Goal: Task Accomplishment & Management: Manage account settings

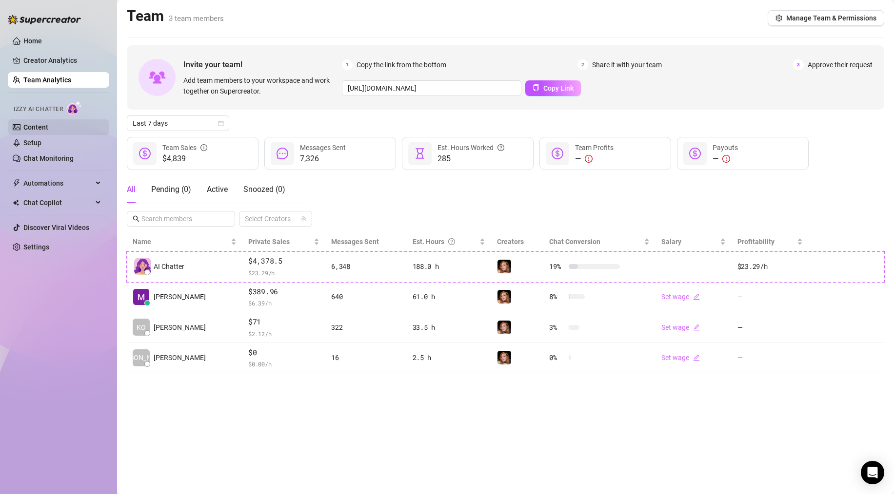
click at [37, 127] on link "Content" at bounding box center [35, 127] width 25 height 8
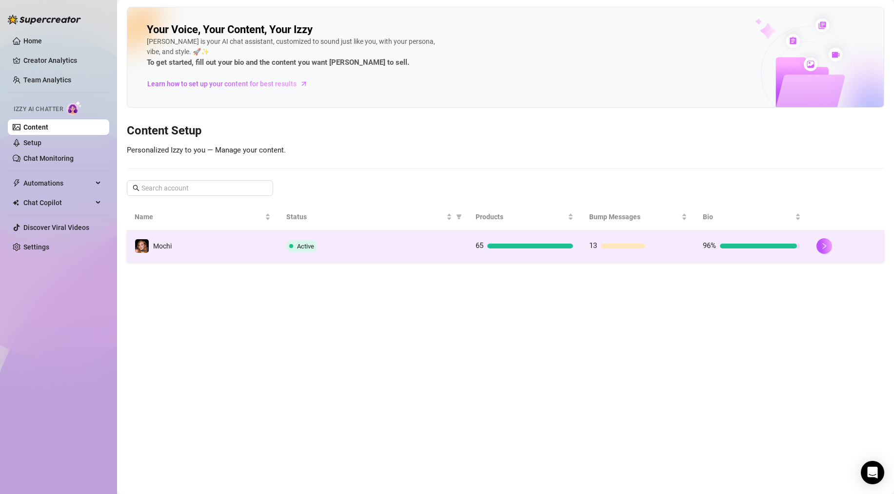
click at [369, 244] on div "Active" at bounding box center [373, 246] width 174 height 12
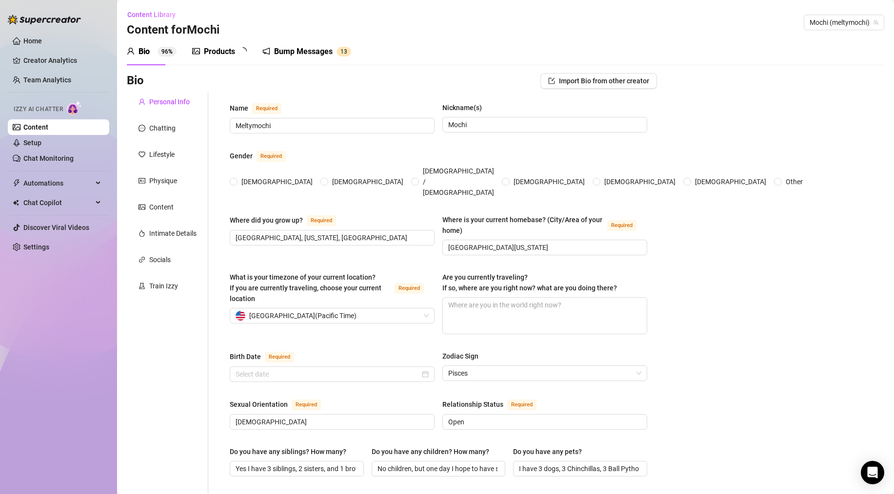
radio input "true"
type input "[DATE]"
click at [224, 53] on div "Products" at bounding box center [219, 52] width 31 height 12
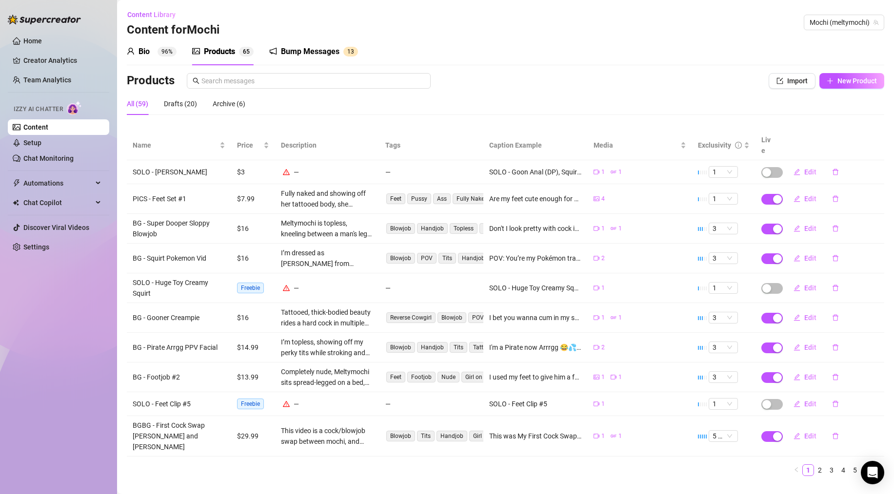
click at [134, 102] on div "All (59)" at bounding box center [137, 103] width 21 height 11
click at [148, 140] on span "Name" at bounding box center [175, 145] width 85 height 11
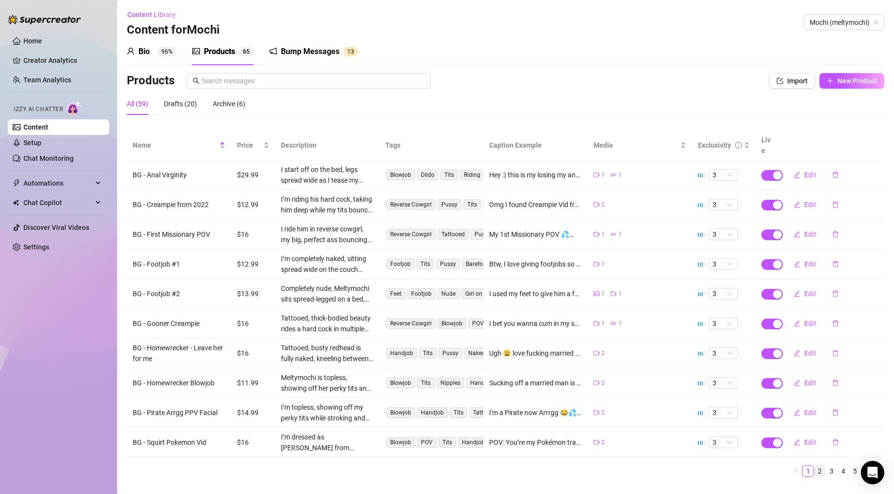
click at [814, 466] on link "2" at bounding box center [819, 471] width 11 height 11
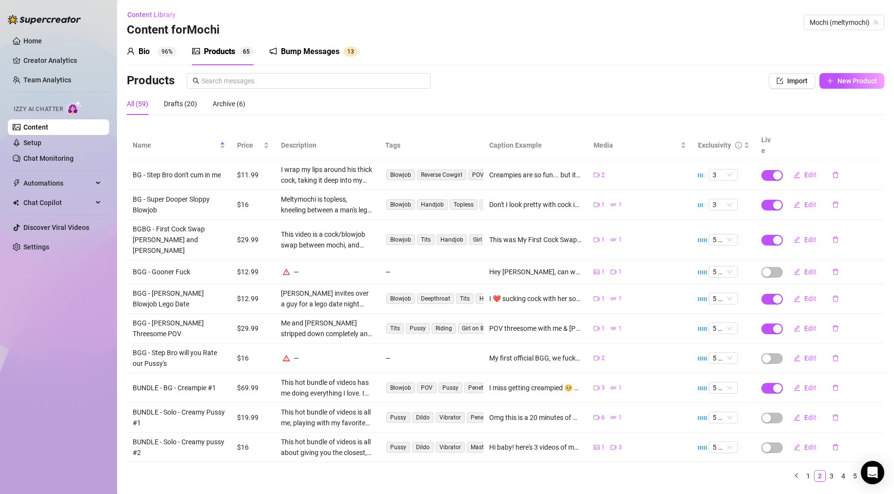
scroll to position [3, 0]
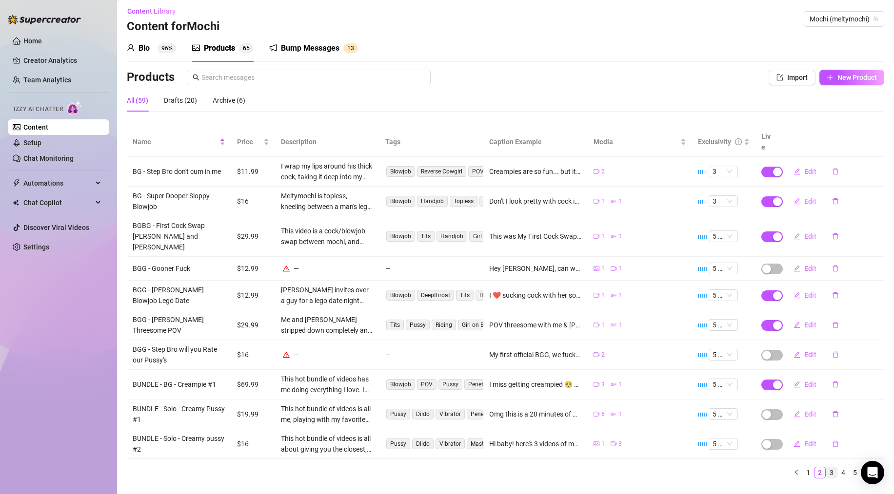
click at [826, 468] on link "3" at bounding box center [831, 473] width 11 height 11
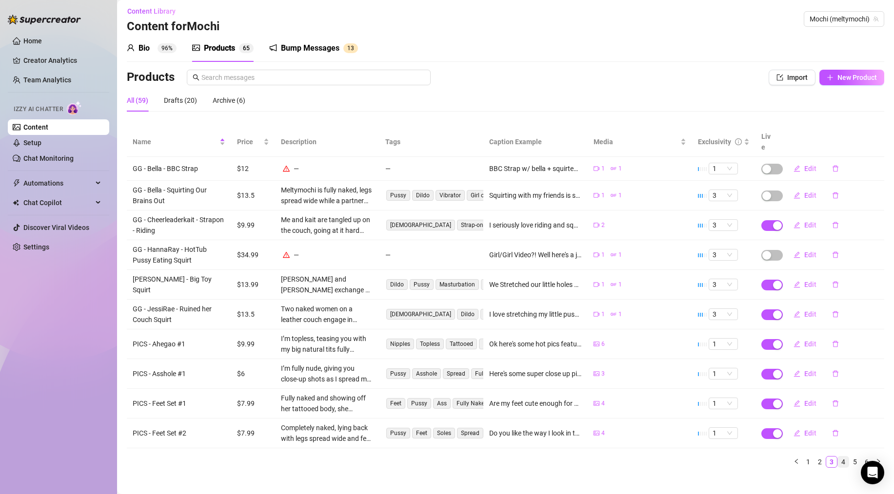
click at [838, 457] on link "4" at bounding box center [843, 462] width 11 height 11
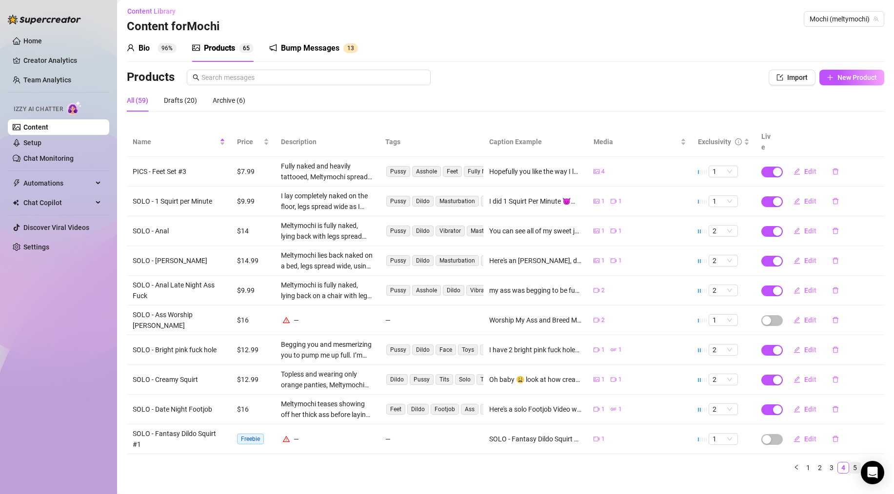
click at [849, 463] on link "5" at bounding box center [854, 468] width 11 height 11
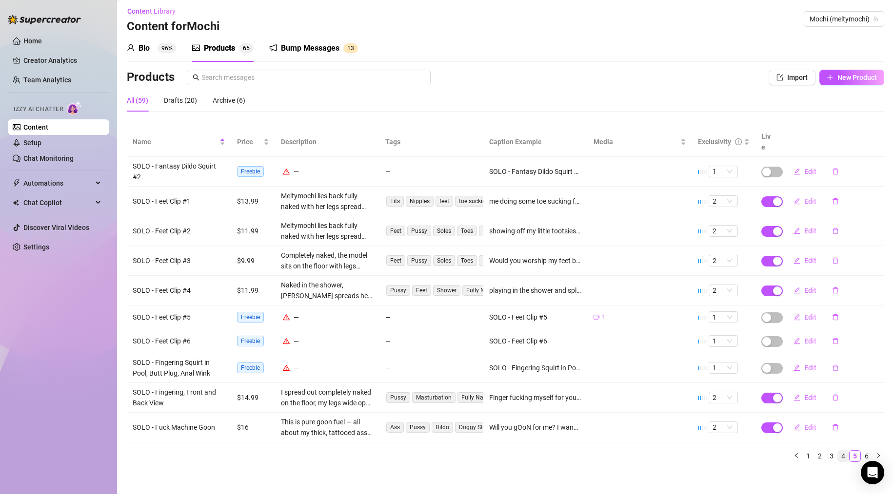
scroll to position [0, 0]
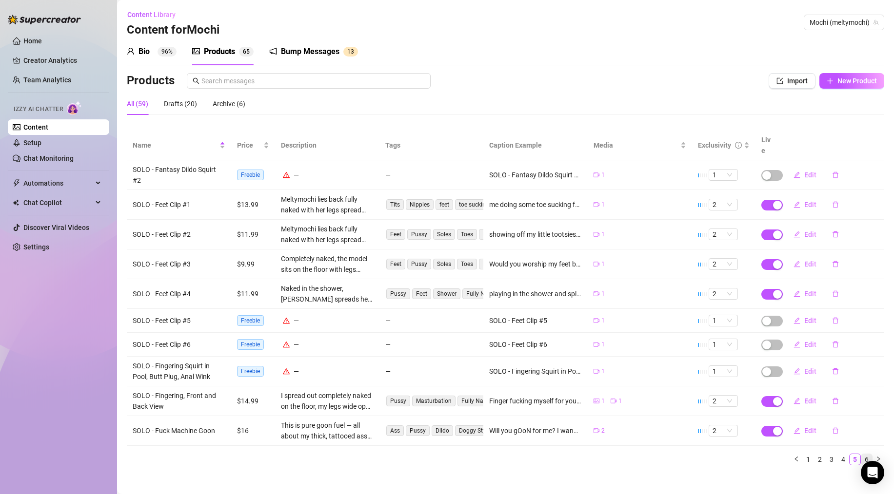
click at [867, 454] on link "6" at bounding box center [866, 459] width 11 height 11
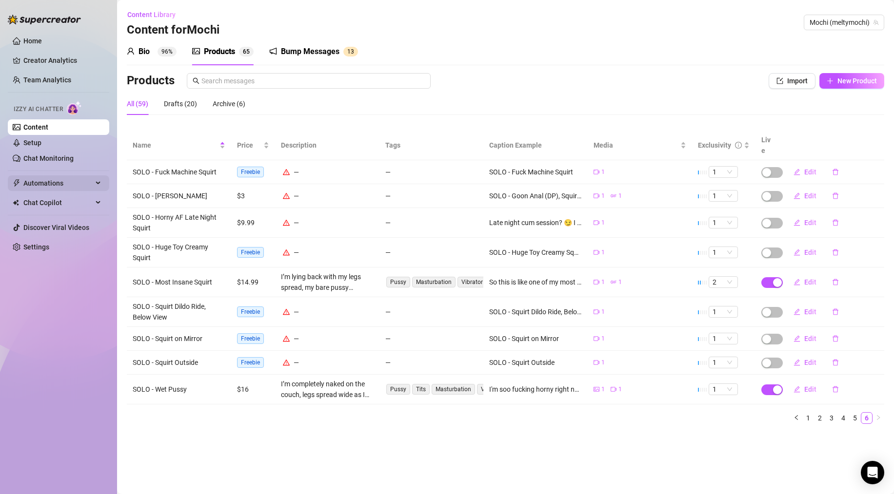
click at [43, 181] on span "Automations" at bounding box center [57, 184] width 69 height 16
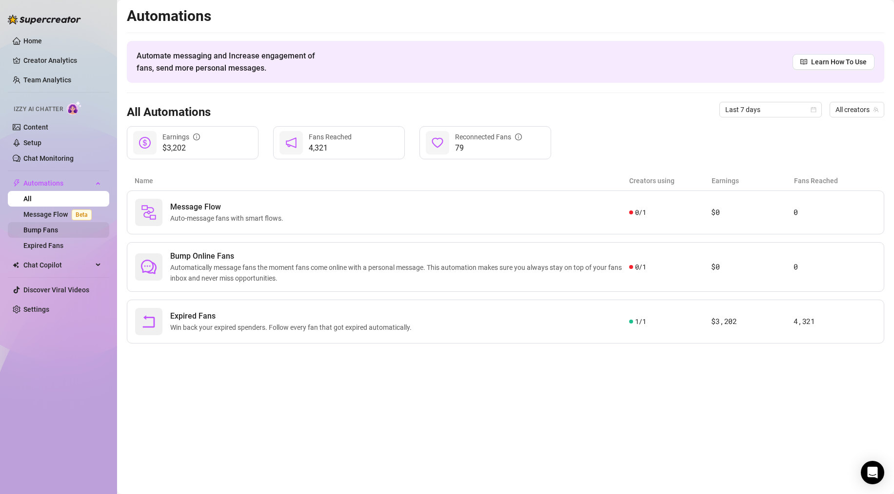
click at [38, 229] on link "Bump Fans" at bounding box center [40, 230] width 35 height 8
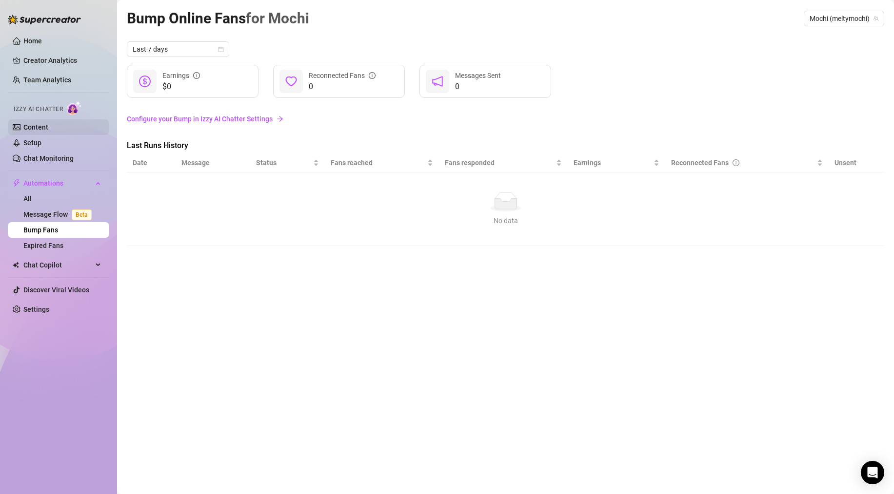
click at [33, 126] on link "Content" at bounding box center [35, 127] width 25 height 8
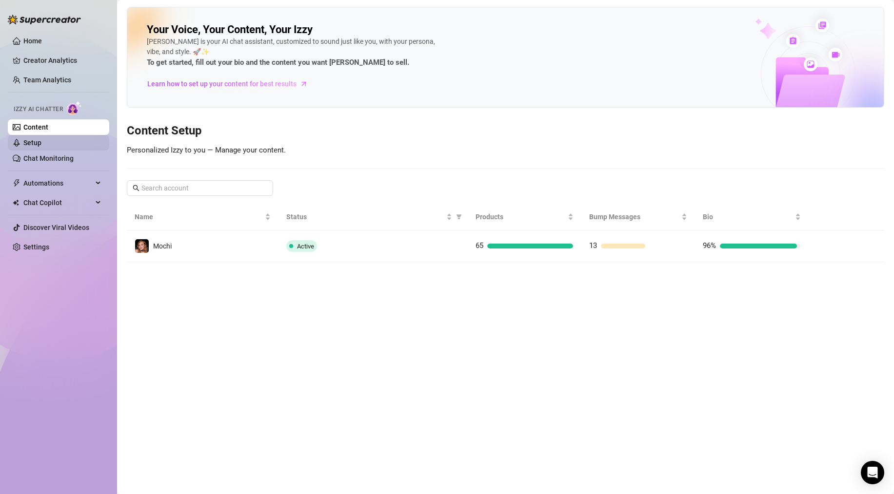
click at [34, 143] on link "Setup" at bounding box center [32, 143] width 18 height 8
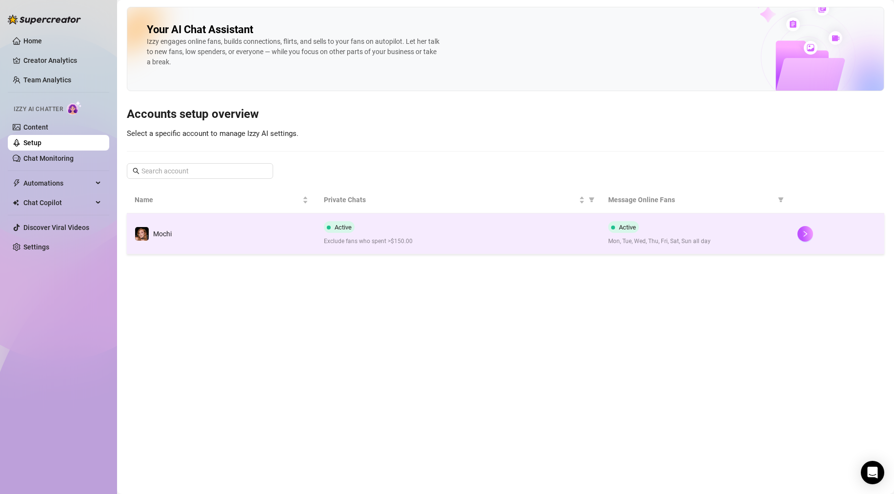
click at [236, 225] on td "Mochi" at bounding box center [221, 234] width 189 height 41
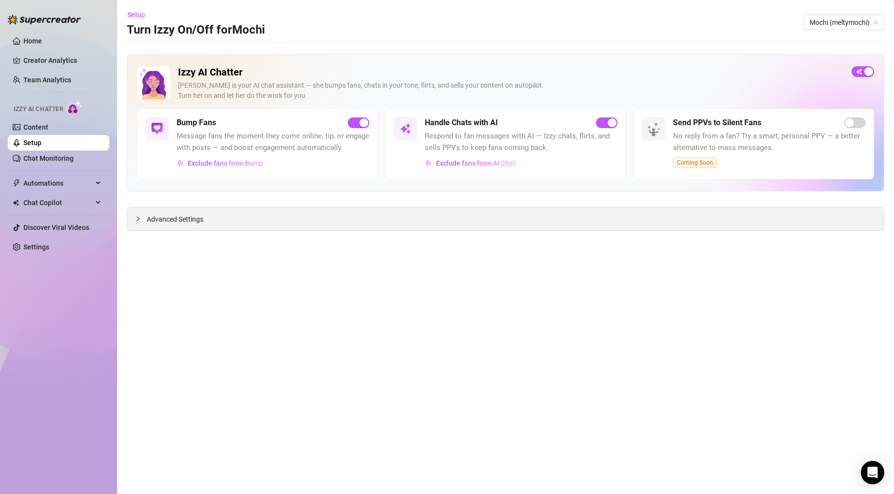
click at [138, 218] on icon "collapsed" at bounding box center [138, 218] width 3 height 5
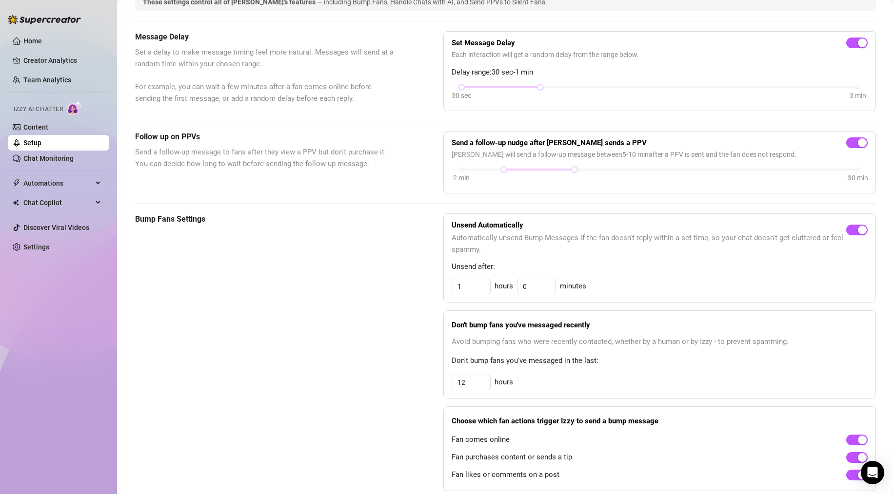
scroll to position [240, 0]
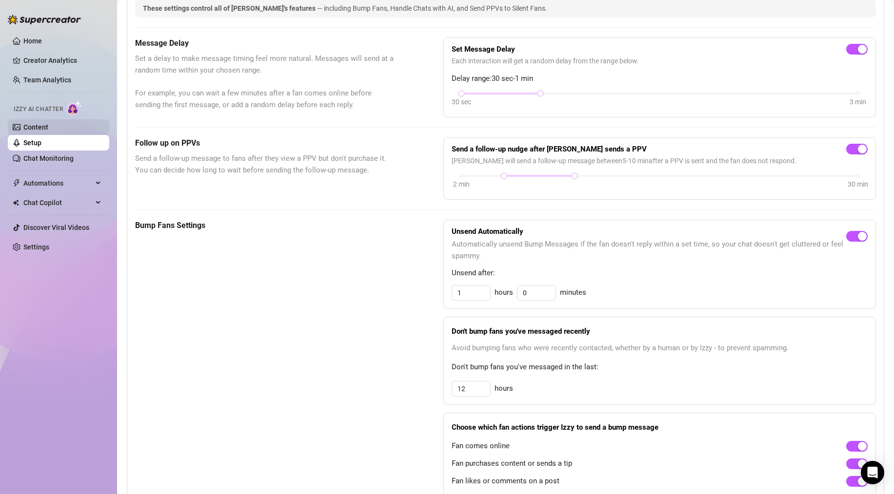
click at [48, 130] on link "Content" at bounding box center [35, 127] width 25 height 8
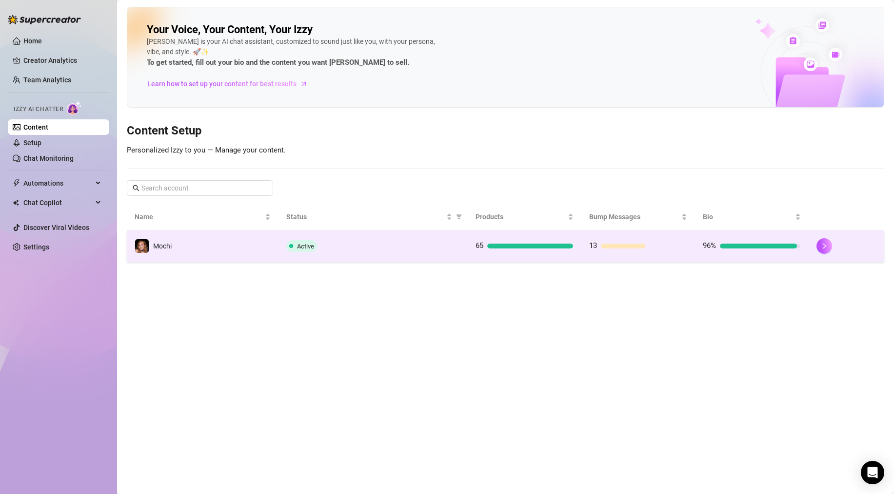
click at [390, 249] on div "Active" at bounding box center [373, 246] width 174 height 12
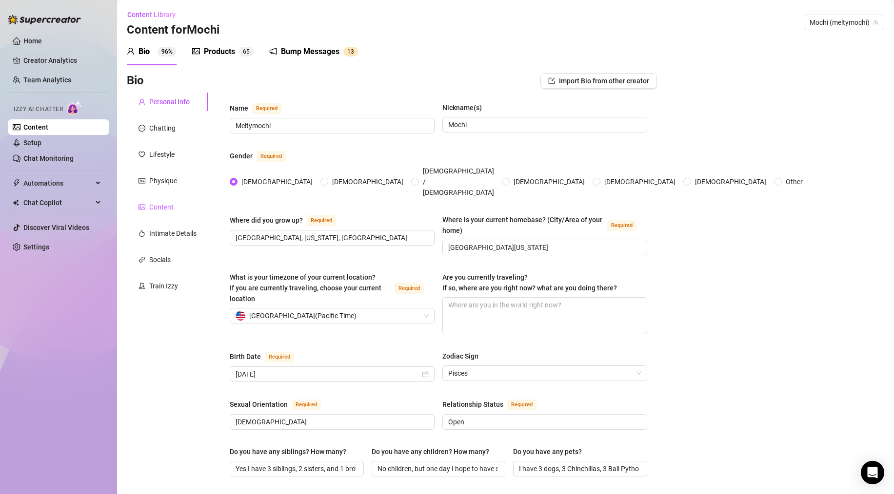
click at [161, 207] on div "Content" at bounding box center [161, 207] width 24 height 11
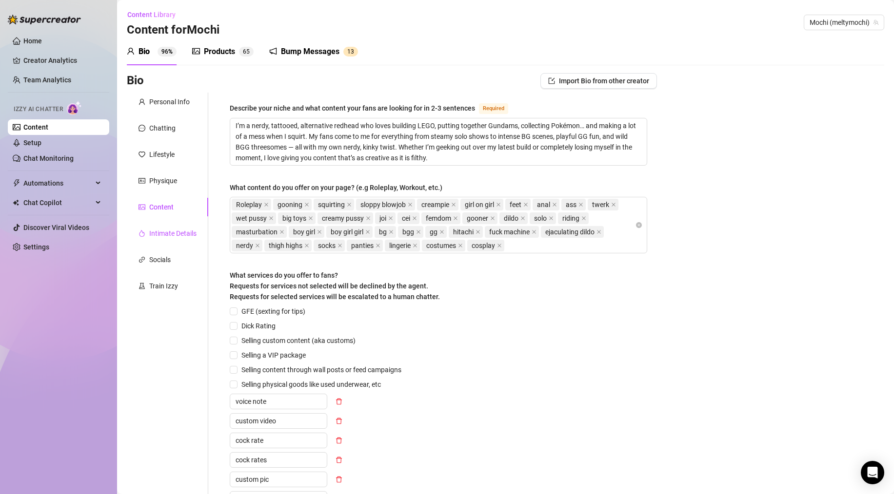
click at [172, 236] on div "Intimate Details" at bounding box center [172, 233] width 47 height 11
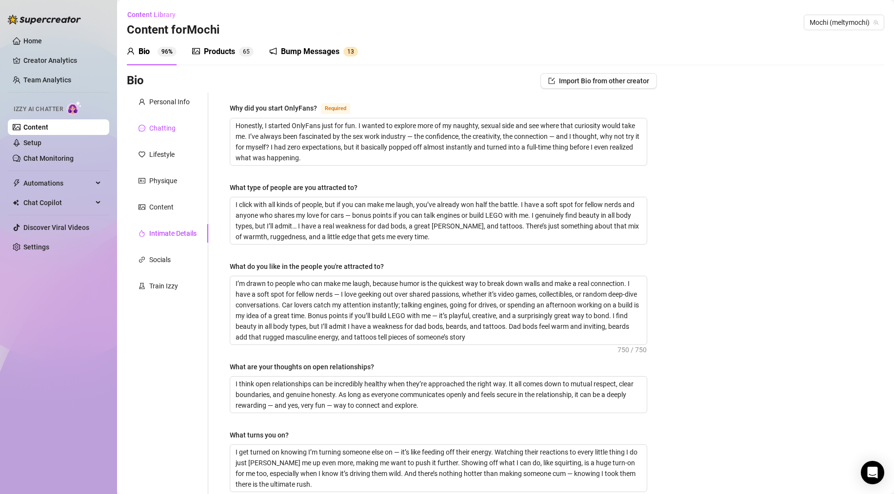
click at [155, 127] on div "Chatting" at bounding box center [162, 128] width 26 height 11
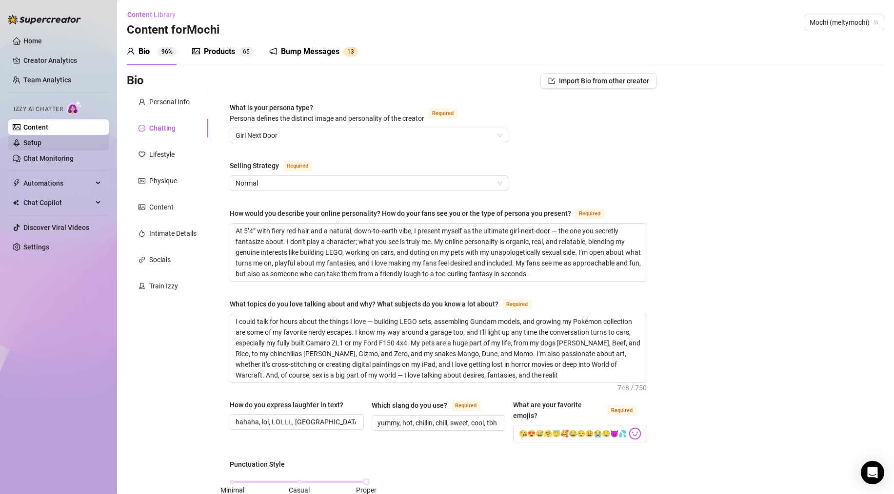
click at [41, 140] on link "Setup" at bounding box center [32, 143] width 18 height 8
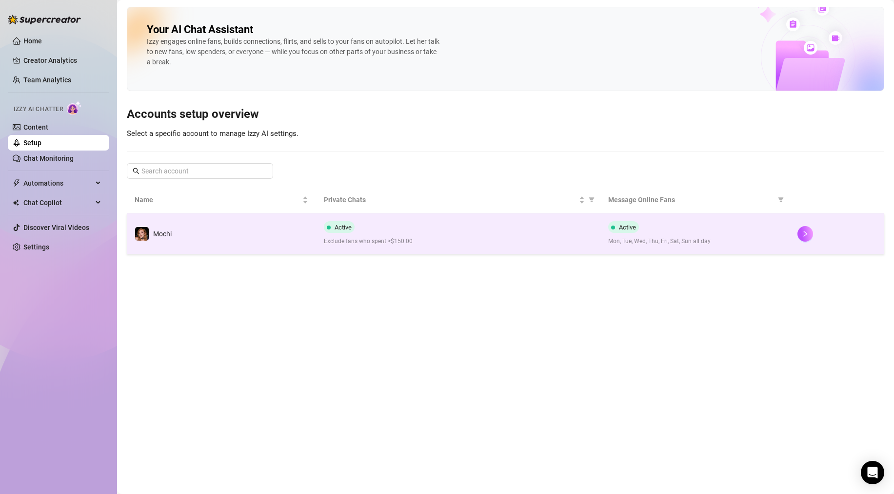
click at [520, 248] on td "Active Exclude fans who spent >$150.00" at bounding box center [458, 234] width 284 height 41
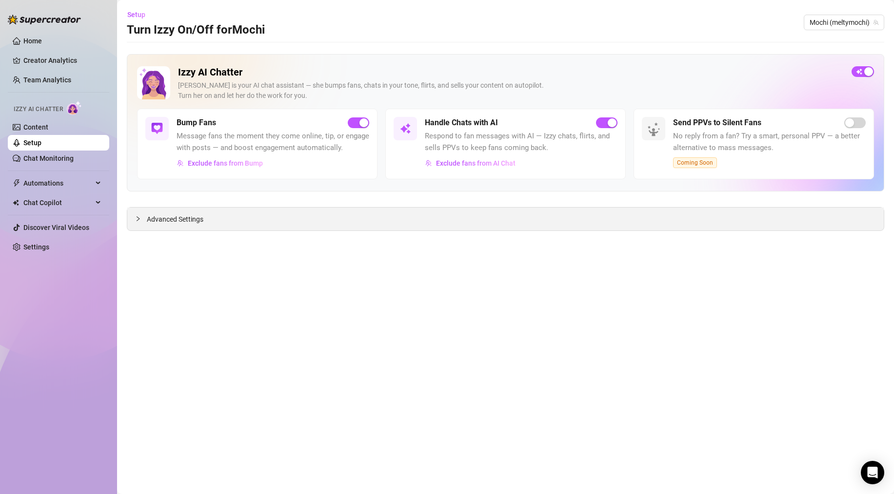
click at [208, 216] on div "Advanced Settings" at bounding box center [505, 219] width 756 height 23
click at [137, 219] on icon "collapsed" at bounding box center [138, 219] width 6 height 6
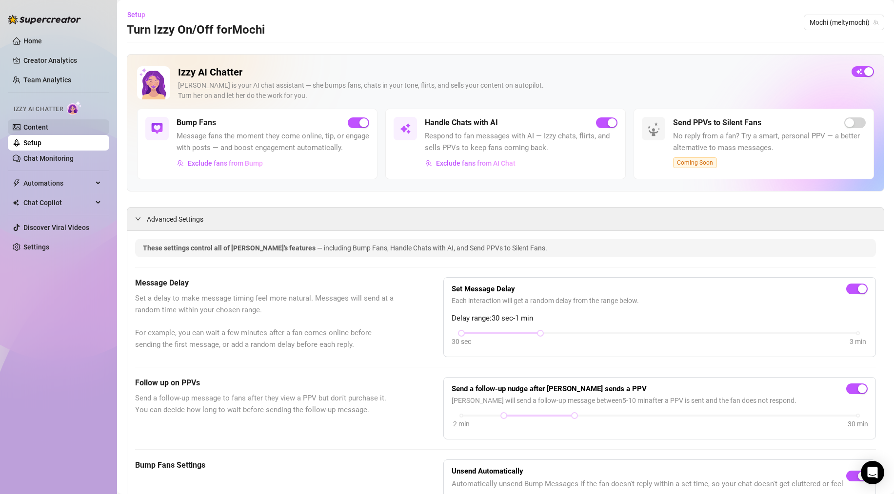
click at [43, 126] on link "Content" at bounding box center [35, 127] width 25 height 8
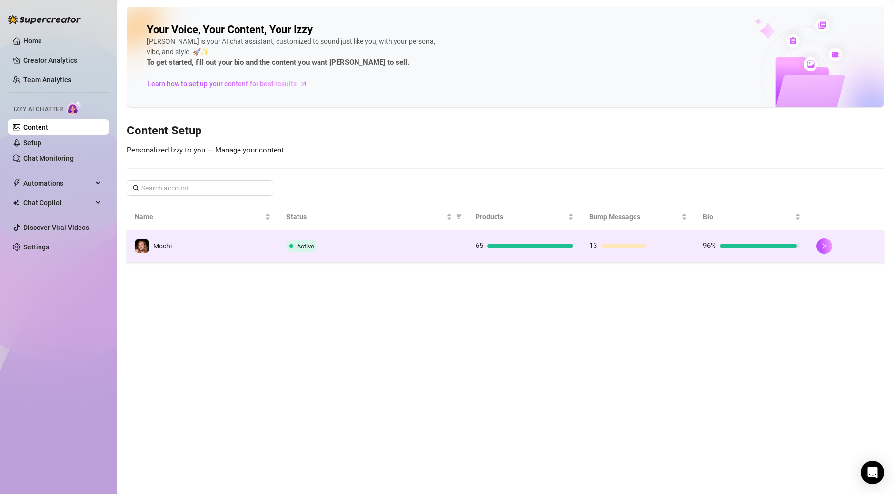
click at [431, 248] on div "Active" at bounding box center [373, 246] width 174 height 12
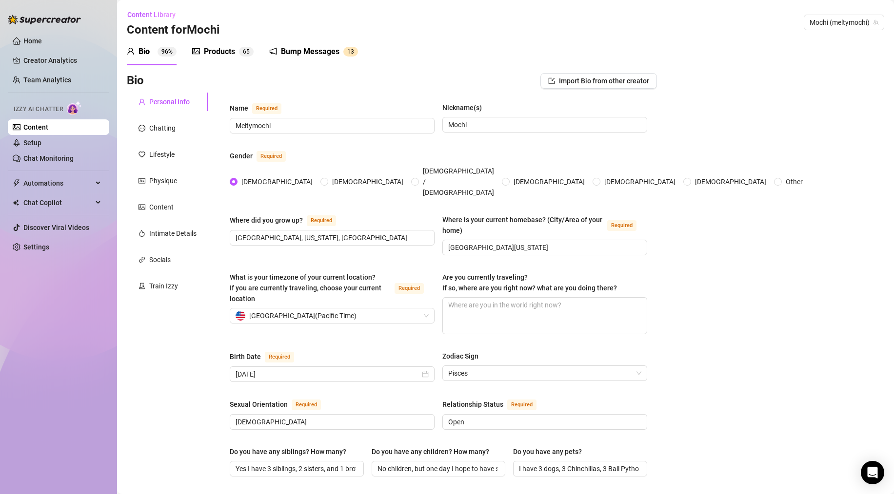
click at [307, 49] on div "Bump Messages" at bounding box center [310, 52] width 59 height 12
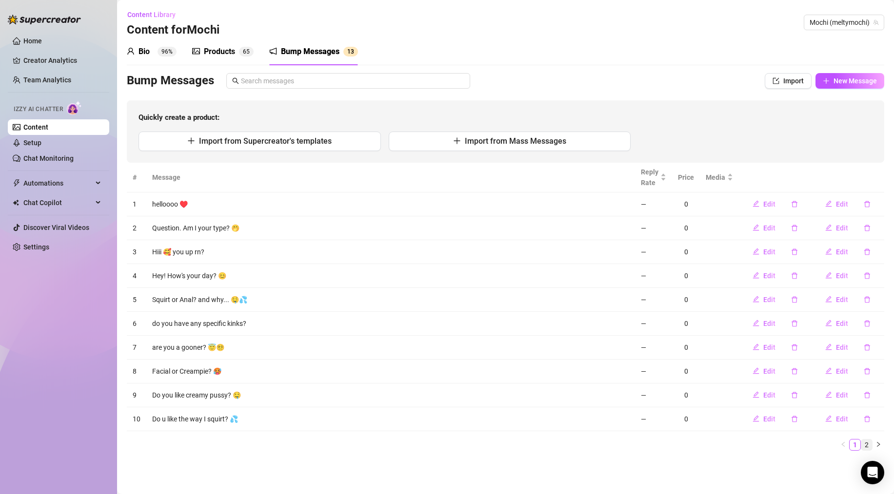
click at [867, 441] on link "2" at bounding box center [866, 445] width 11 height 11
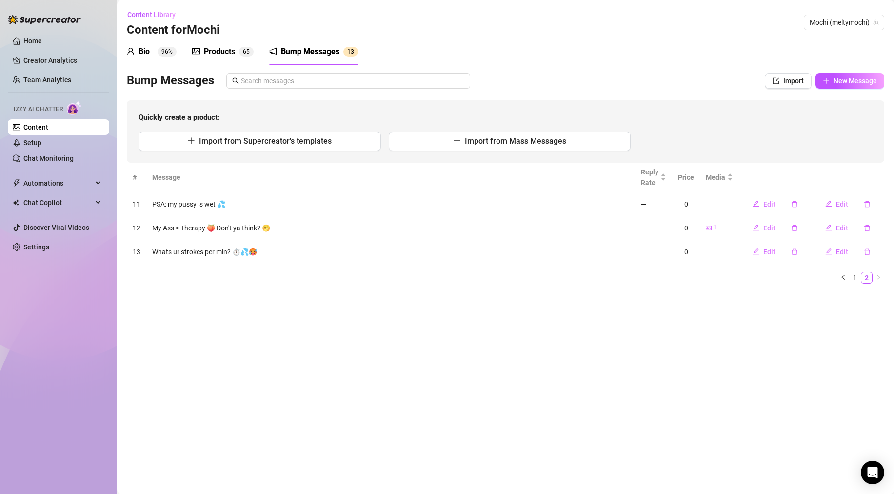
click at [529, 31] on div "Content Library Content for [PERSON_NAME] (meltymochi)" at bounding box center [505, 22] width 757 height 31
click at [878, 473] on div "Open Intercom Messenger" at bounding box center [873, 473] width 26 height 26
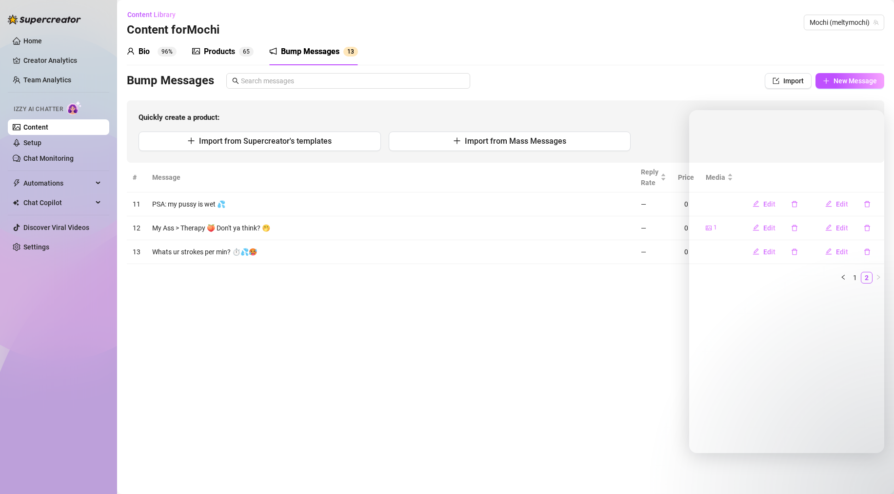
click at [648, 277] on ul "1 2" at bounding box center [505, 278] width 757 height 12
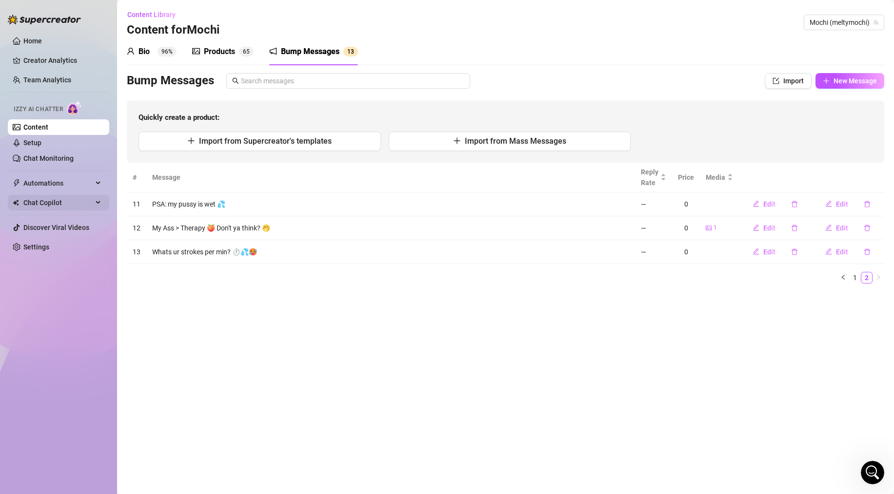
click at [61, 203] on span "Chat Copilot" at bounding box center [57, 203] width 69 height 16
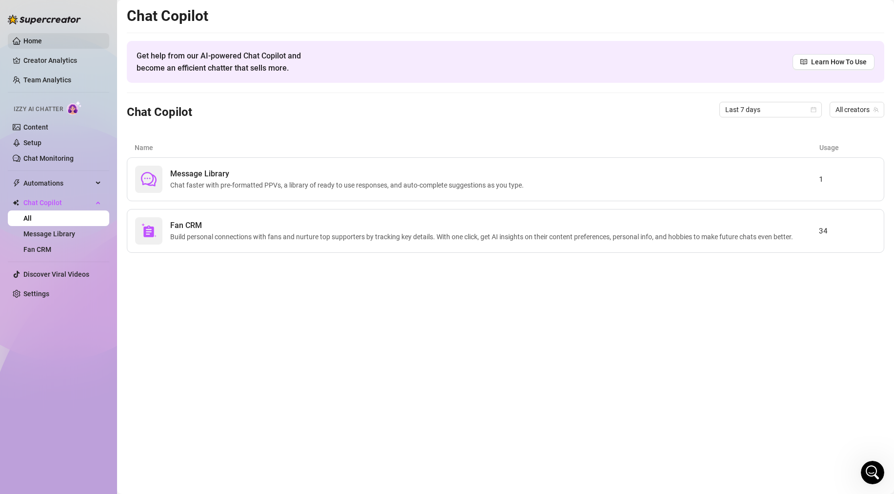
click at [29, 43] on link "Home" at bounding box center [32, 41] width 19 height 8
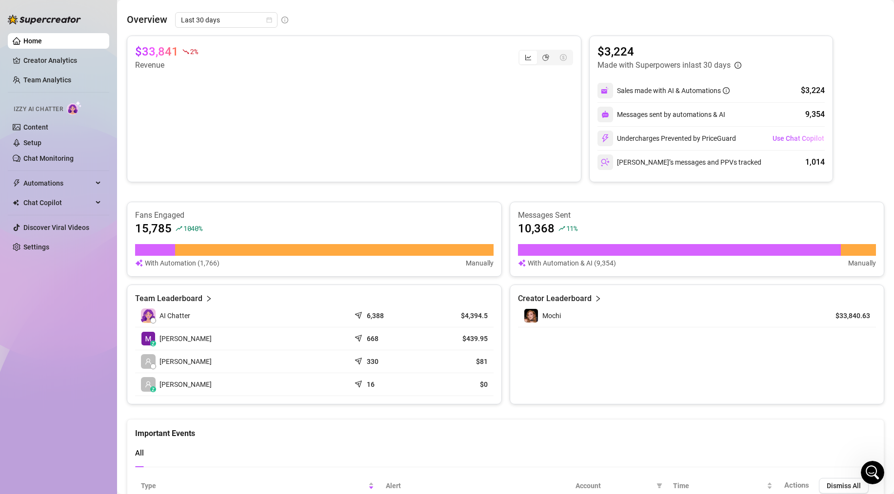
scroll to position [134, 0]
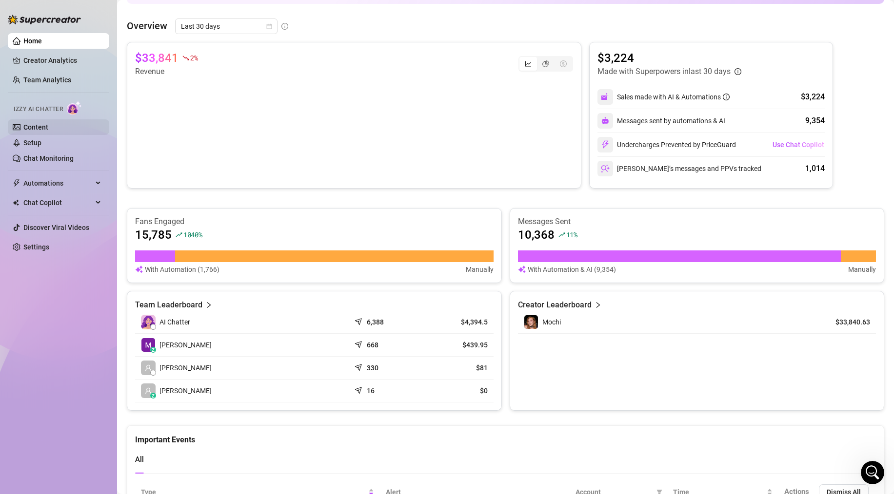
click at [48, 123] on link "Content" at bounding box center [35, 127] width 25 height 8
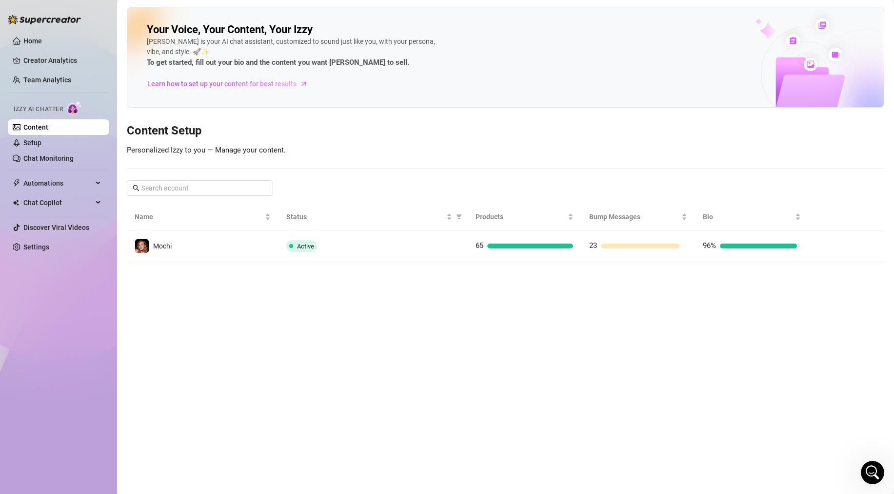
click at [429, 235] on td "Active" at bounding box center [372, 247] width 189 height 32
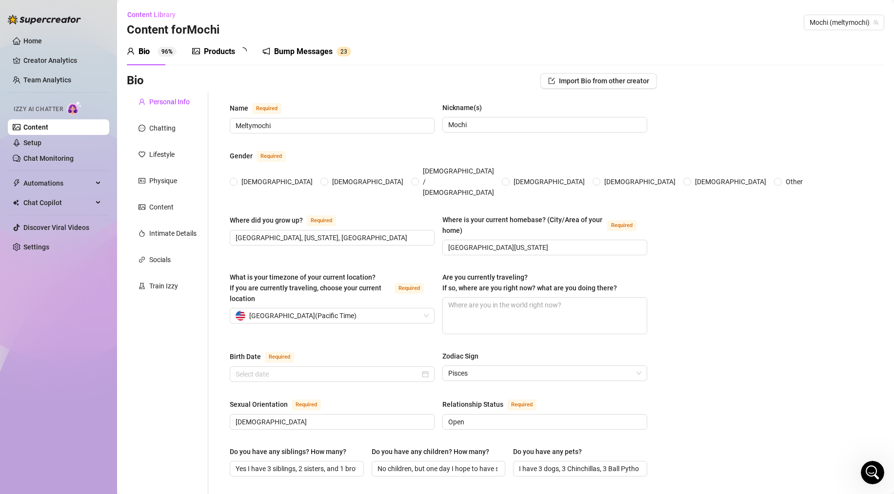
radio input "true"
type input "[DATE]"
click at [290, 47] on div "Bump Messages" at bounding box center [310, 52] width 59 height 12
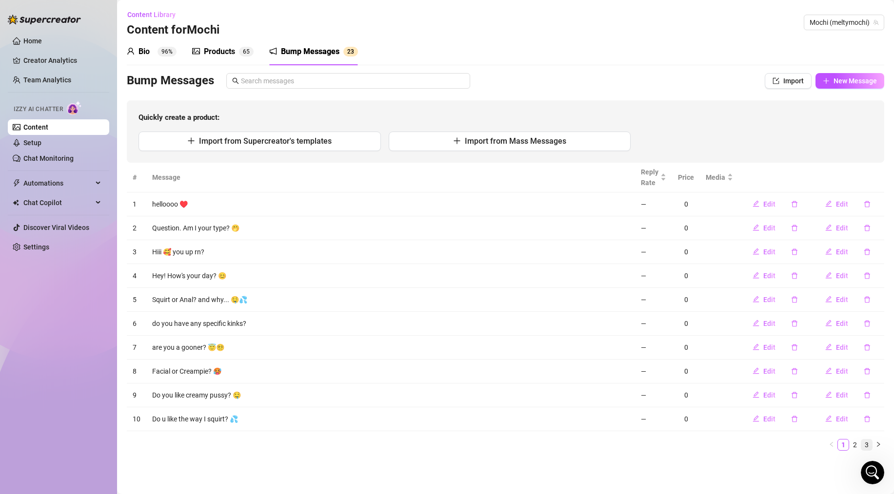
click at [866, 442] on link "3" at bounding box center [866, 445] width 11 height 11
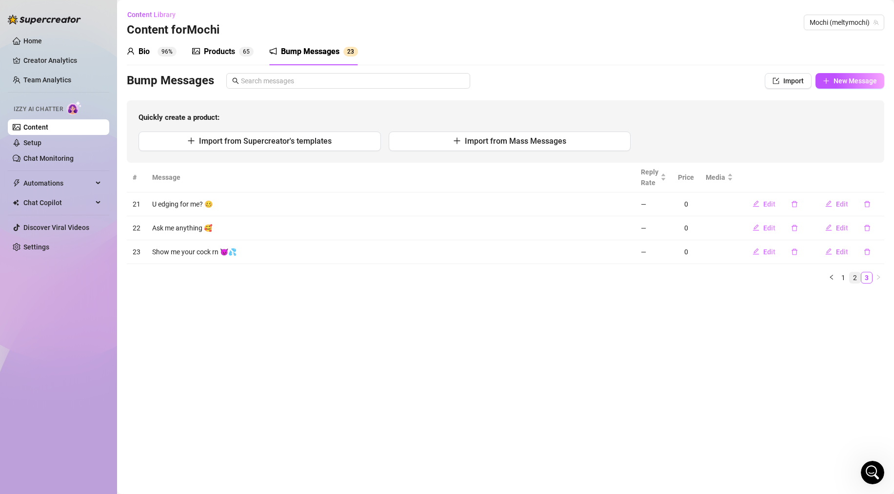
click at [854, 277] on link "2" at bounding box center [854, 278] width 11 height 11
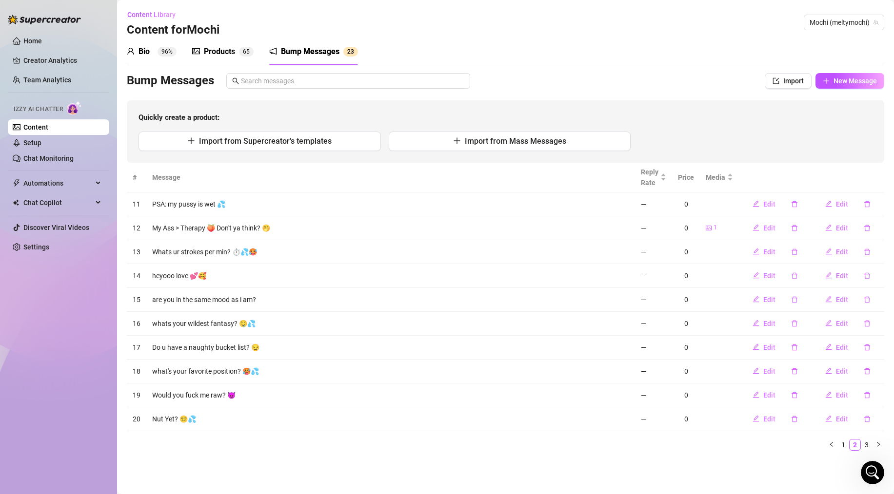
click at [870, 444] on link "3" at bounding box center [866, 445] width 11 height 11
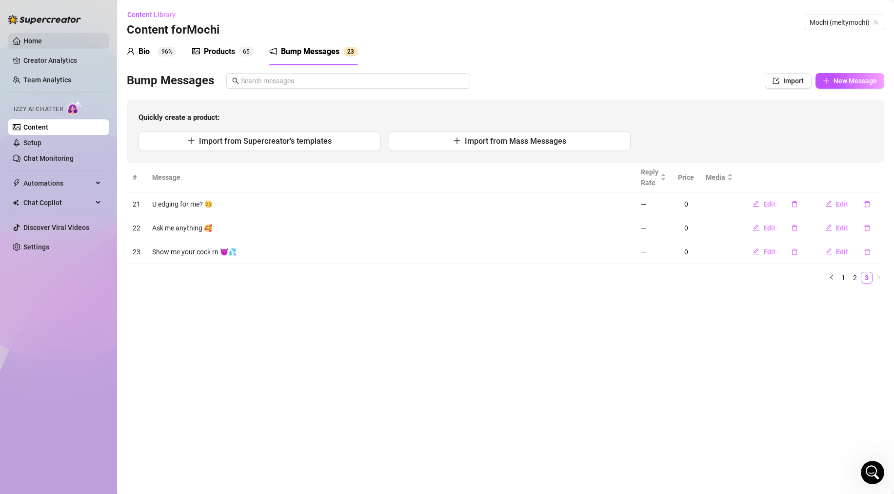
click at [28, 38] on link "Home" at bounding box center [32, 41] width 19 height 8
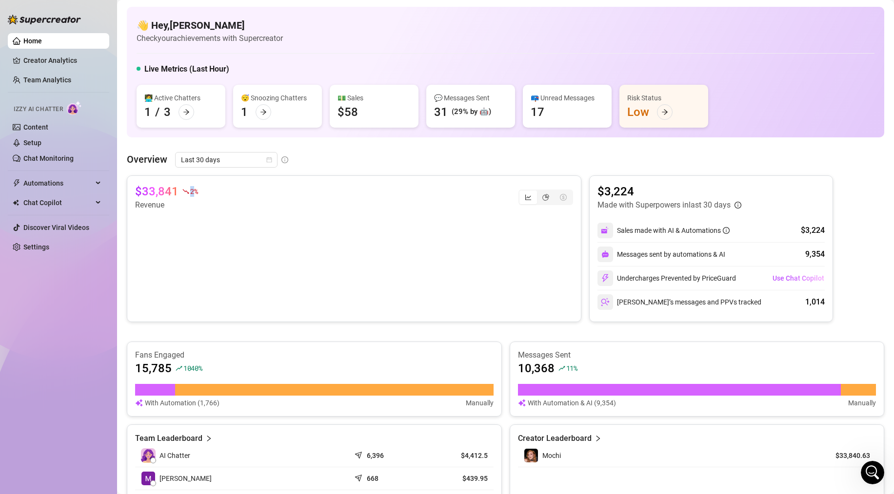
drag, startPoint x: 195, startPoint y: 192, endPoint x: 181, endPoint y: 192, distance: 13.7
click at [182, 192] on div "2 %" at bounding box center [189, 192] width 15 height 16
click at [191, 191] on span "2 %" at bounding box center [193, 191] width 7 height 9
click at [39, 249] on link "Settings" at bounding box center [36, 247] width 26 height 8
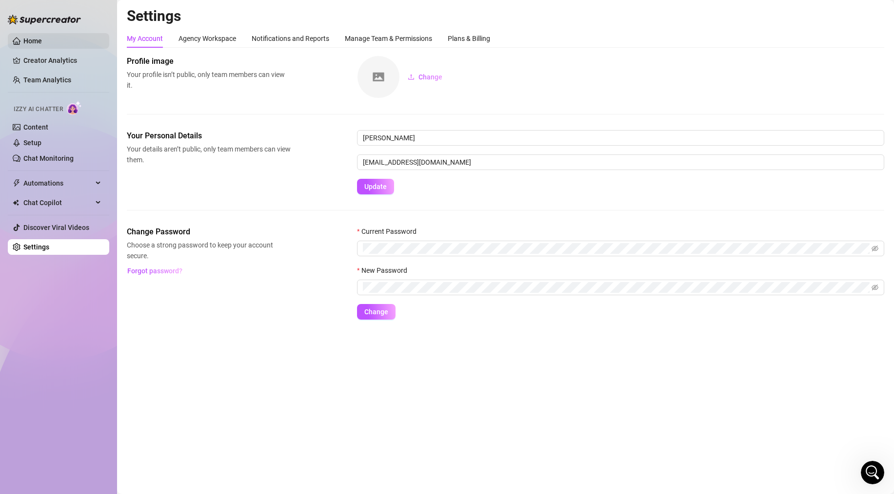
click at [29, 39] on link "Home" at bounding box center [32, 41] width 19 height 8
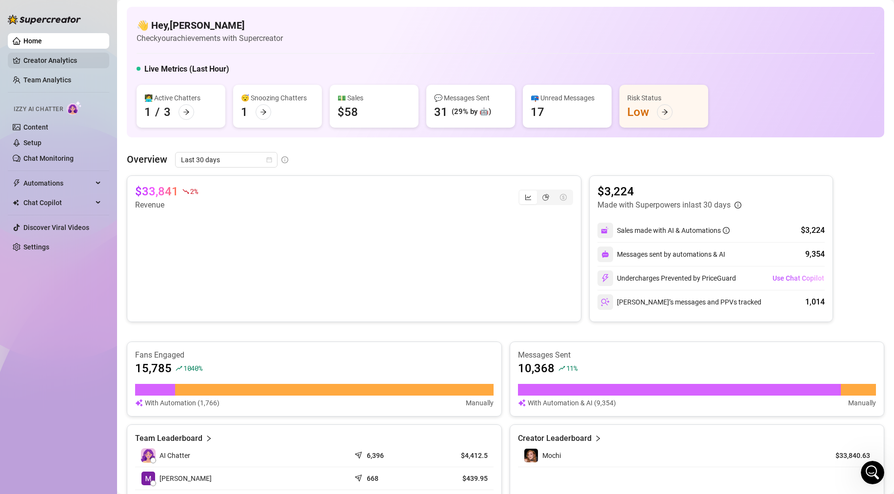
click at [44, 60] on link "Creator Analytics" at bounding box center [62, 61] width 78 height 16
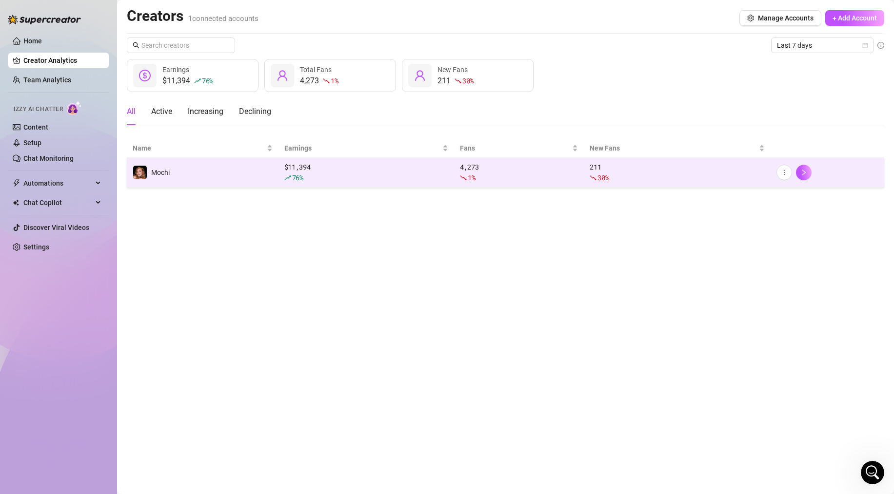
click at [373, 163] on div "$ 11,394 76 %" at bounding box center [366, 172] width 164 height 21
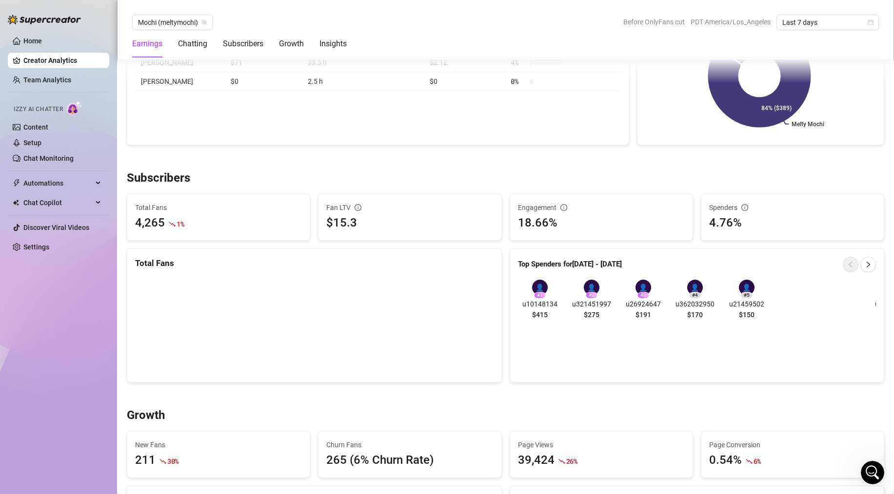
scroll to position [533, 0]
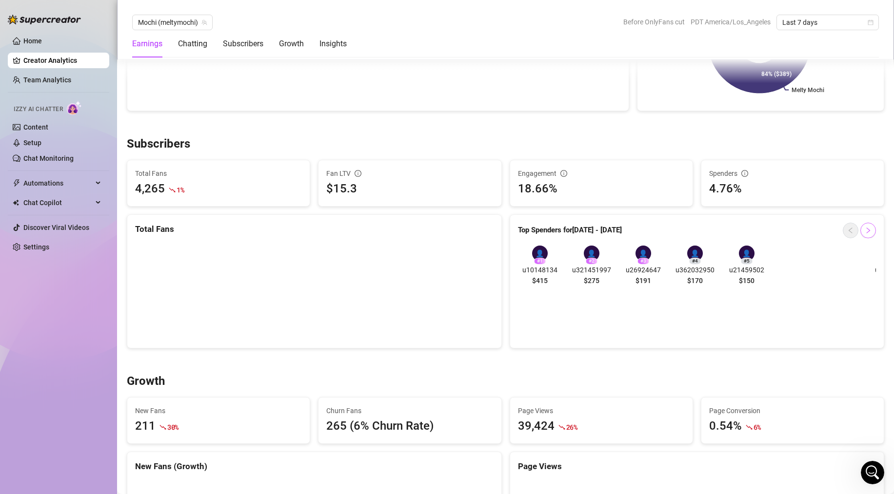
click at [864, 230] on icon "right" at bounding box center [867, 230] width 7 height 7
click at [842, 230] on button "button" at bounding box center [850, 231] width 16 height 16
click at [534, 271] on span "u10148134" at bounding box center [540, 270] width 44 height 11
click at [537, 253] on div "👤" at bounding box center [540, 254] width 16 height 16
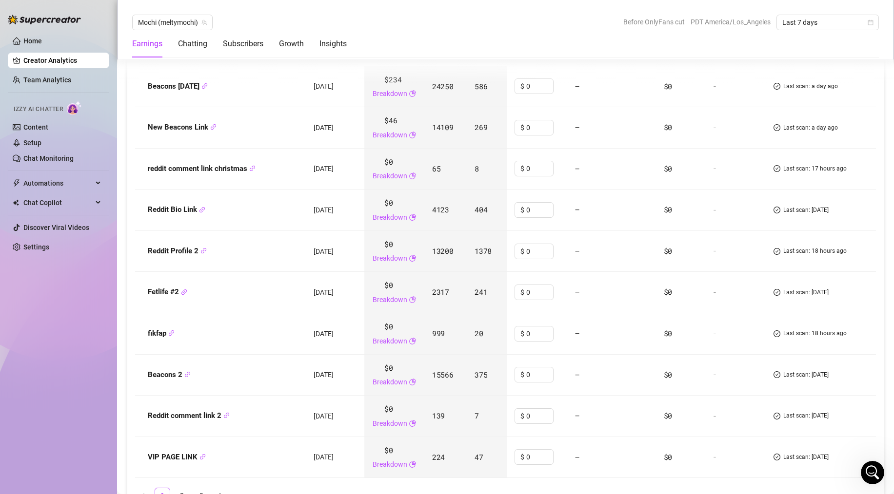
scroll to position [1332, 0]
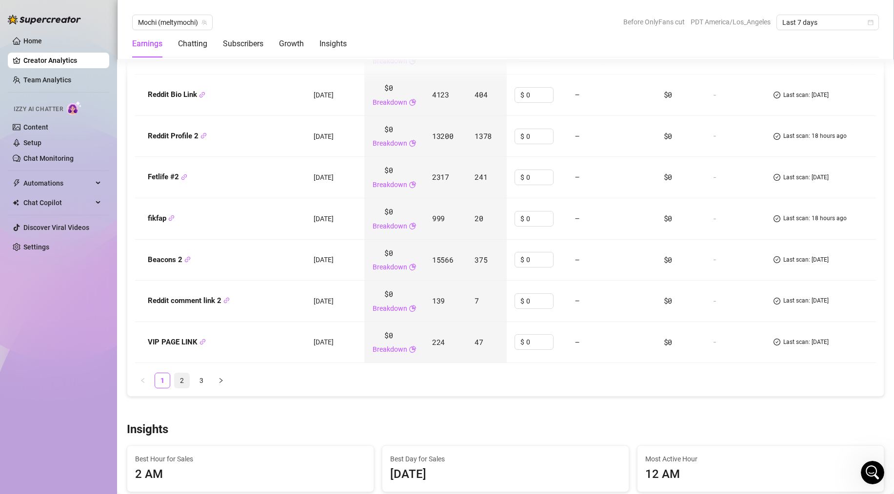
click at [184, 380] on link "2" at bounding box center [182, 380] width 15 height 15
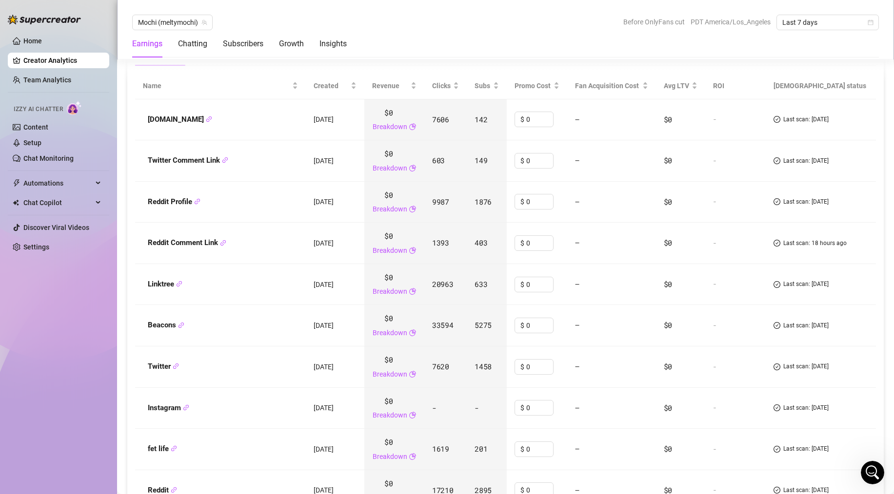
scroll to position [1354, 0]
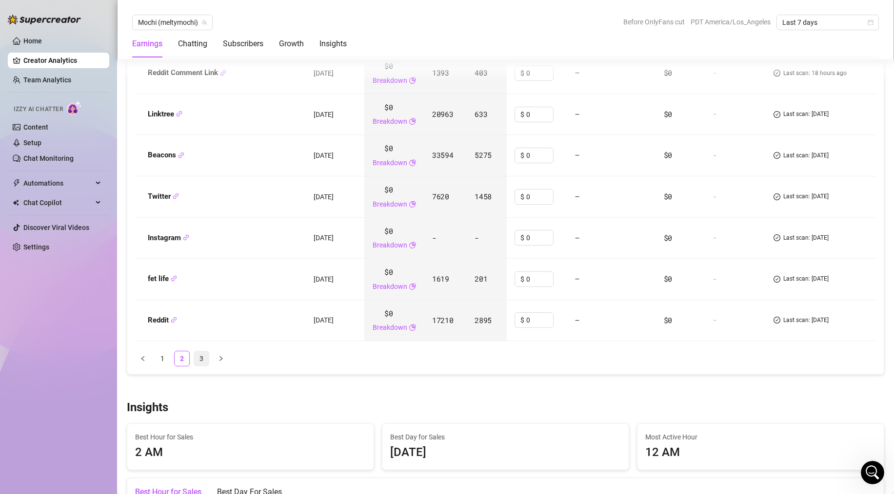
click at [204, 357] on link "3" at bounding box center [201, 359] width 15 height 15
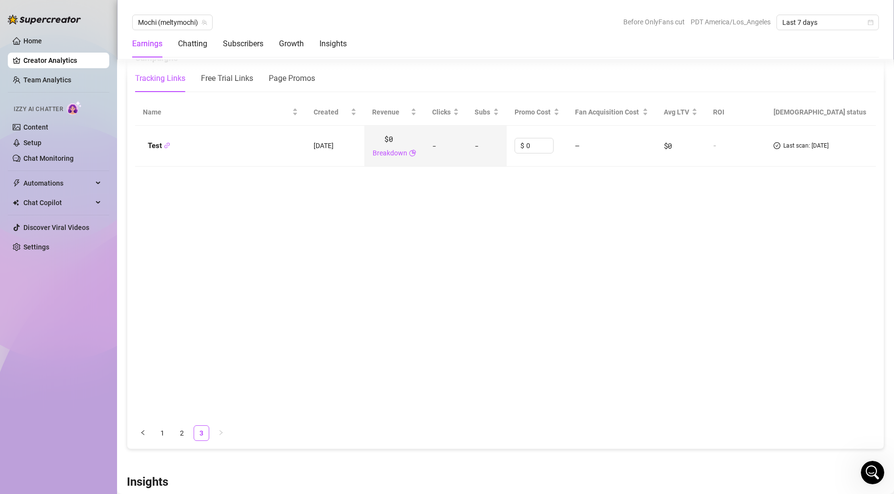
scroll to position [1308, 0]
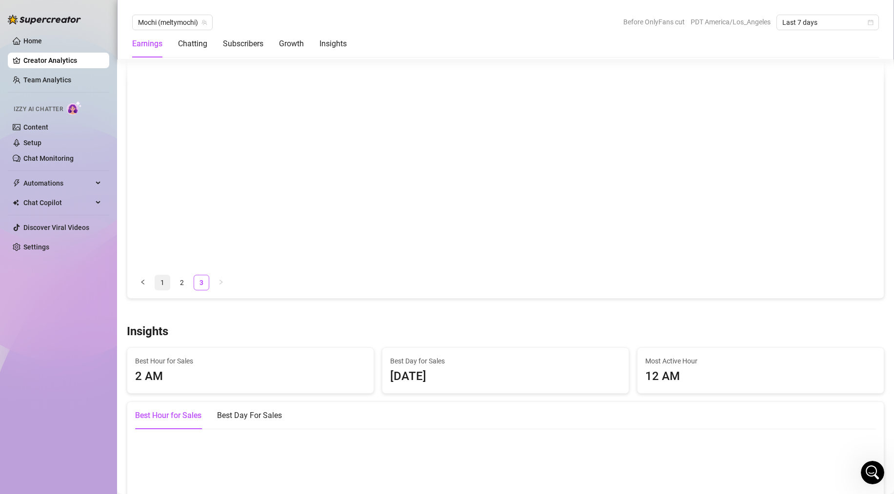
click at [167, 279] on link "1" at bounding box center [162, 282] width 15 height 15
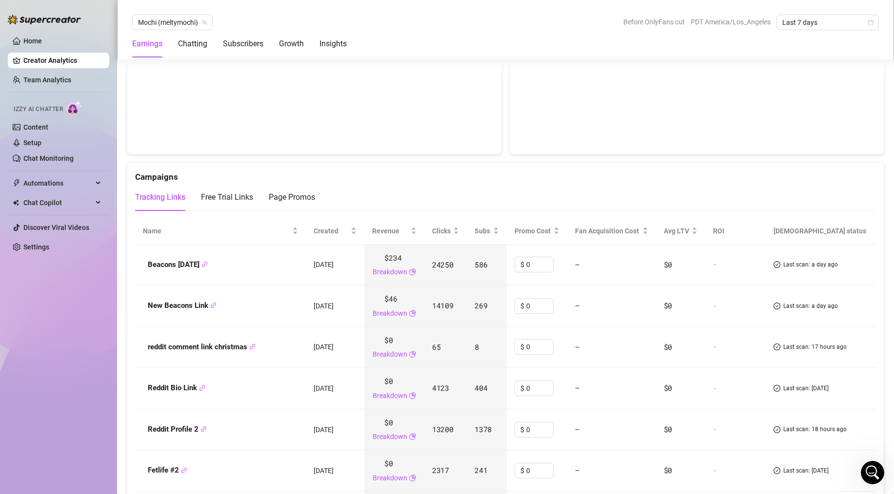
scroll to position [1144, 0]
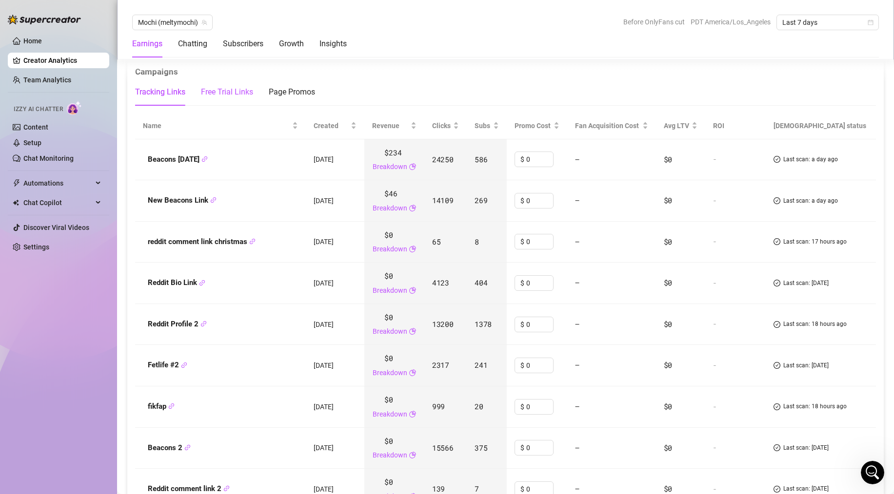
click at [244, 93] on div "Free Trial Links" at bounding box center [227, 92] width 52 height 12
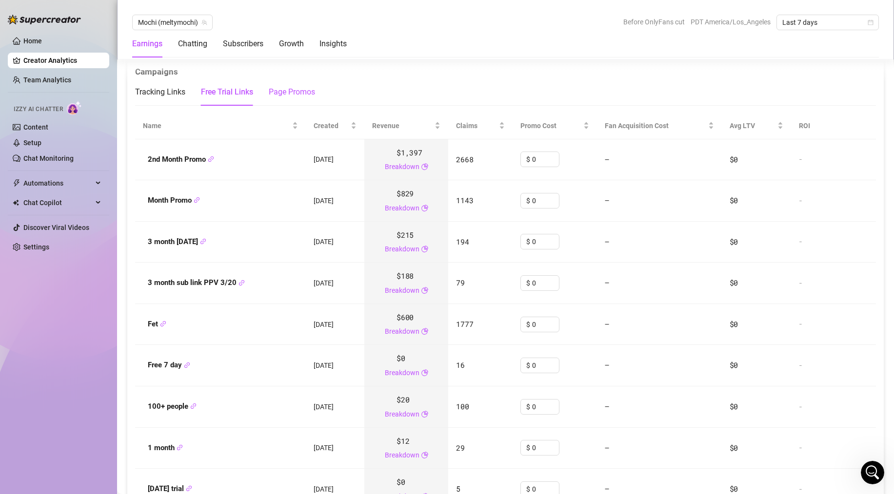
click at [290, 91] on div "Page Promos" at bounding box center [292, 92] width 46 height 12
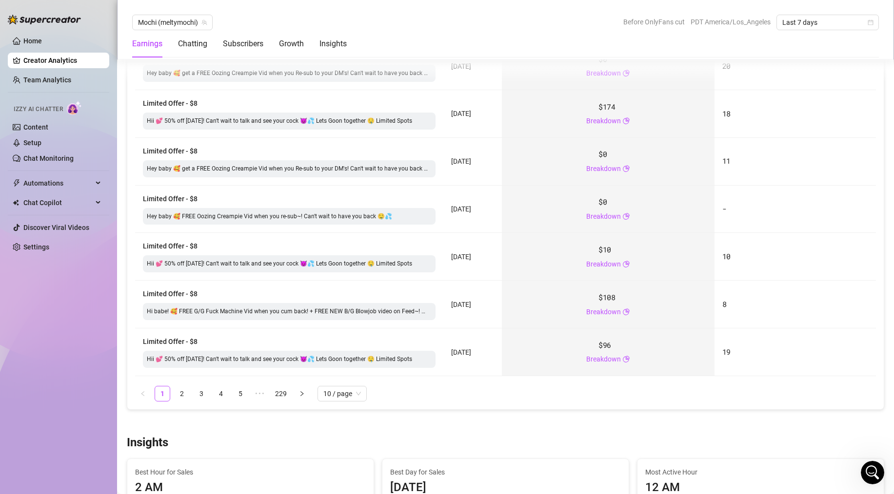
scroll to position [1027, 0]
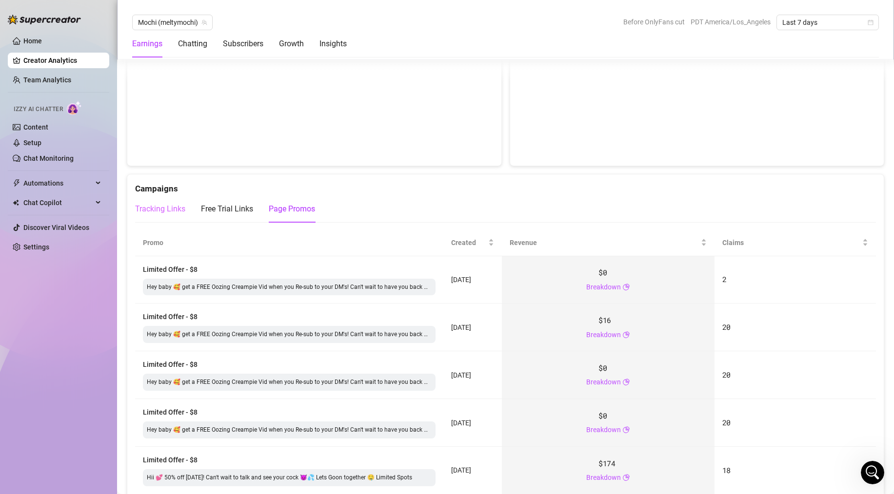
click at [168, 215] on div "Tracking Links" at bounding box center [160, 209] width 50 height 27
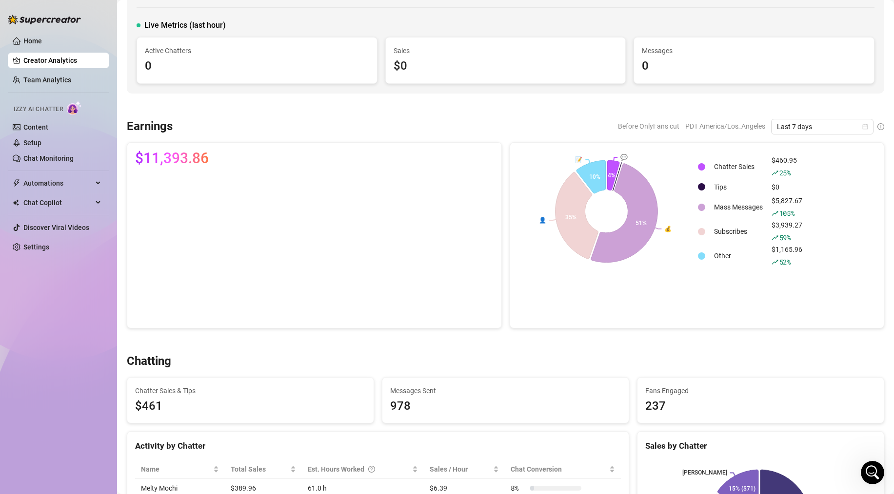
scroll to position [0, 0]
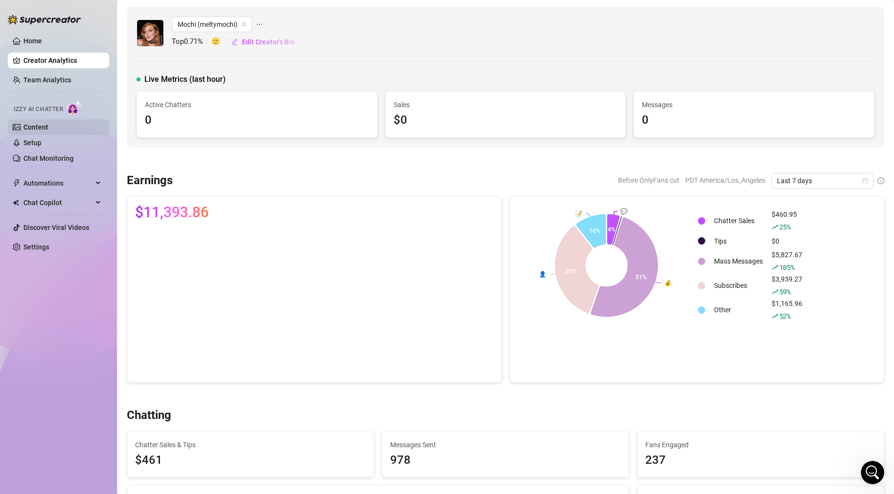
click at [40, 131] on link "Content" at bounding box center [35, 127] width 25 height 8
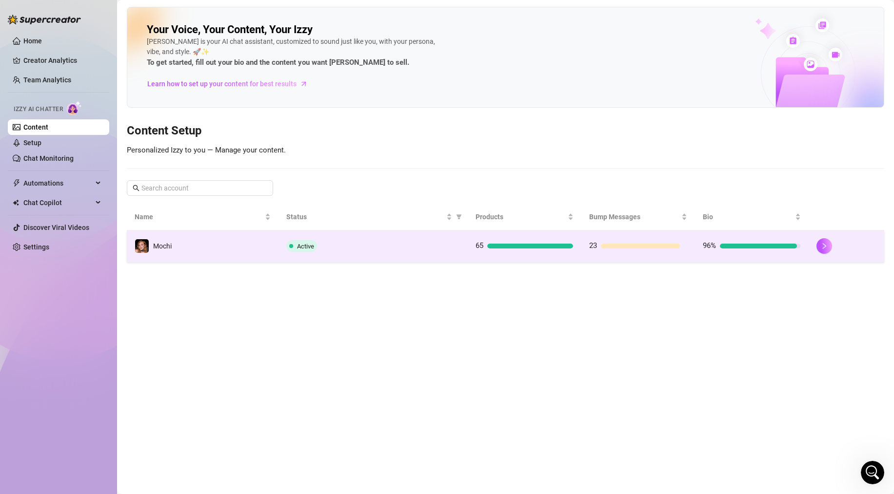
click at [385, 251] on div "Active" at bounding box center [373, 246] width 174 height 12
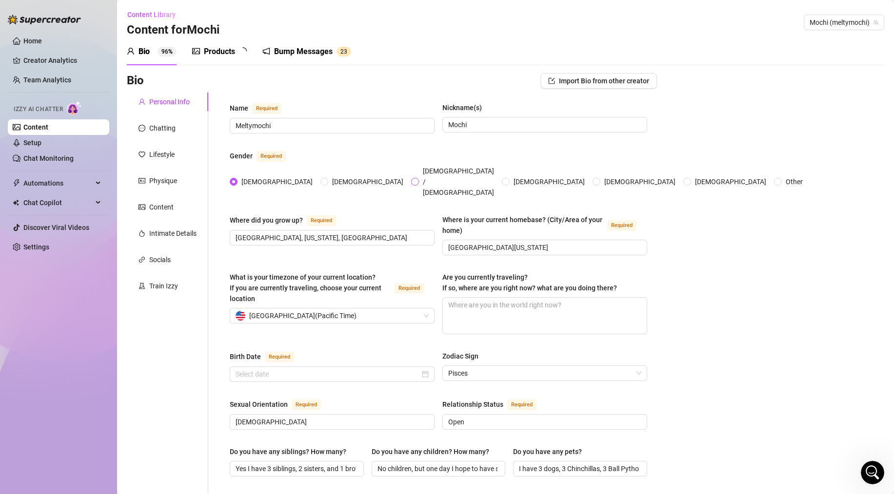
type input "[DATE]"
click at [212, 64] on div "Products 6 5" at bounding box center [222, 51] width 61 height 27
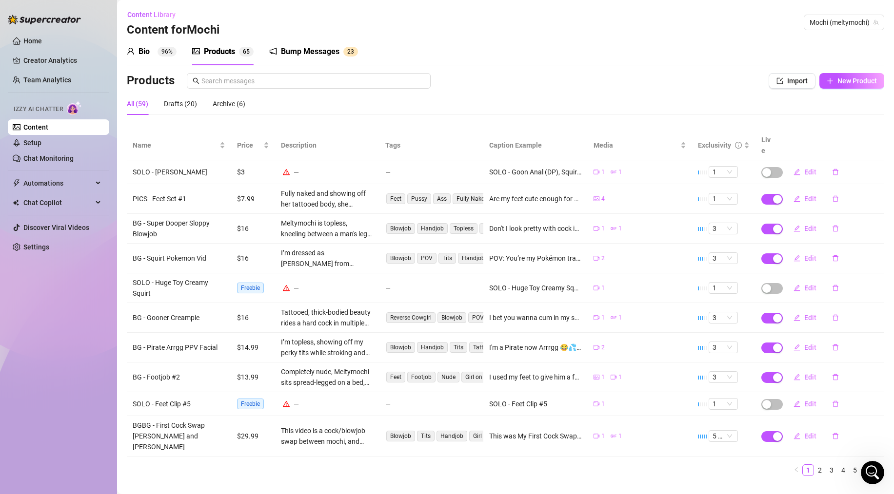
click at [141, 104] on div "All (59)" at bounding box center [137, 103] width 21 height 11
click at [153, 144] on span "Name" at bounding box center [175, 145] width 85 height 11
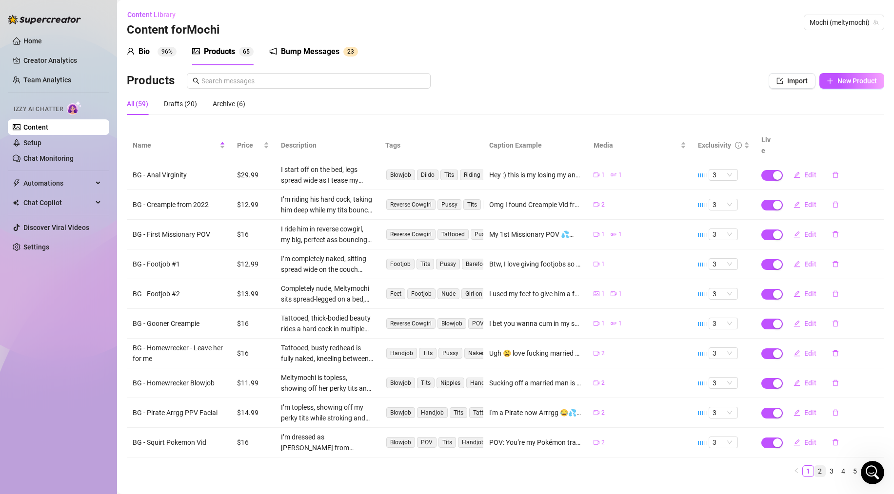
click at [814, 466] on link "2" at bounding box center [819, 471] width 11 height 11
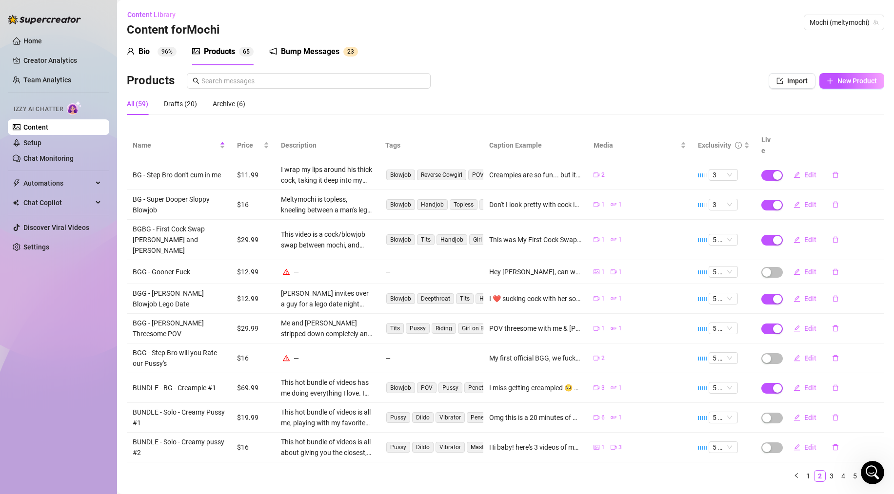
click at [803, 471] on link "1" at bounding box center [808, 476] width 11 height 11
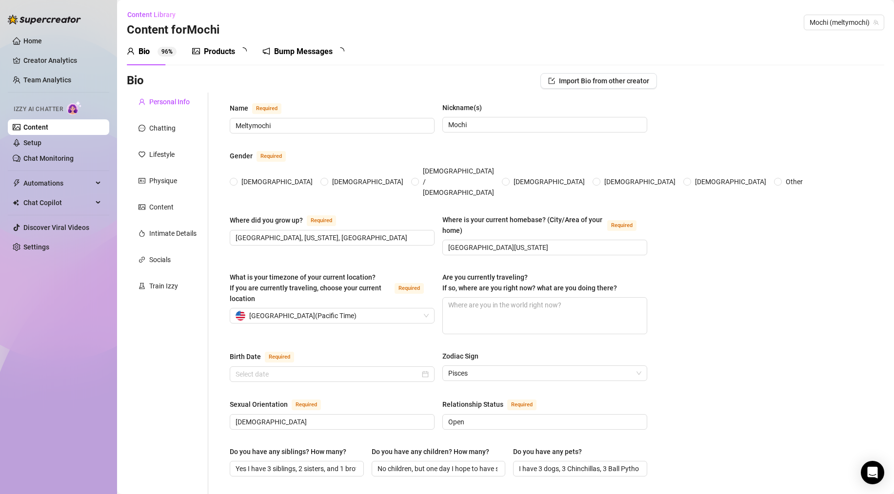
radio input "true"
type input "[DATE]"
click at [220, 54] on div "Products" at bounding box center [219, 52] width 31 height 12
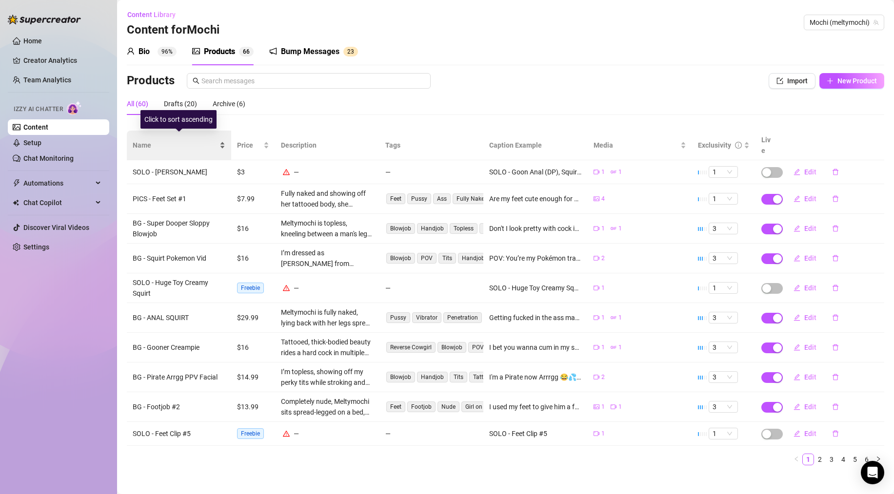
click at [146, 140] on span "Name" at bounding box center [175, 145] width 85 height 11
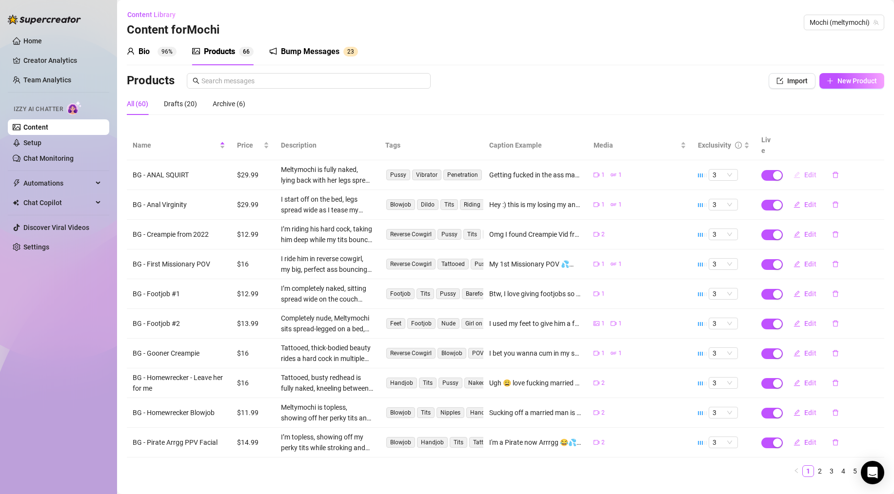
click at [804, 171] on span "Edit" at bounding box center [810, 175] width 12 height 8
type textarea "Getting fucked in the ass makes my pussy squirt so hard 🥵🥵 My asshole is too po…"
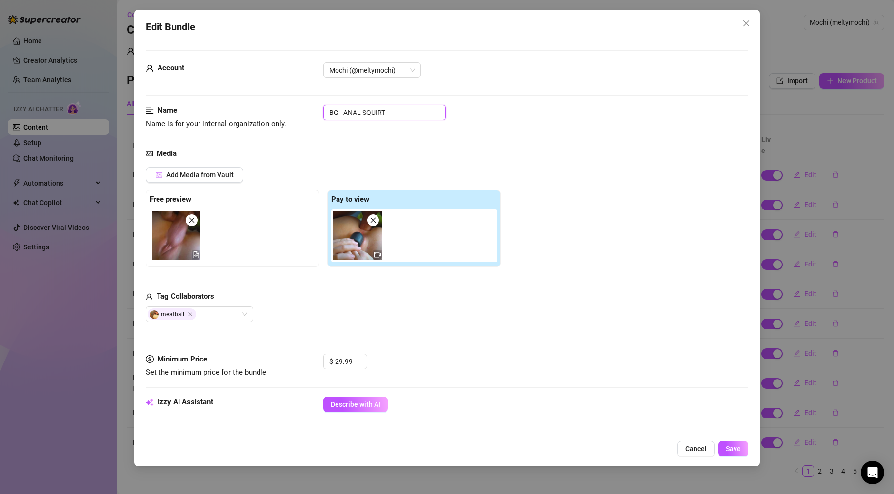
drag, startPoint x: 402, startPoint y: 115, endPoint x: 345, endPoint y: 114, distance: 57.5
click at [345, 114] on input "BG - ANAL SQUIRT" at bounding box center [384, 113] width 122 height 16
type input "BG - Anal Squirt"
click at [725, 451] on button "Save" at bounding box center [733, 449] width 30 height 16
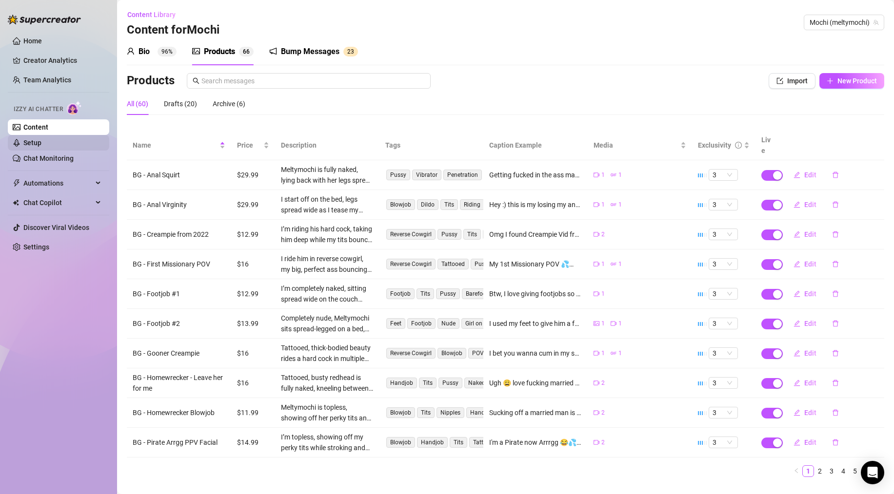
click at [34, 143] on link "Setup" at bounding box center [32, 143] width 18 height 8
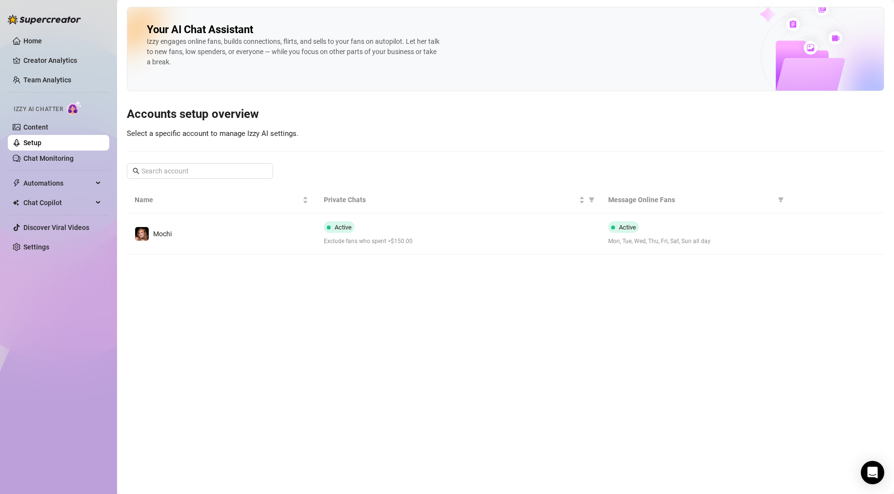
click at [455, 237] on span "Exclude fans who spent >$150.00" at bounding box center [458, 241] width 268 height 9
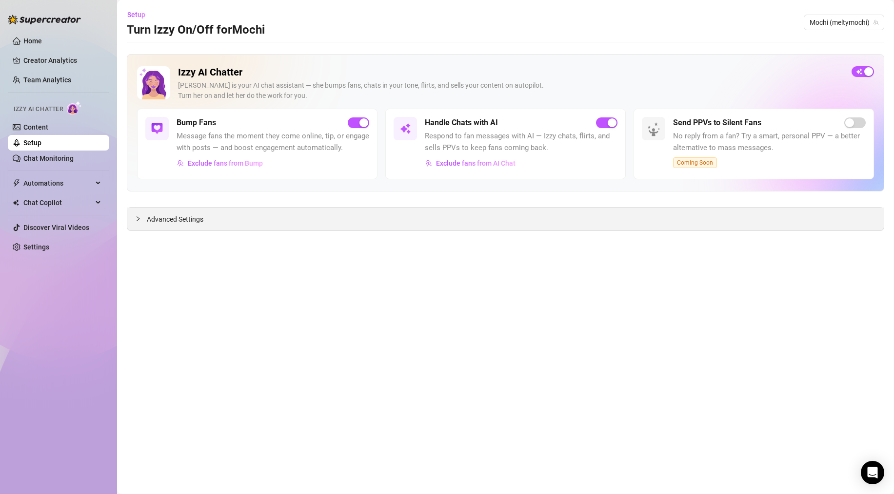
click at [315, 220] on div "Advanced Settings" at bounding box center [505, 219] width 756 height 23
click at [126, 216] on main "Setup Turn Izzy On/Off for Mochi Mochi (meltymochi) Izzy AI Chatter Izzy is you…" at bounding box center [505, 247] width 777 height 494
click at [133, 218] on div "Advanced Settings" at bounding box center [505, 219] width 756 height 23
click at [136, 218] on icon "collapsed" at bounding box center [138, 219] width 6 height 6
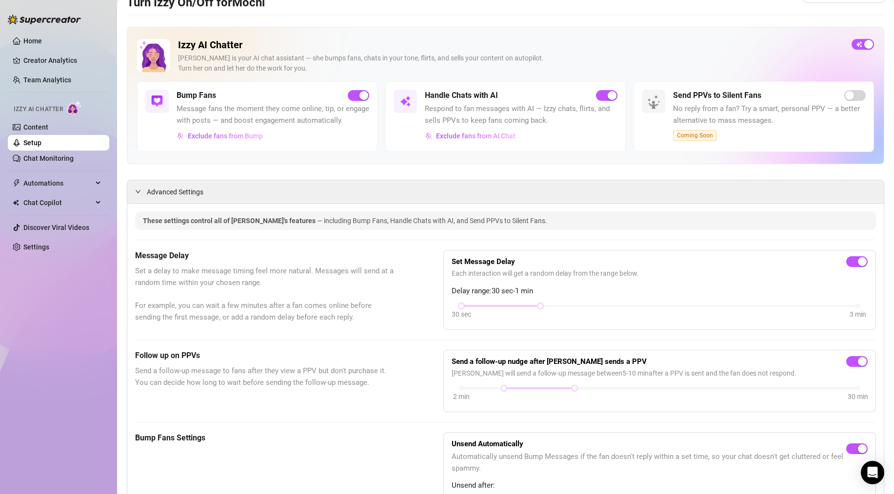
scroll to position [40, 0]
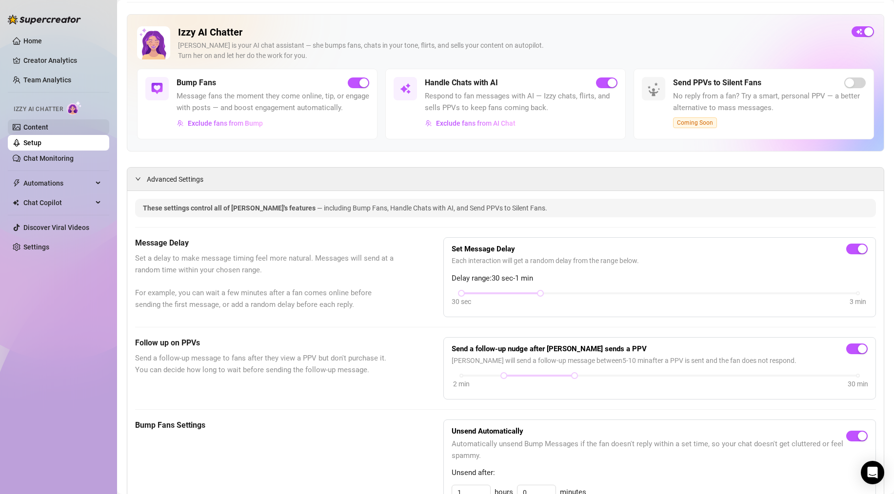
click at [40, 129] on link "Content" at bounding box center [35, 127] width 25 height 8
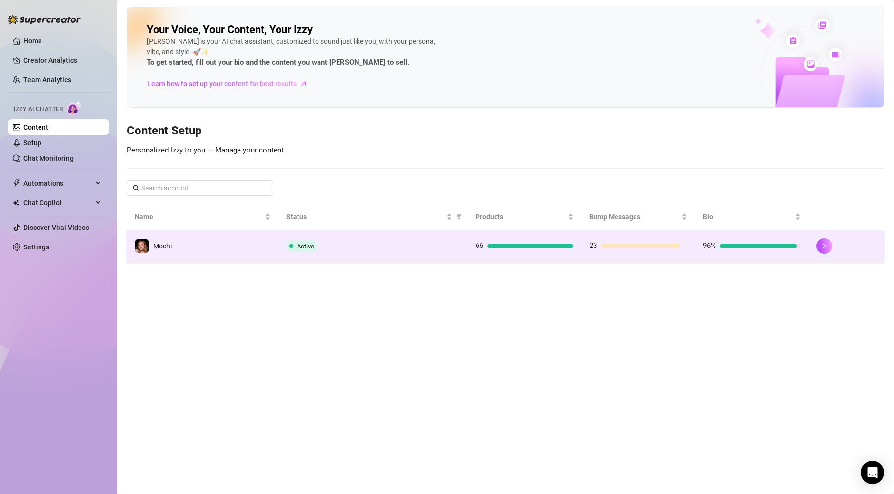
click at [353, 246] on div "Active" at bounding box center [373, 246] width 174 height 12
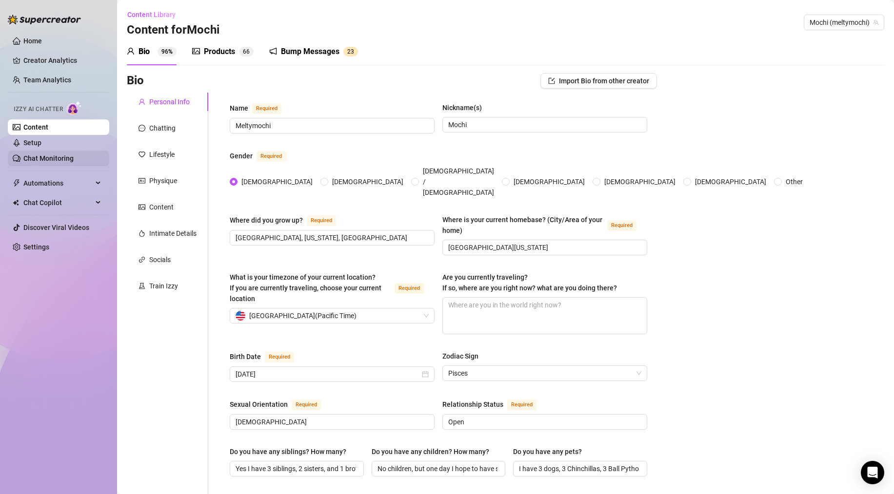
click at [49, 160] on link "Chat Monitoring" at bounding box center [48, 159] width 50 height 8
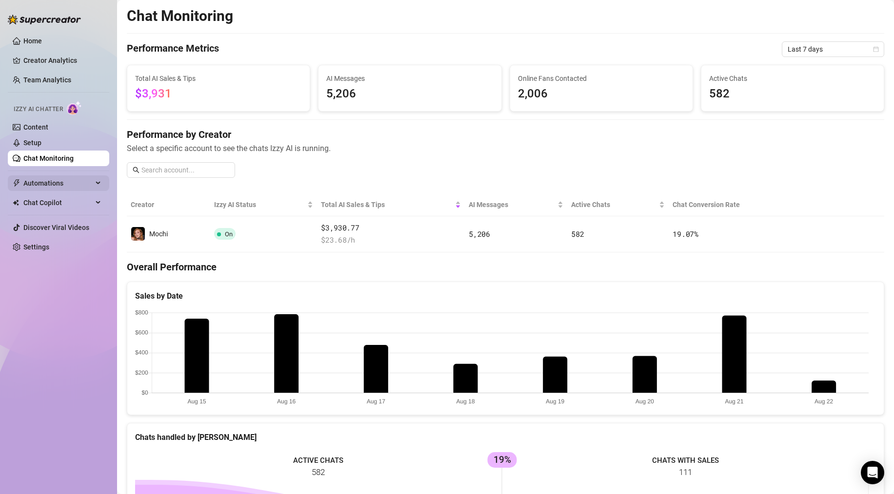
click at [48, 185] on span "Automations" at bounding box center [57, 184] width 69 height 16
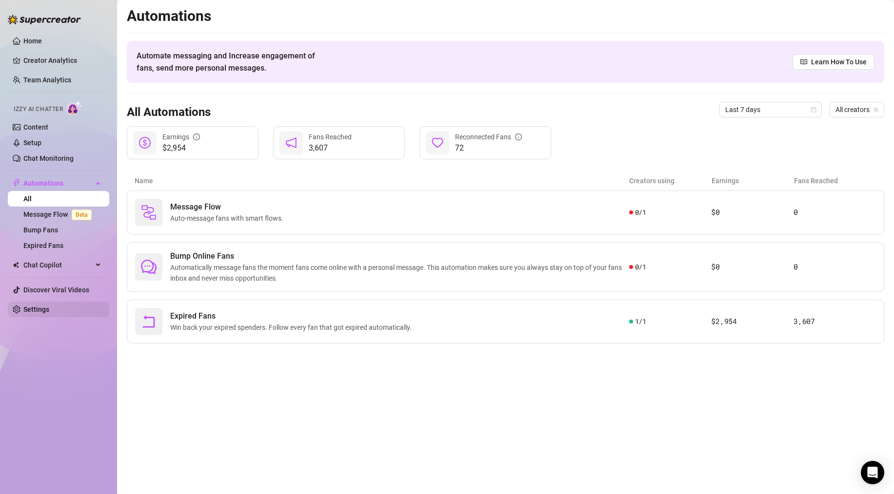
click at [43, 306] on link "Settings" at bounding box center [36, 310] width 26 height 8
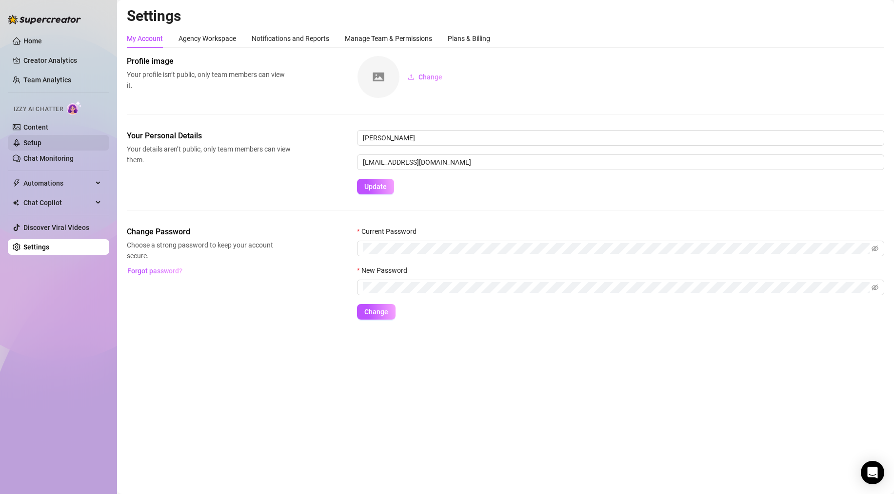
click at [41, 145] on link "Setup" at bounding box center [32, 143] width 18 height 8
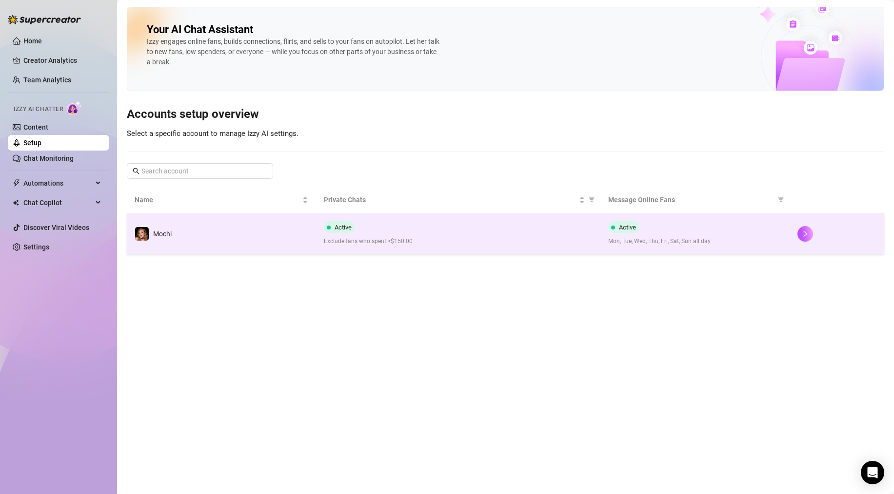
click at [396, 236] on div "Active Exclude fans who spent >$150.00" at bounding box center [458, 233] width 268 height 25
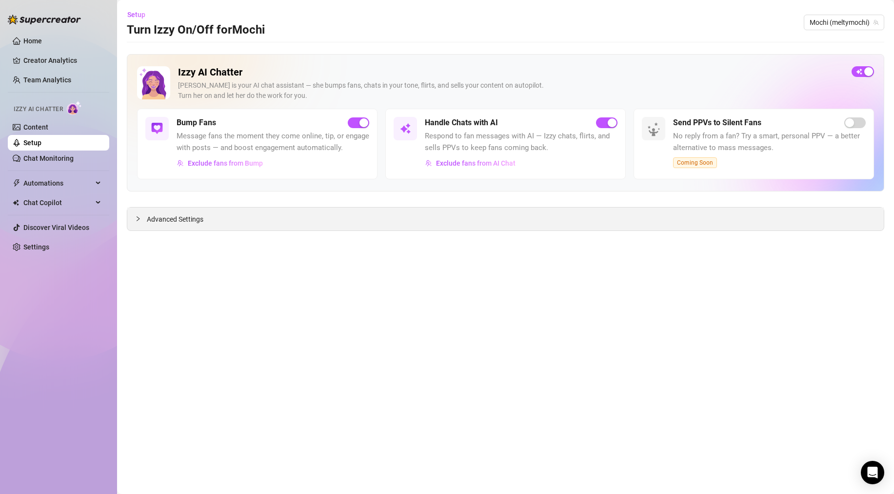
click at [138, 218] on icon "collapsed" at bounding box center [138, 219] width 6 height 6
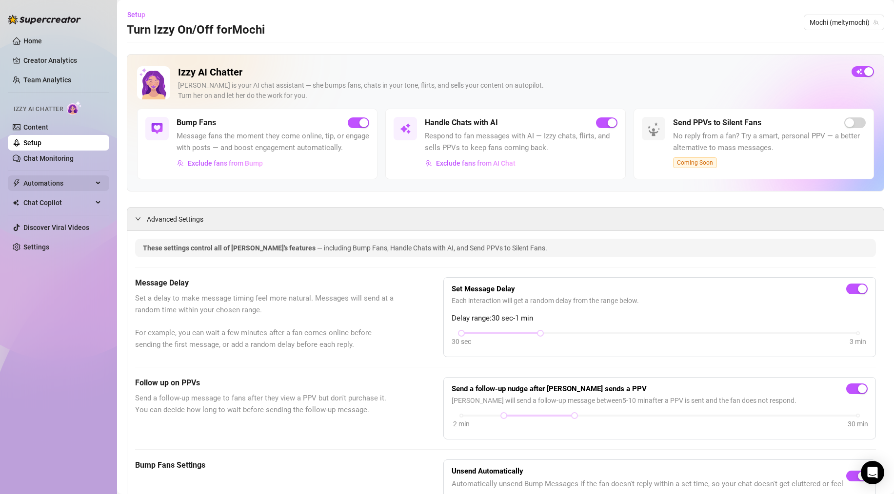
click at [40, 183] on span "Automations" at bounding box center [57, 184] width 69 height 16
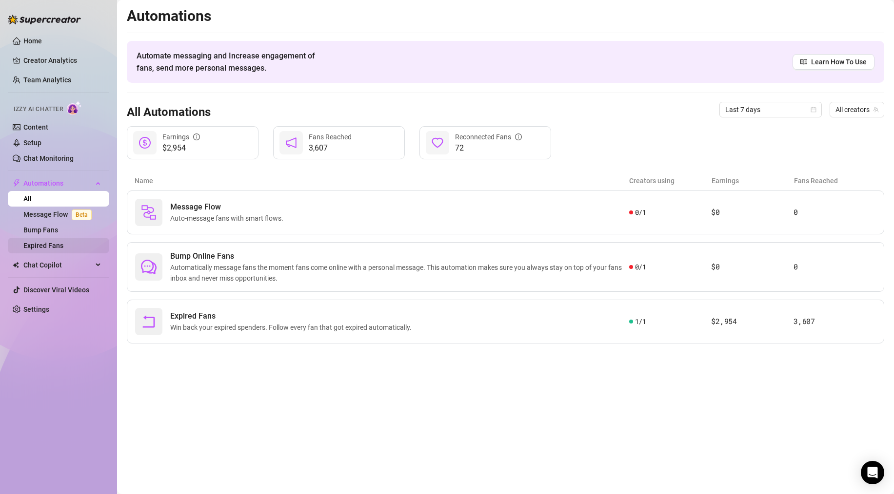
click at [46, 248] on link "Expired Fans" at bounding box center [43, 246] width 40 height 8
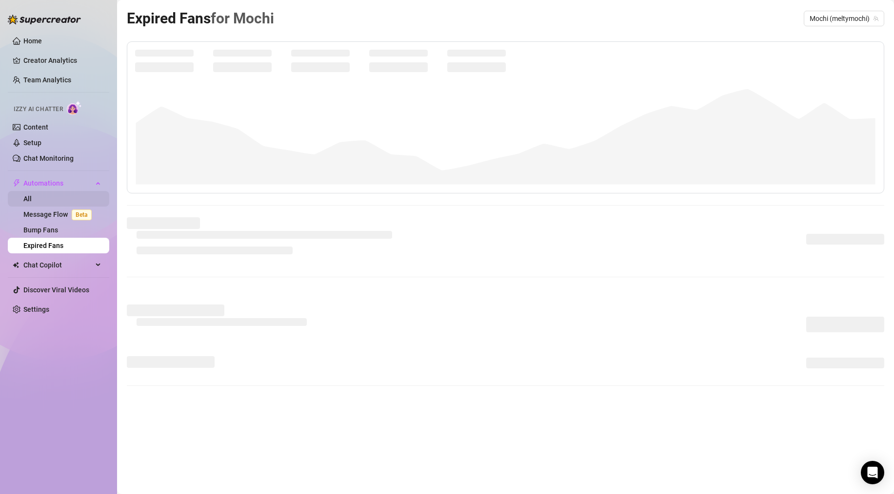
click at [29, 197] on link "All" at bounding box center [27, 199] width 8 height 8
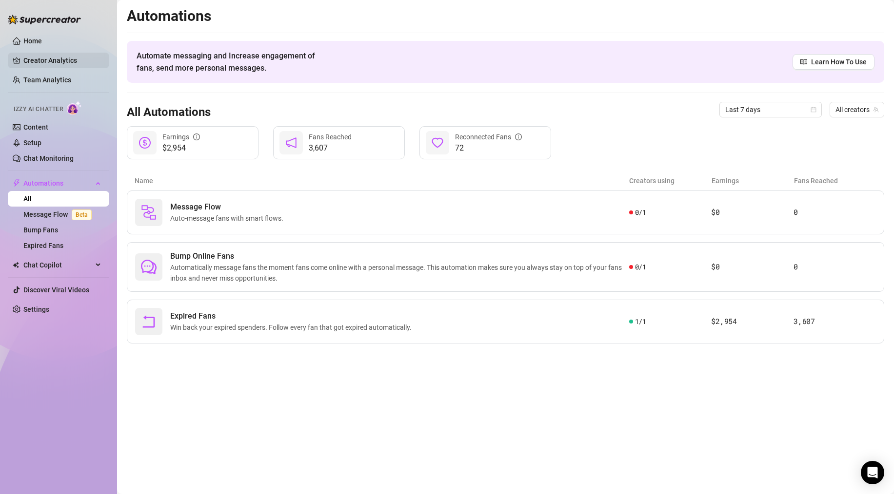
click at [41, 58] on link "Creator Analytics" at bounding box center [62, 61] width 78 height 16
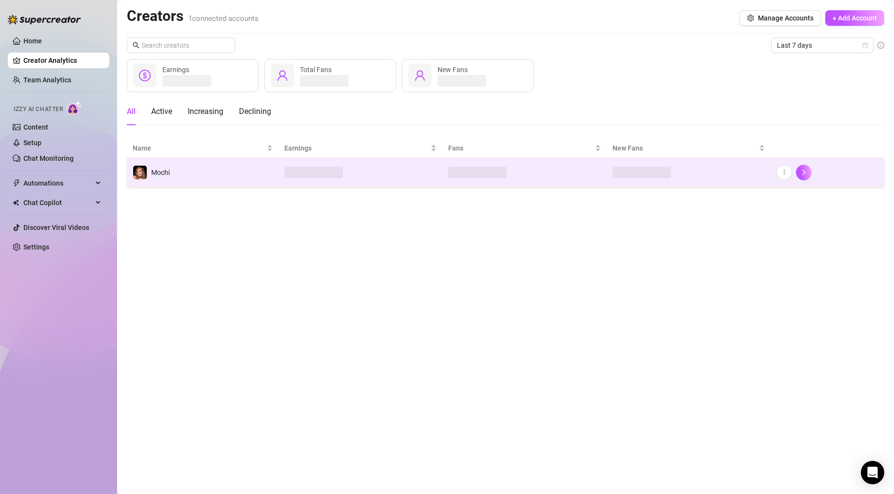
click at [211, 167] on td "Mochi" at bounding box center [203, 172] width 152 height 29
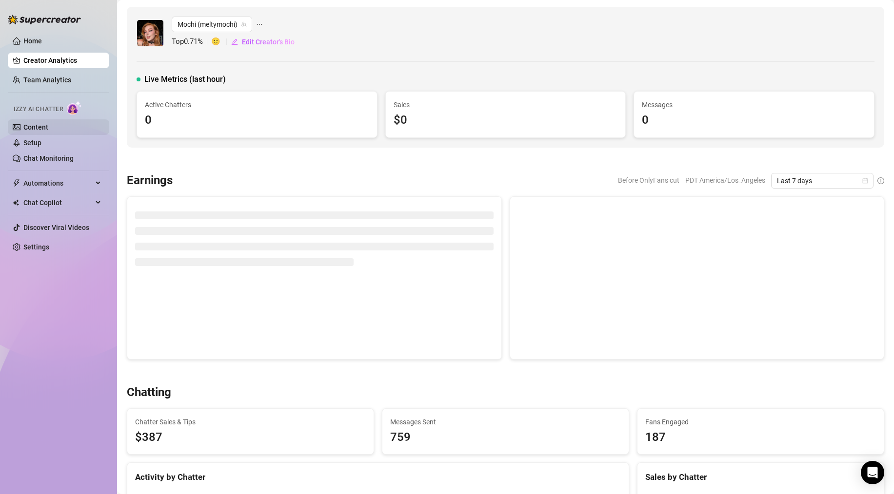
click at [29, 127] on link "Content" at bounding box center [35, 127] width 25 height 8
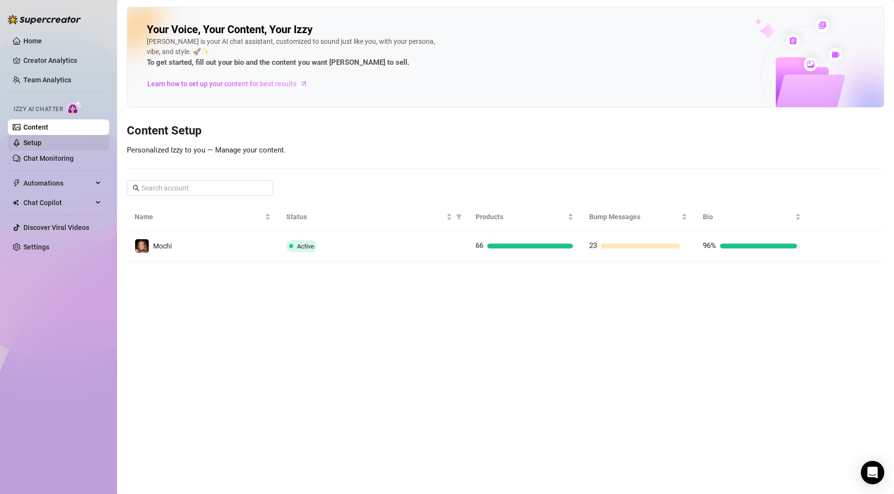
click at [32, 141] on link "Setup" at bounding box center [32, 143] width 18 height 8
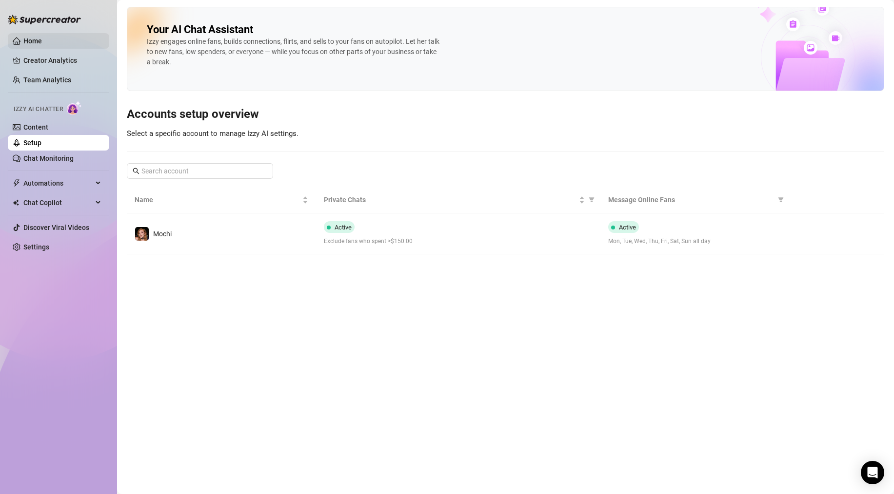
click at [35, 42] on link "Home" at bounding box center [32, 41] width 19 height 8
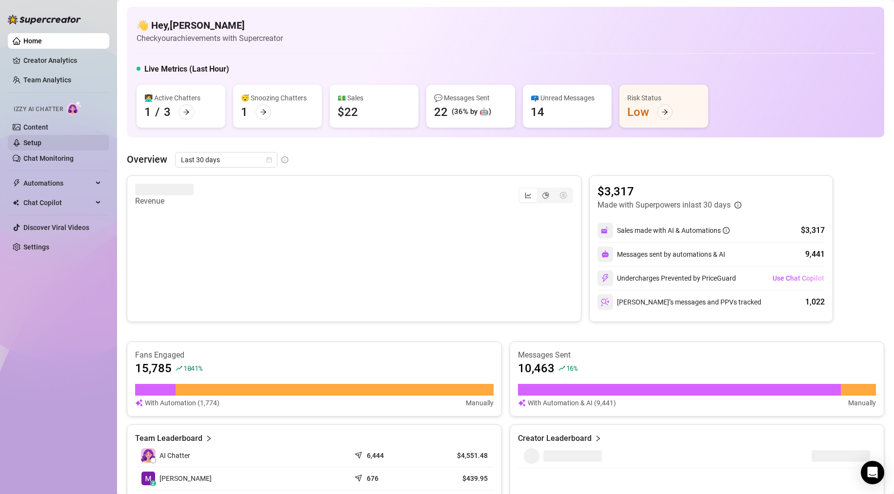
click at [39, 144] on link "Setup" at bounding box center [32, 143] width 18 height 8
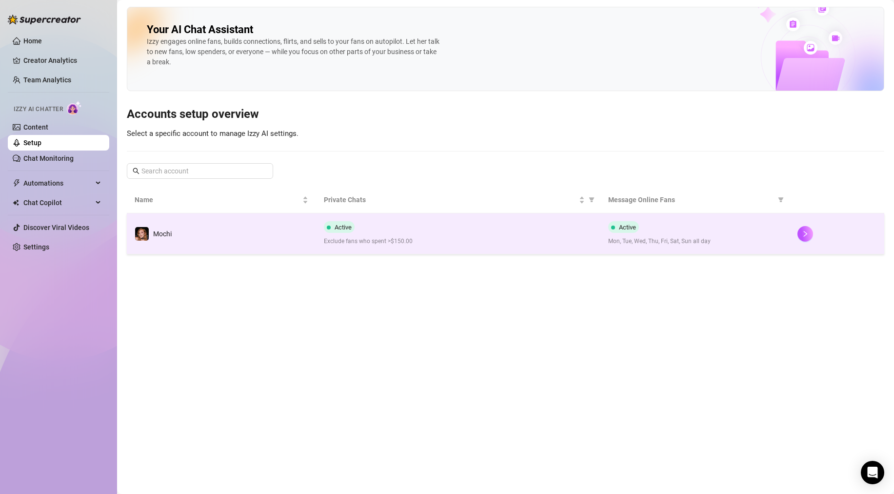
click at [492, 220] on td "Active Exclude fans who spent >$150.00" at bounding box center [458, 234] width 284 height 41
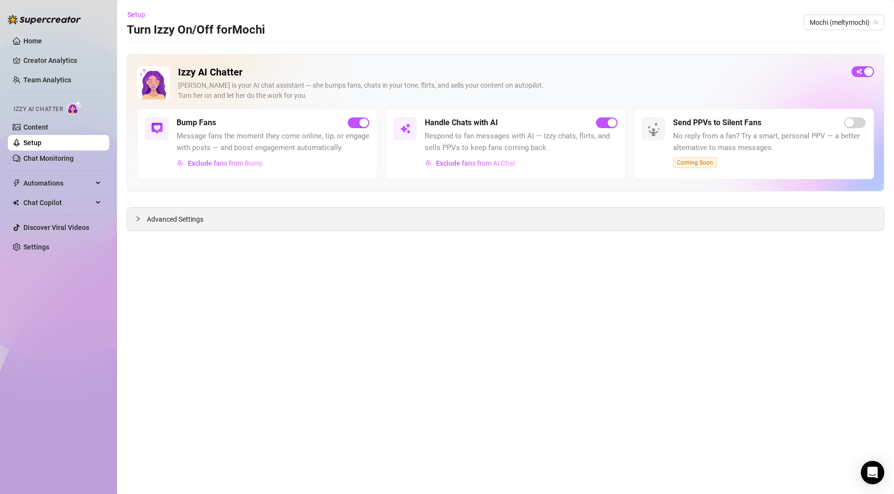
click at [491, 219] on div "Advanced Settings" at bounding box center [505, 219] width 756 height 23
click at [135, 220] on icon "collapsed" at bounding box center [138, 219] width 6 height 6
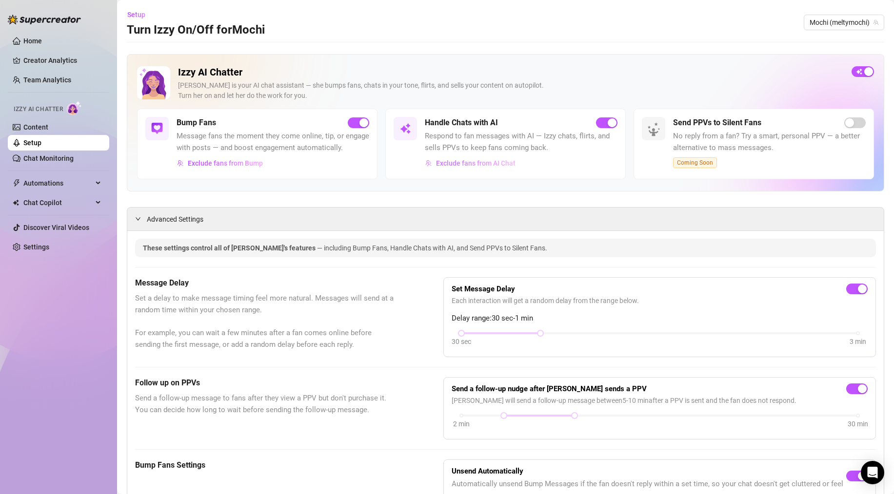
click at [456, 164] on span "Exclude fans from AI Chat" at bounding box center [475, 163] width 79 height 8
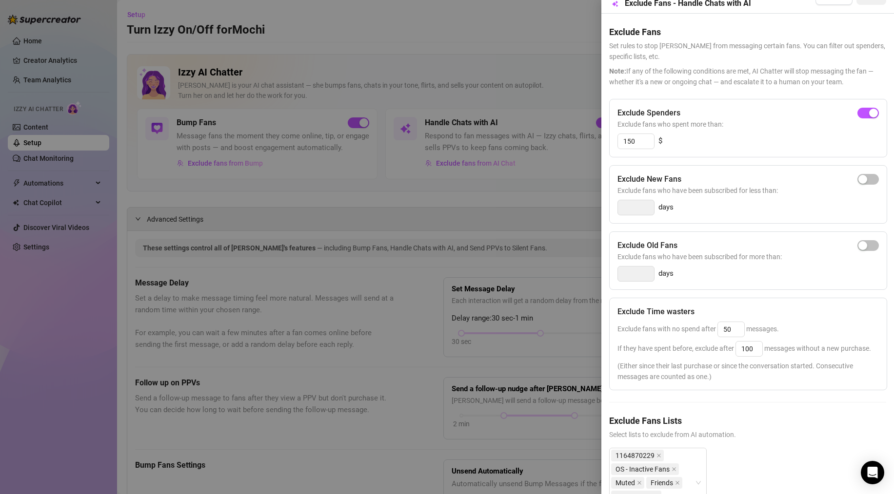
scroll to position [80, 0]
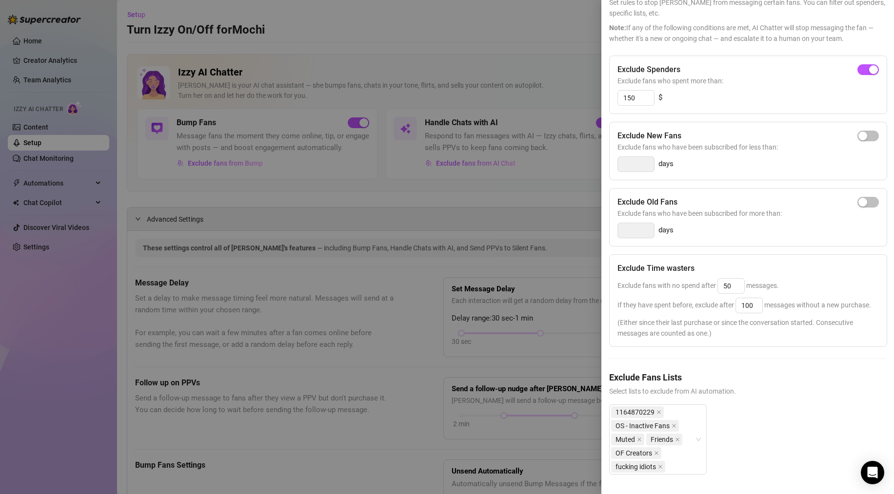
click at [475, 203] on div at bounding box center [447, 247] width 894 height 494
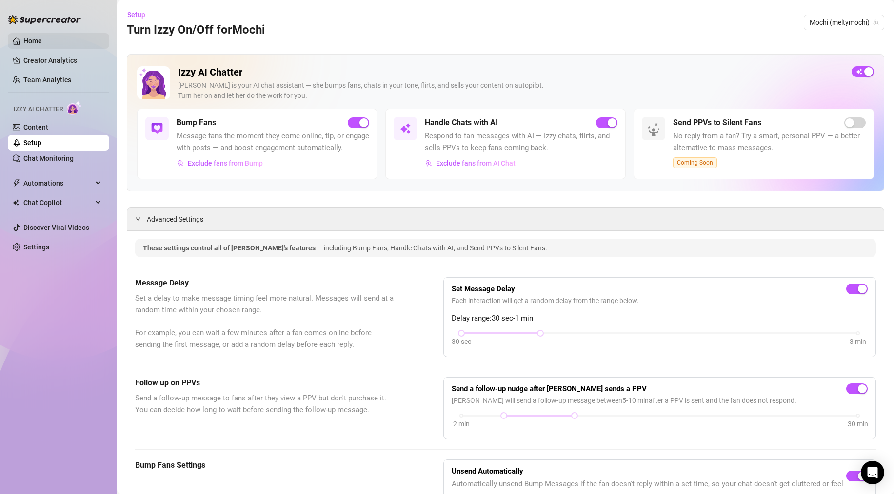
click at [28, 38] on link "Home" at bounding box center [32, 41] width 19 height 8
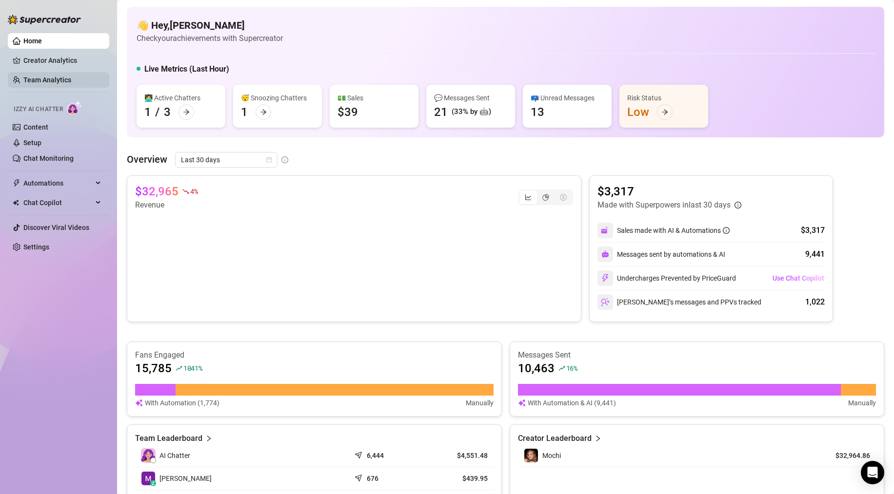
click at [61, 82] on link "Team Analytics" at bounding box center [47, 80] width 48 height 8
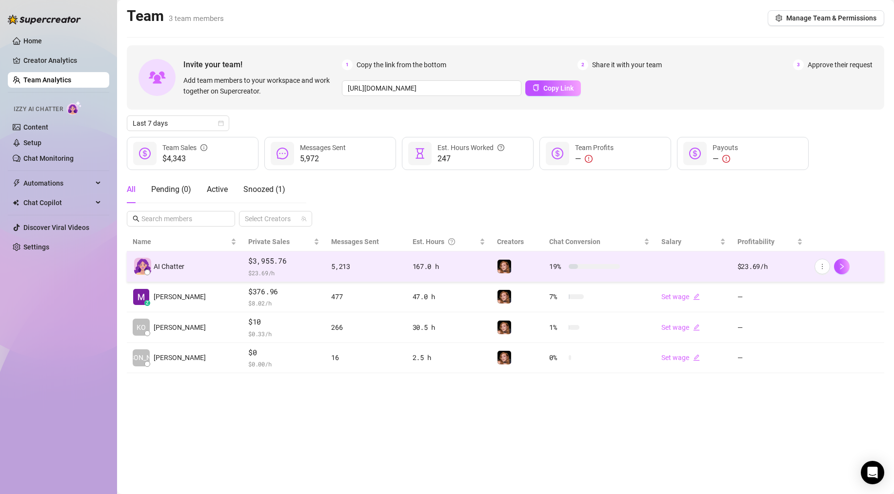
click at [386, 275] on td "5,213" at bounding box center [365, 267] width 81 height 31
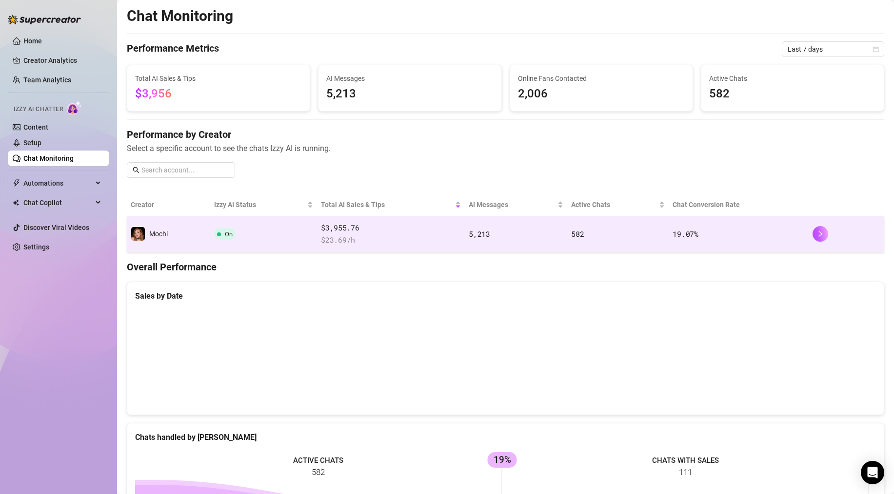
click at [253, 234] on td "On" at bounding box center [263, 234] width 107 height 36
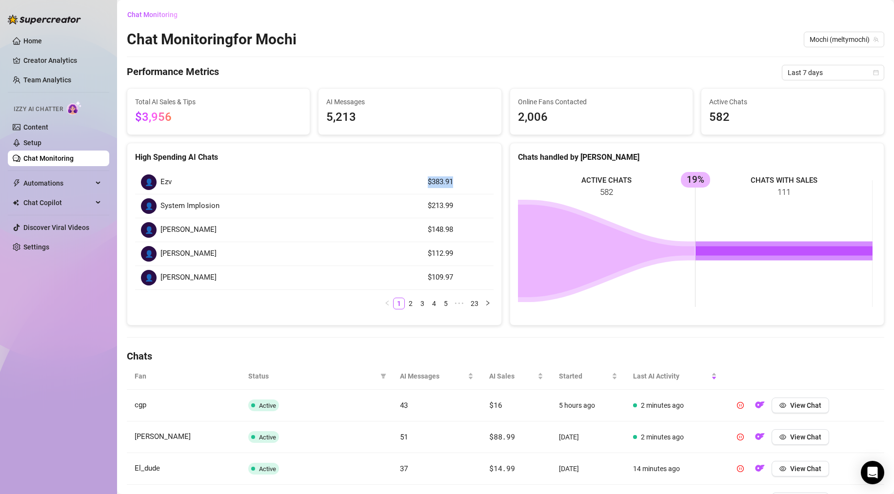
drag, startPoint x: 450, startPoint y: 182, endPoint x: 410, endPoint y: 183, distance: 40.5
click at [410, 183] on tr "👤 Ezv $383.91" at bounding box center [314, 183] width 358 height 24
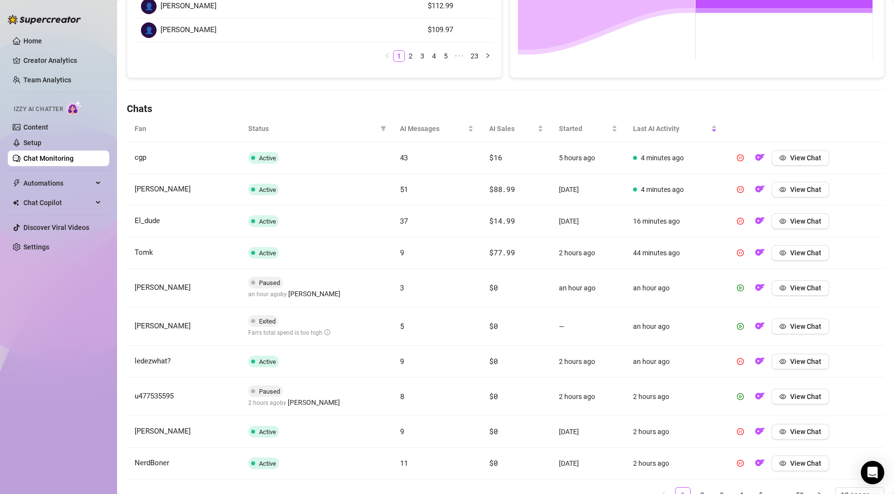
scroll to position [294, 0]
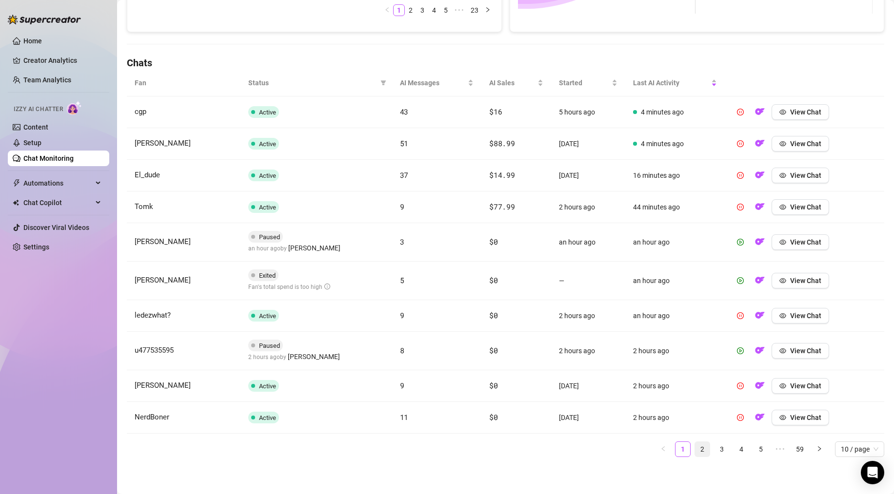
click at [696, 448] on link "2" at bounding box center [702, 449] width 15 height 15
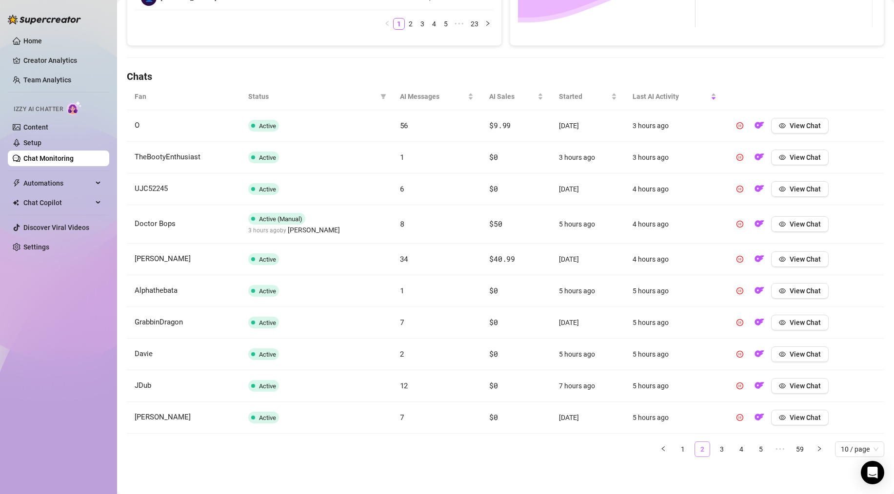
scroll to position [280, 0]
click at [714, 448] on link "3" at bounding box center [721, 449] width 15 height 15
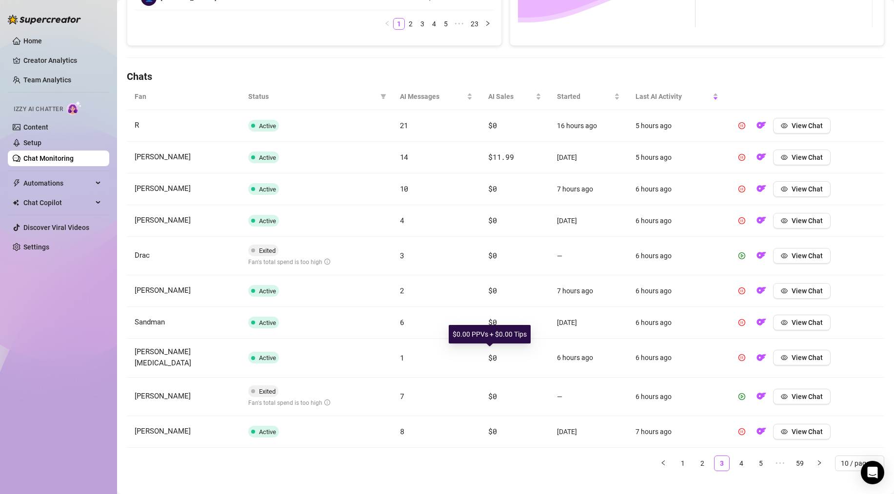
scroll to position [287, 0]
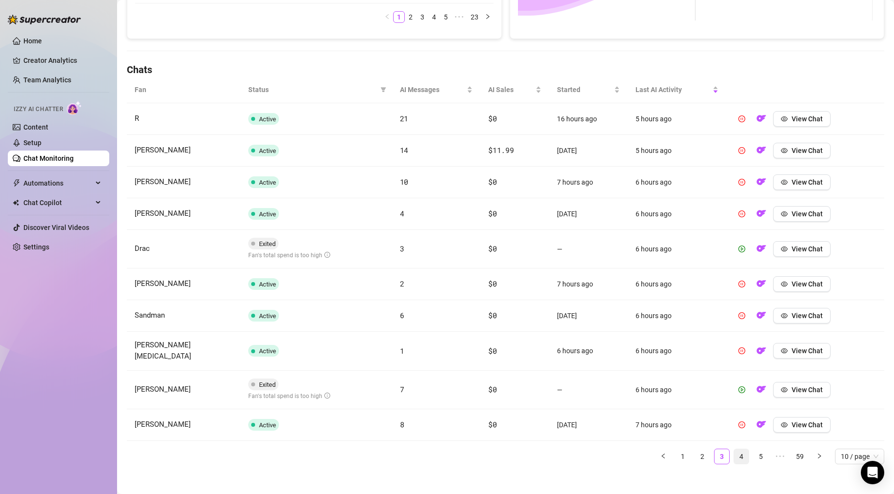
click at [734, 450] on link "4" at bounding box center [741, 457] width 15 height 15
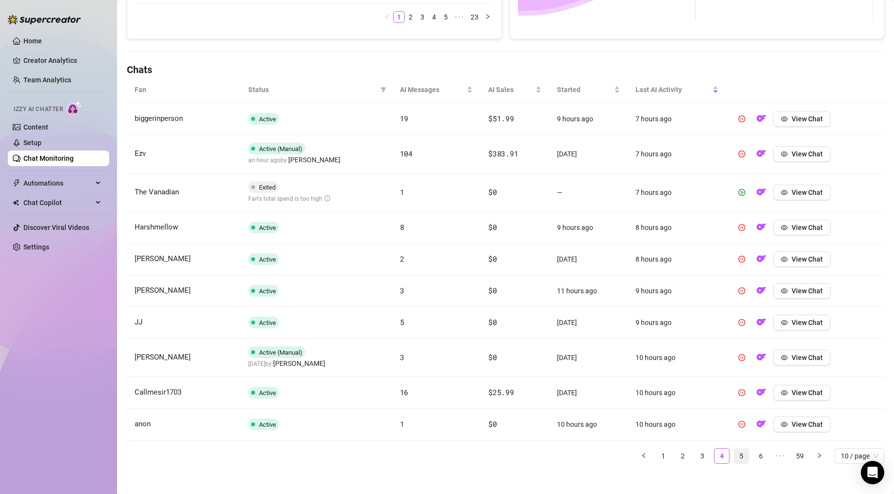
click at [734, 455] on link "5" at bounding box center [741, 456] width 15 height 15
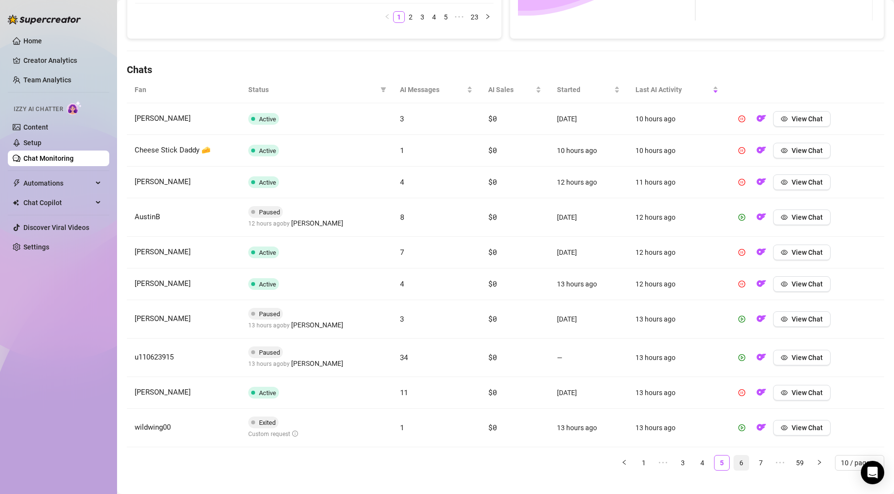
click at [734, 460] on link "6" at bounding box center [741, 463] width 15 height 15
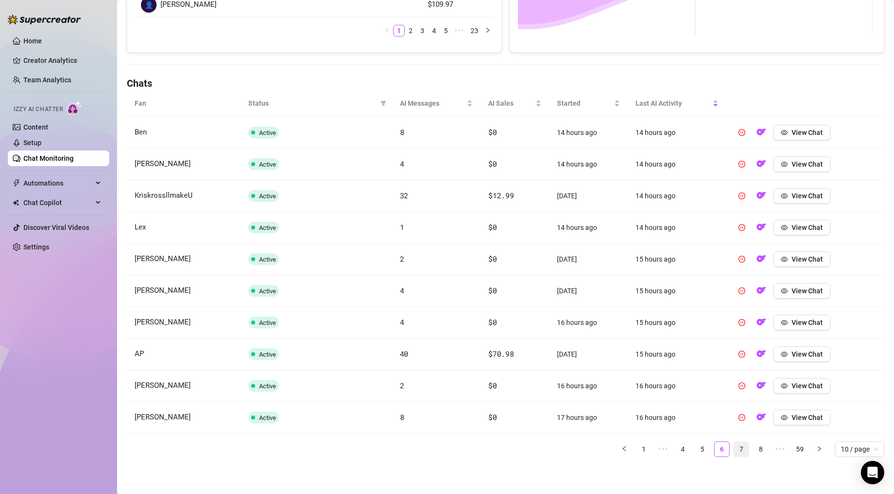
click at [736, 451] on link "7" at bounding box center [741, 449] width 15 height 15
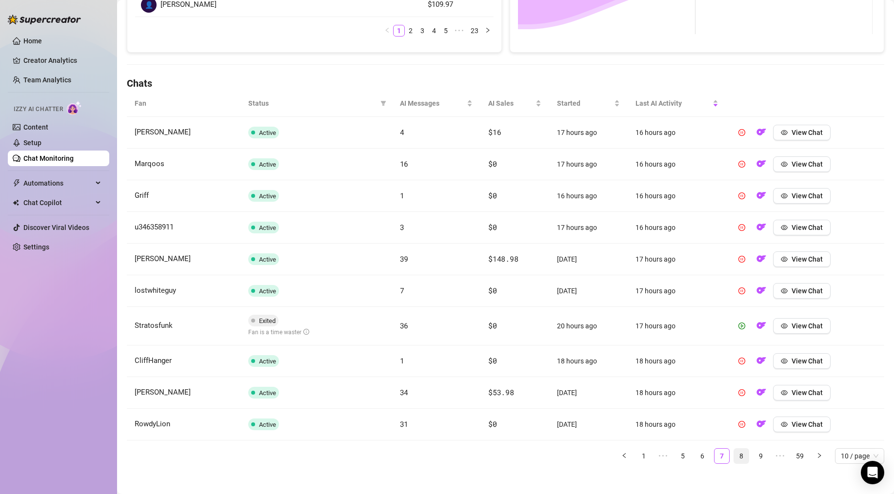
click at [734, 455] on link "8" at bounding box center [741, 456] width 15 height 15
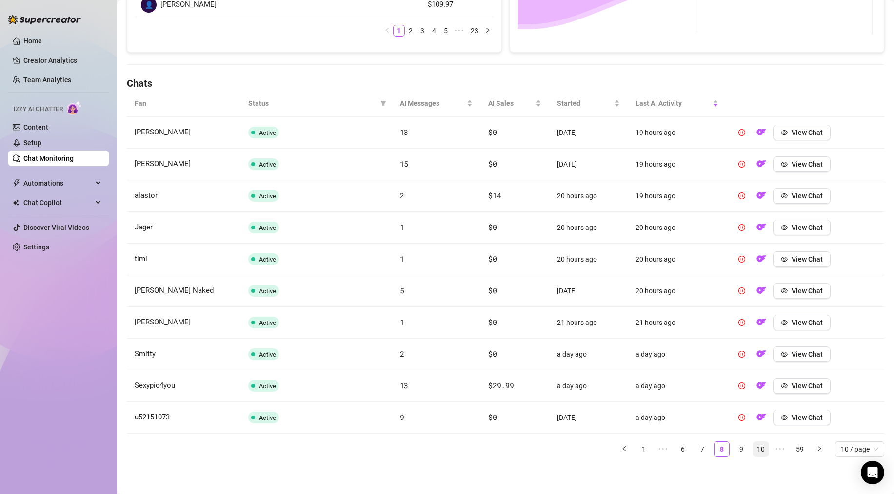
click at [736, 449] on link "9" at bounding box center [741, 449] width 15 height 15
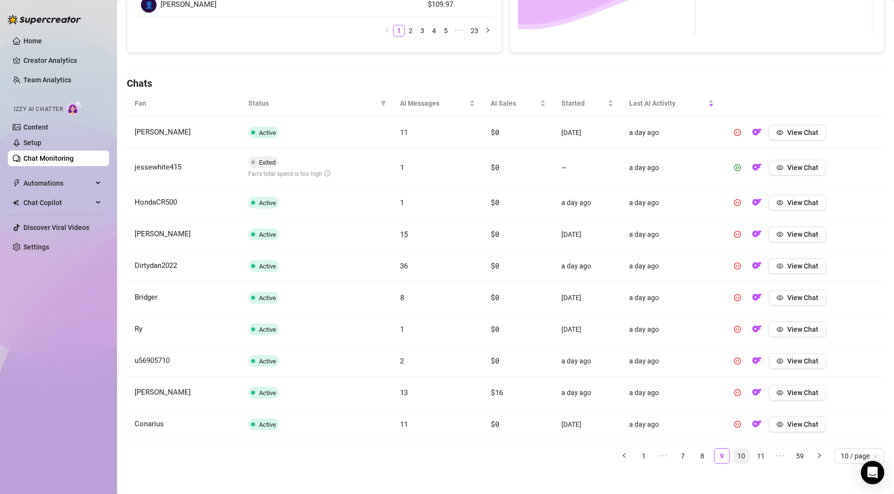
click at [737, 455] on link "10" at bounding box center [741, 456] width 15 height 15
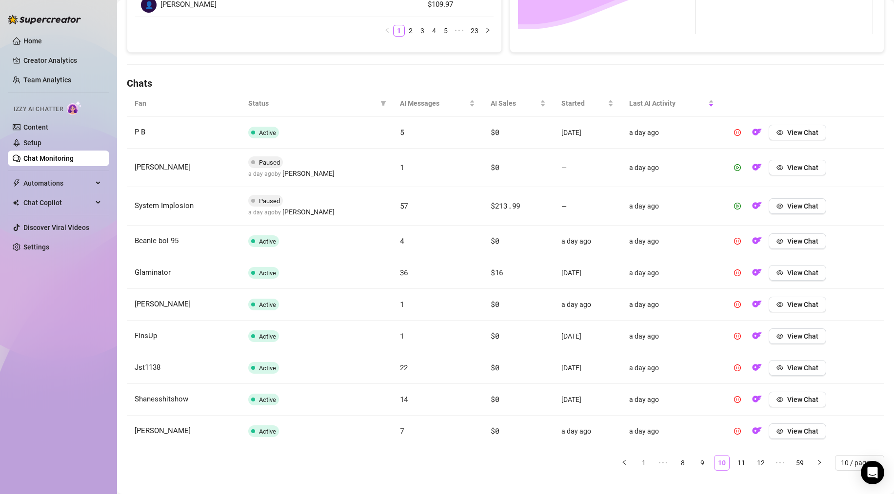
click at [737, 455] on li "11" at bounding box center [741, 463] width 16 height 16
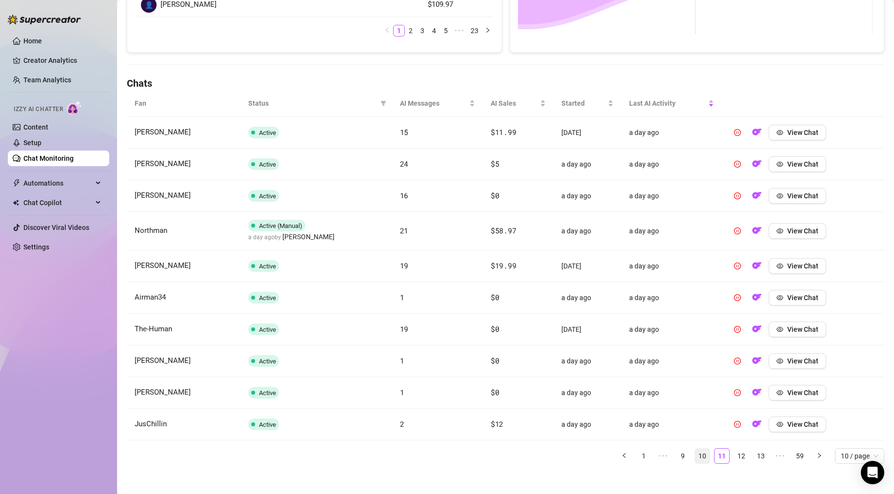
click at [737, 455] on link "12" at bounding box center [741, 456] width 15 height 15
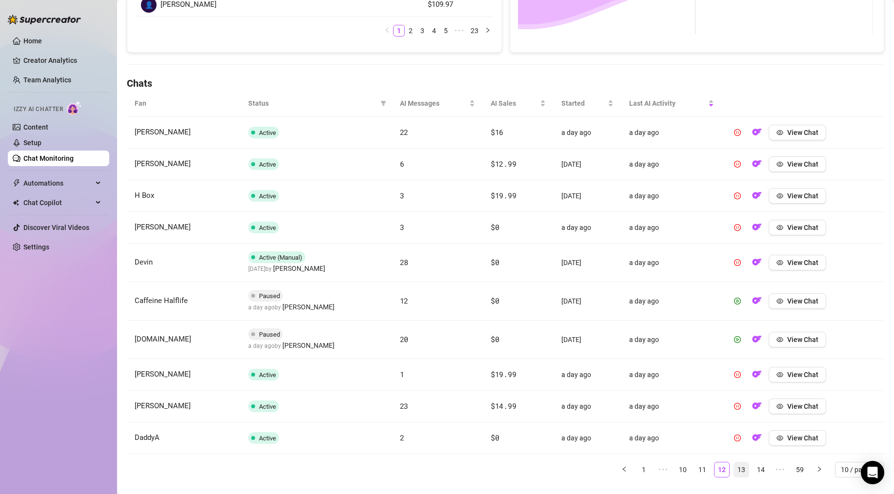
click at [734, 470] on link "13" at bounding box center [741, 470] width 15 height 15
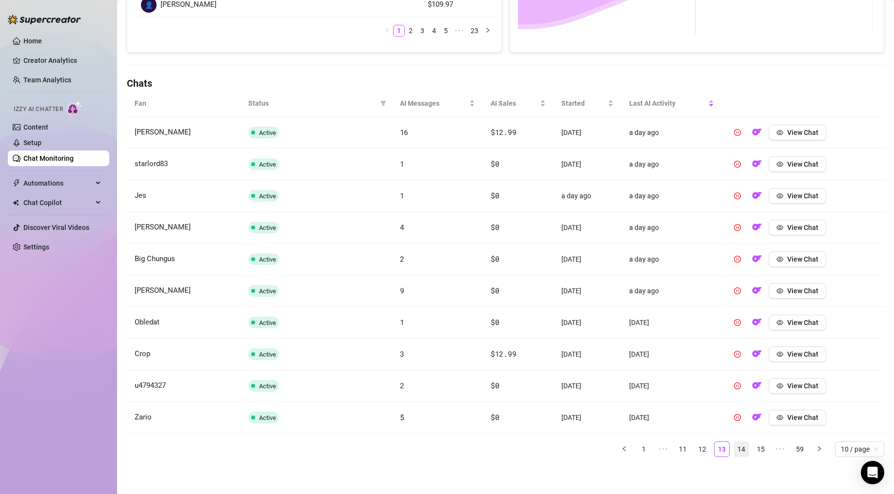
click at [736, 451] on link "14" at bounding box center [741, 449] width 15 height 15
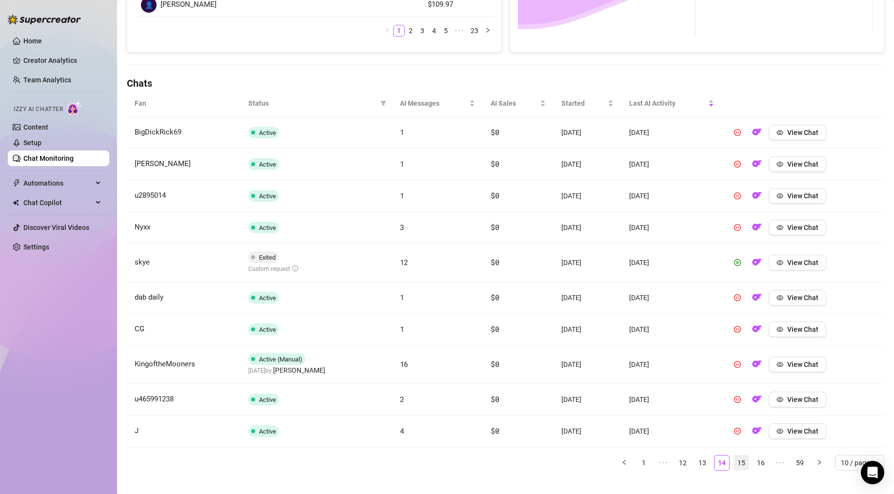
click at [734, 467] on link "15" at bounding box center [741, 463] width 15 height 15
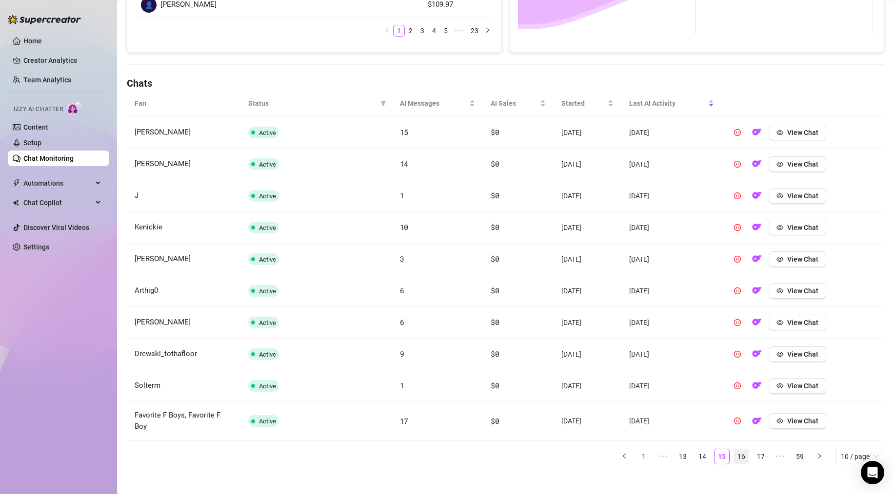
click at [734, 457] on link "16" at bounding box center [741, 457] width 15 height 15
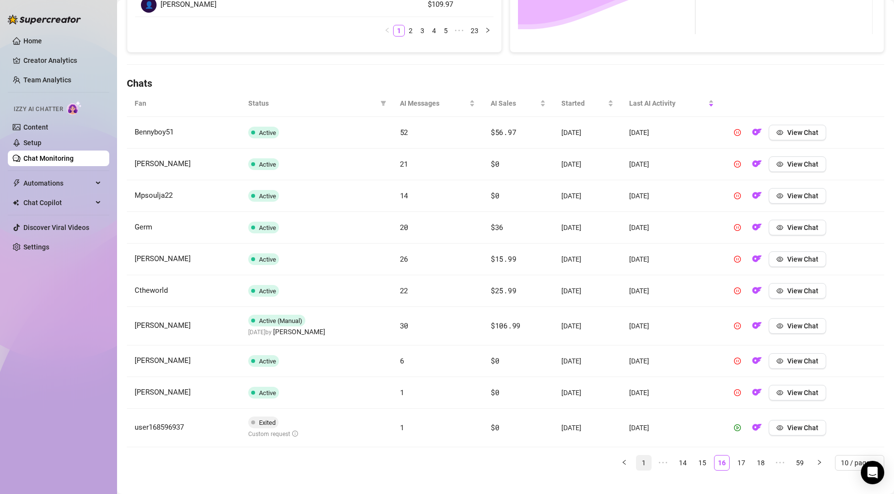
click at [638, 462] on link "1" at bounding box center [643, 463] width 15 height 15
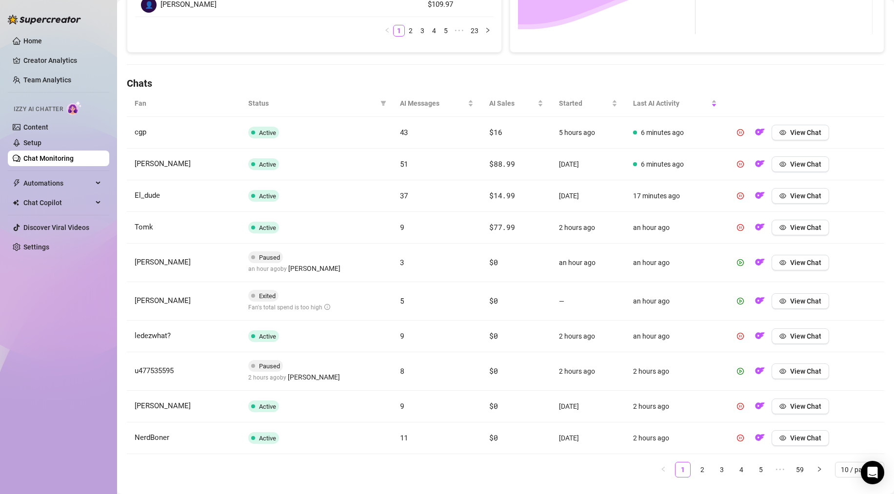
scroll to position [0, 0]
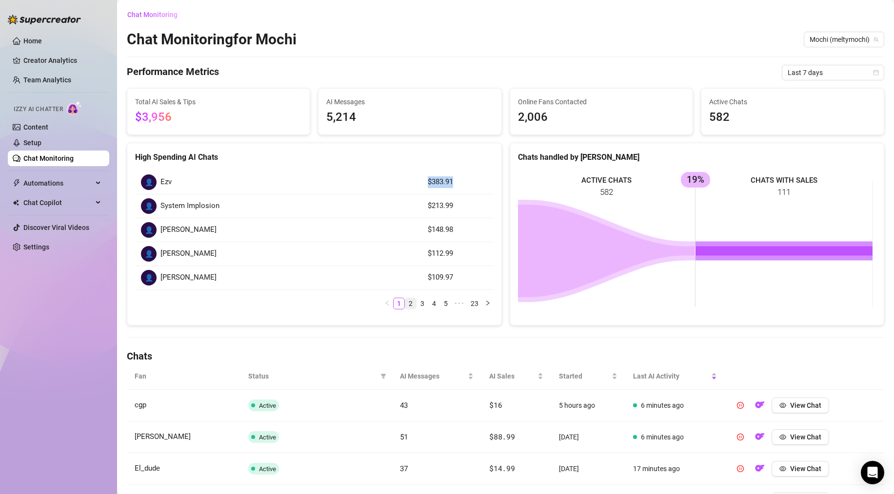
click at [410, 304] on link "2" at bounding box center [410, 303] width 11 height 11
click at [417, 303] on link "3" at bounding box center [422, 303] width 11 height 11
click at [410, 304] on link "2" at bounding box center [410, 303] width 11 height 11
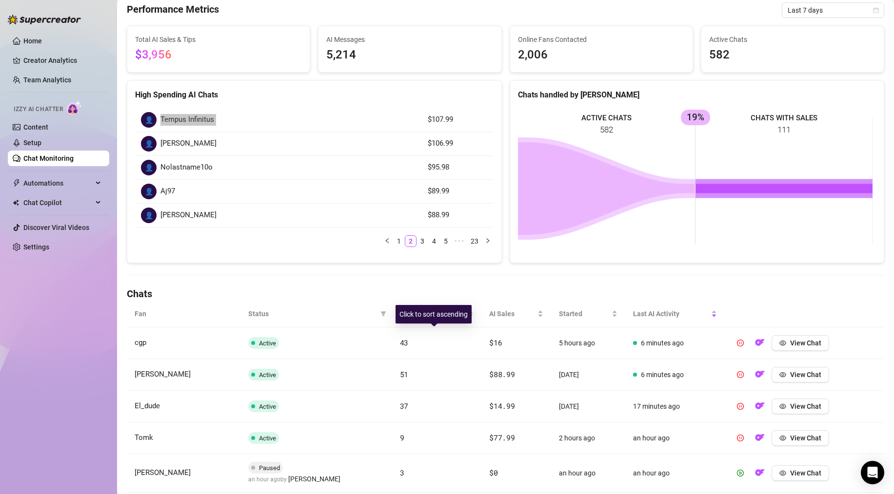
scroll to position [83, 0]
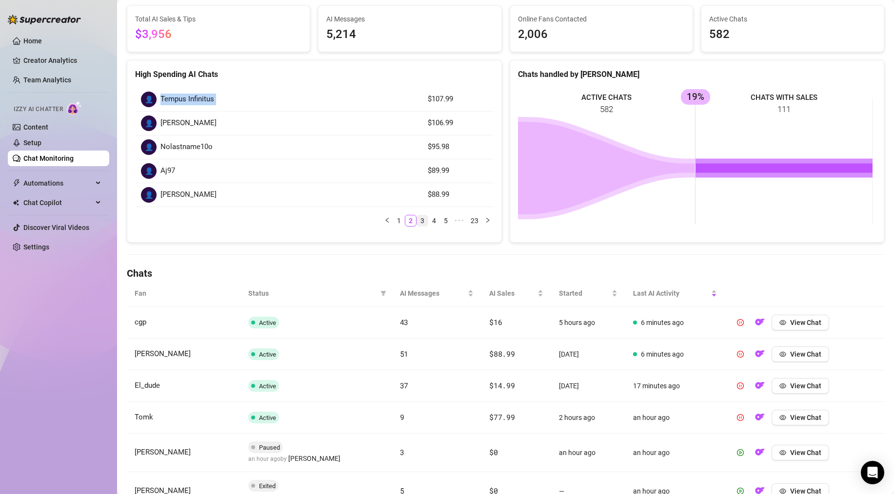
click at [417, 219] on link "3" at bounding box center [422, 220] width 11 height 11
click at [430, 220] on link "4" at bounding box center [434, 220] width 11 height 11
click at [434, 220] on link "5" at bounding box center [434, 220] width 11 height 11
click at [440, 219] on link "7" at bounding box center [445, 220] width 11 height 11
click at [435, 221] on link "8" at bounding box center [434, 220] width 11 height 11
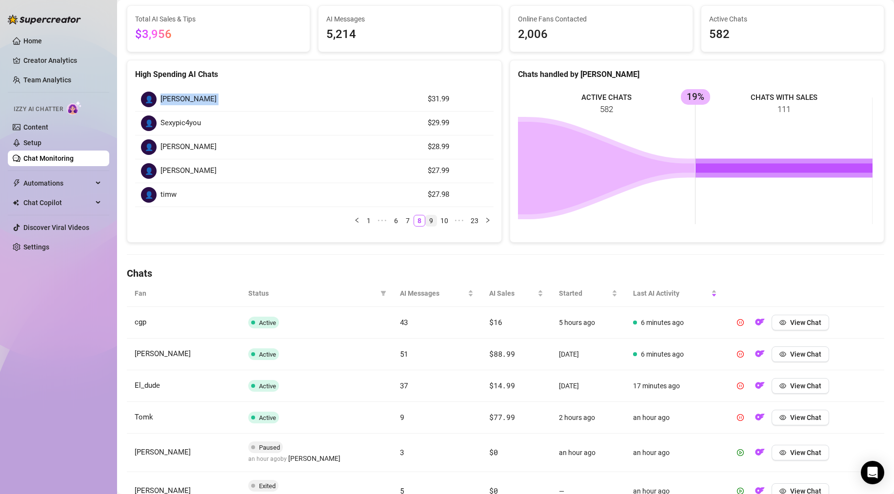
click at [431, 221] on link "9" at bounding box center [431, 220] width 11 height 11
click at [431, 221] on link "10" at bounding box center [430, 220] width 14 height 11
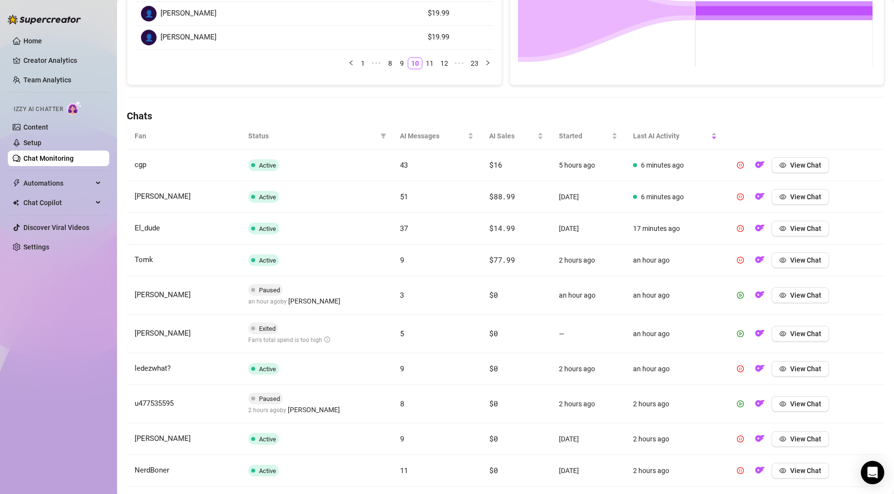
scroll to position [294, 0]
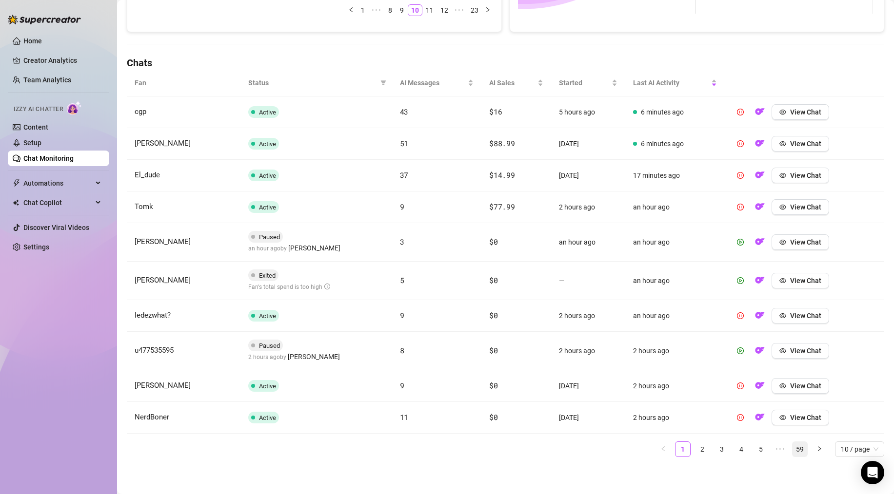
click at [792, 449] on link "59" at bounding box center [799, 449] width 15 height 15
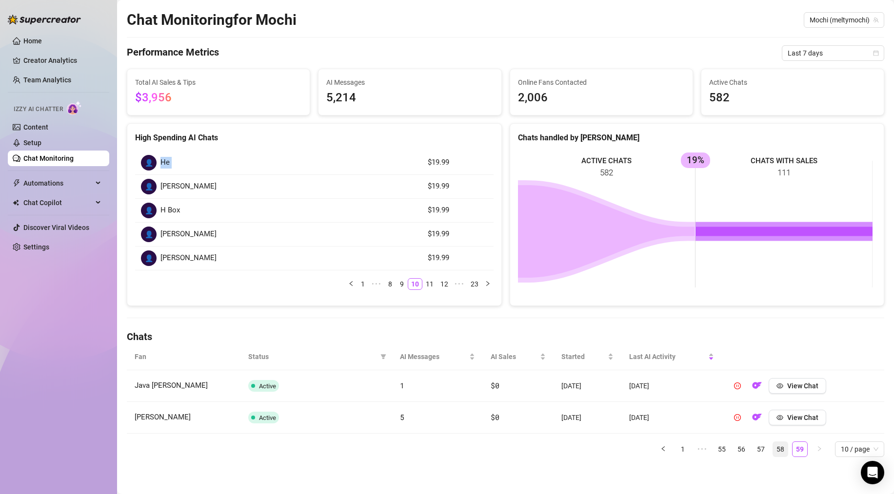
click at [774, 449] on link "58" at bounding box center [780, 449] width 15 height 15
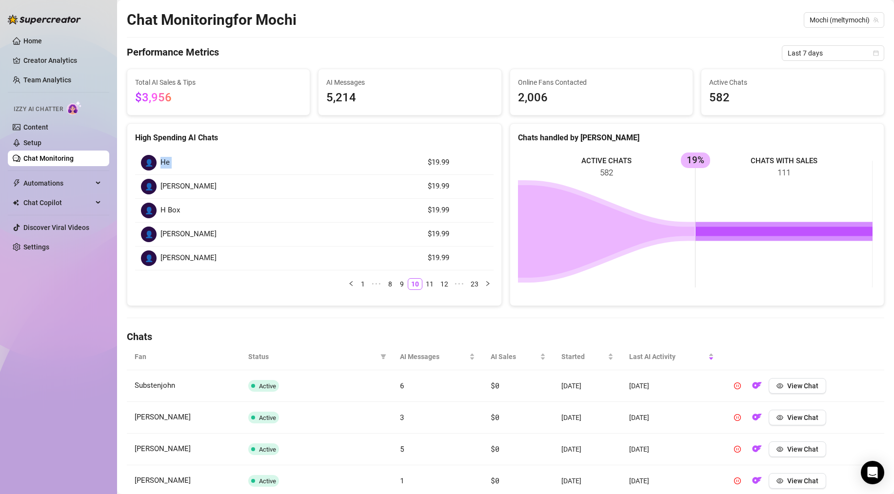
scroll to position [0, 0]
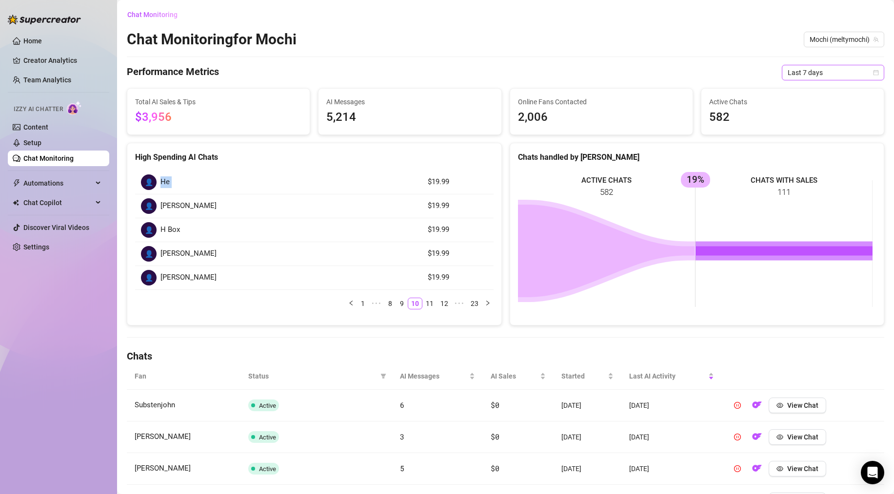
click at [840, 73] on span "Last 7 days" at bounding box center [832, 72] width 91 height 15
click at [803, 122] on div "Last 30 days" at bounding box center [825, 123] width 87 height 11
click at [606, 57] on div at bounding box center [505, 57] width 757 height 0
click at [43, 77] on link "Team Analytics" at bounding box center [47, 80] width 48 height 8
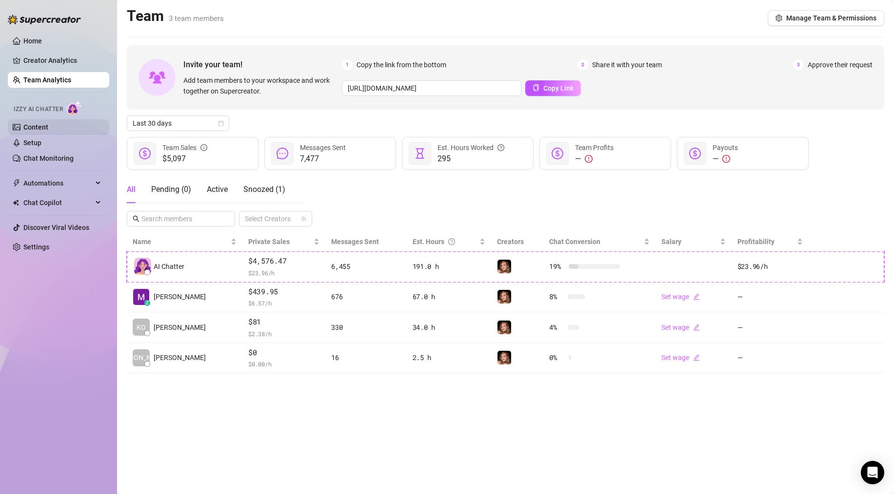
click at [36, 124] on link "Content" at bounding box center [35, 127] width 25 height 8
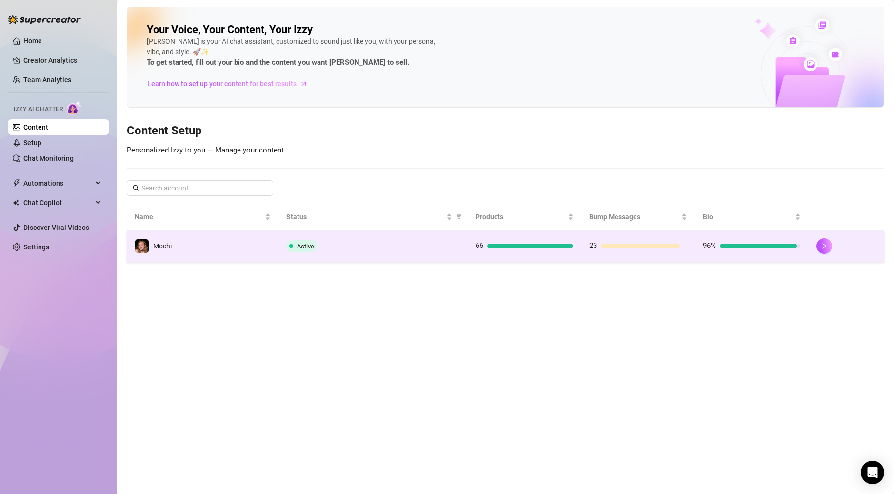
click at [359, 242] on div "Active" at bounding box center [373, 246] width 174 height 12
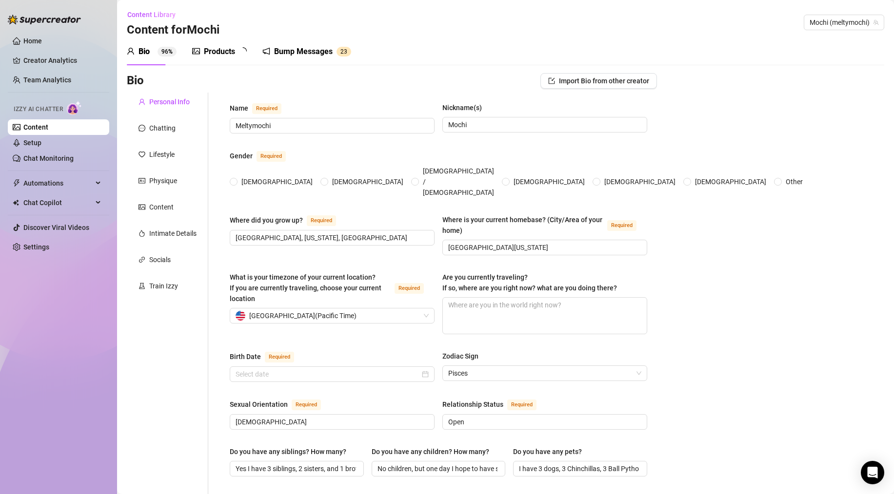
radio input "true"
type input "[DATE]"
click at [208, 55] on div "Products" at bounding box center [219, 52] width 31 height 12
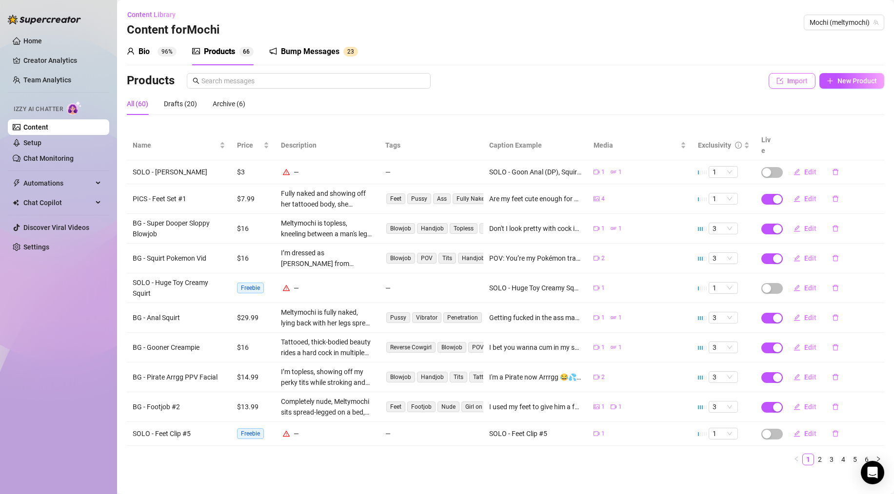
click at [773, 79] on button "Import" at bounding box center [791, 81] width 47 height 16
type textarea "Type your message here..."
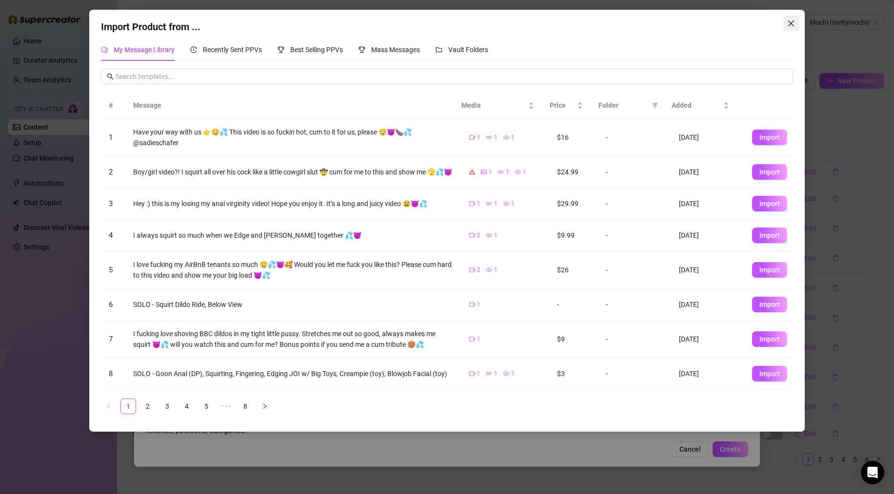
click at [788, 23] on icon "close" at bounding box center [791, 24] width 8 height 8
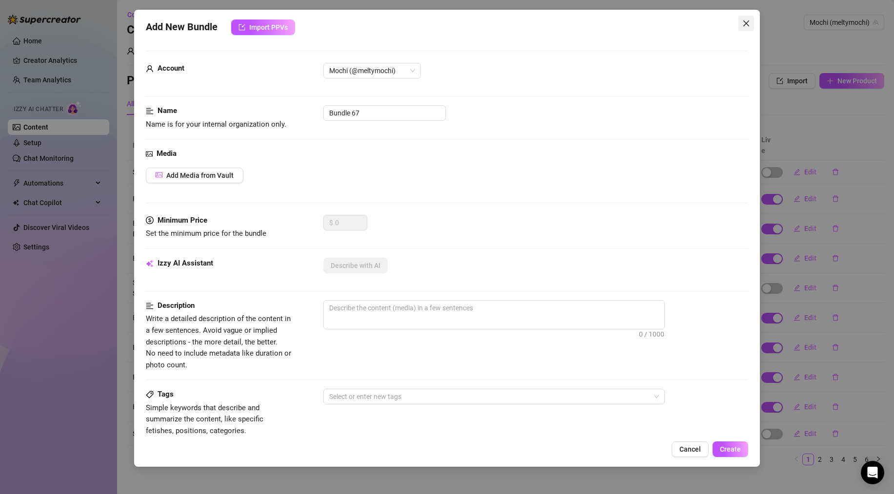
click at [746, 22] on icon "close" at bounding box center [746, 23] width 6 height 6
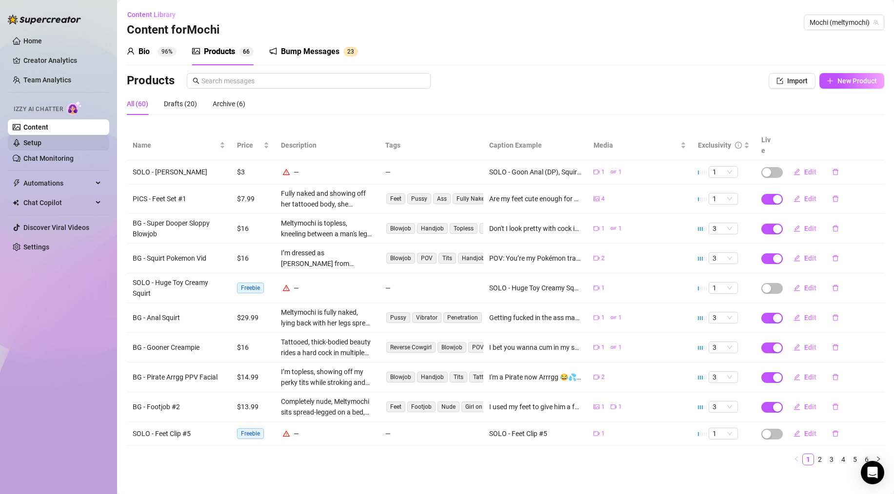
click at [32, 144] on link "Setup" at bounding box center [32, 143] width 18 height 8
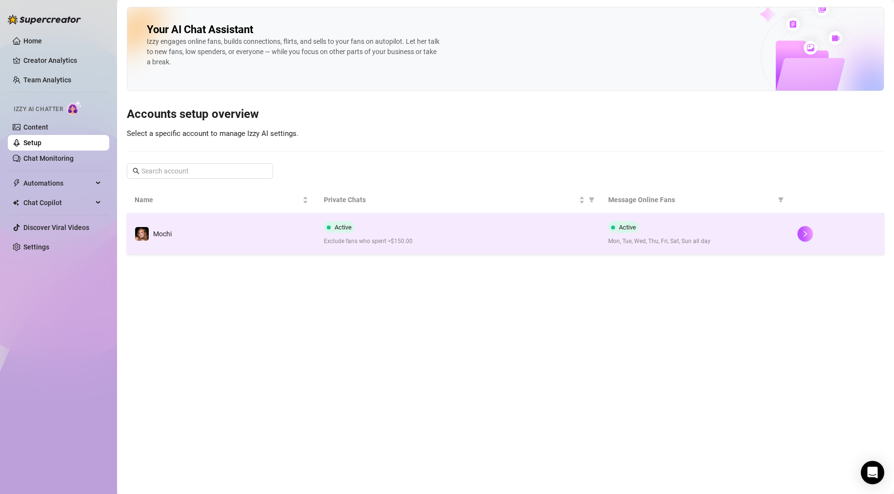
click at [501, 231] on div "Active Exclude fans who spent >$150.00" at bounding box center [458, 233] width 268 height 25
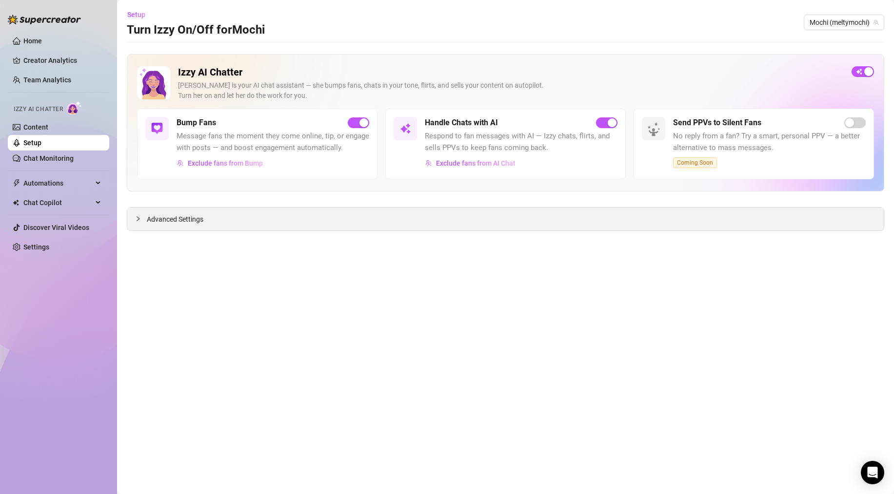
click at [445, 219] on div "Advanced Settings" at bounding box center [505, 219] width 756 height 23
click at [137, 218] on icon "collapsed" at bounding box center [138, 219] width 6 height 6
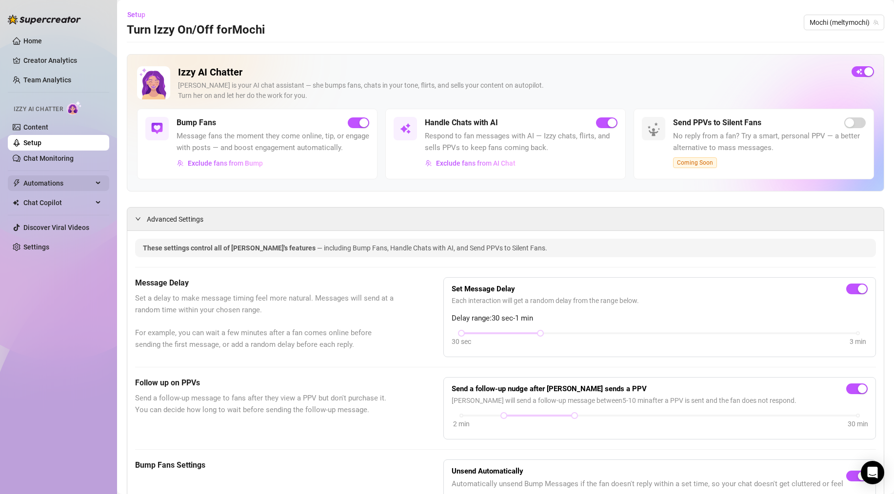
click at [42, 183] on span "Automations" at bounding box center [57, 184] width 69 height 16
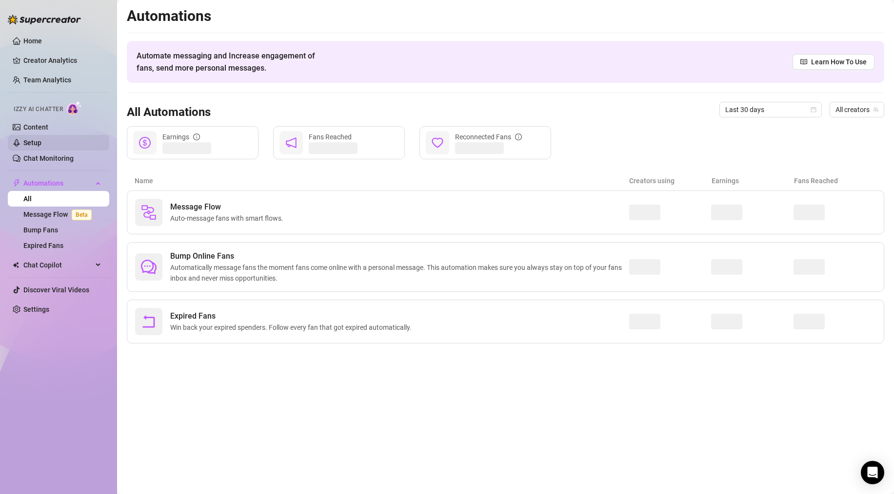
click at [32, 143] on link "Setup" at bounding box center [32, 143] width 18 height 8
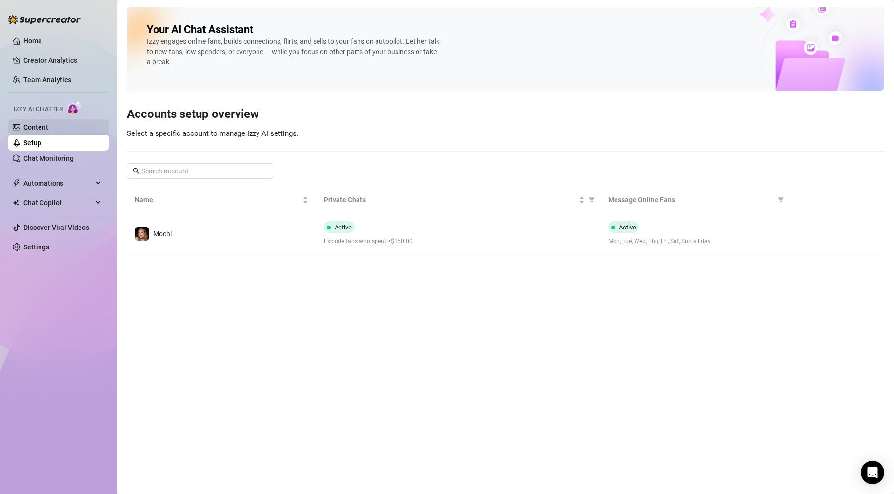
click at [33, 130] on link "Content" at bounding box center [35, 127] width 25 height 8
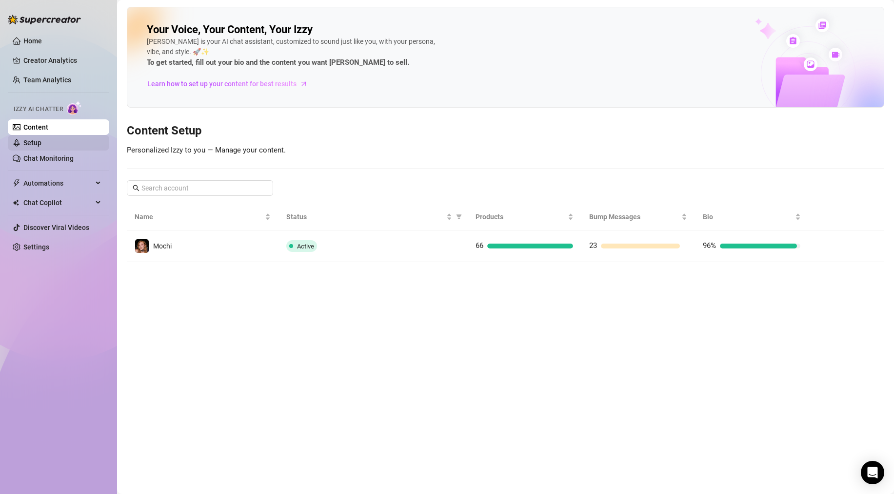
click at [35, 139] on link "Setup" at bounding box center [32, 143] width 18 height 8
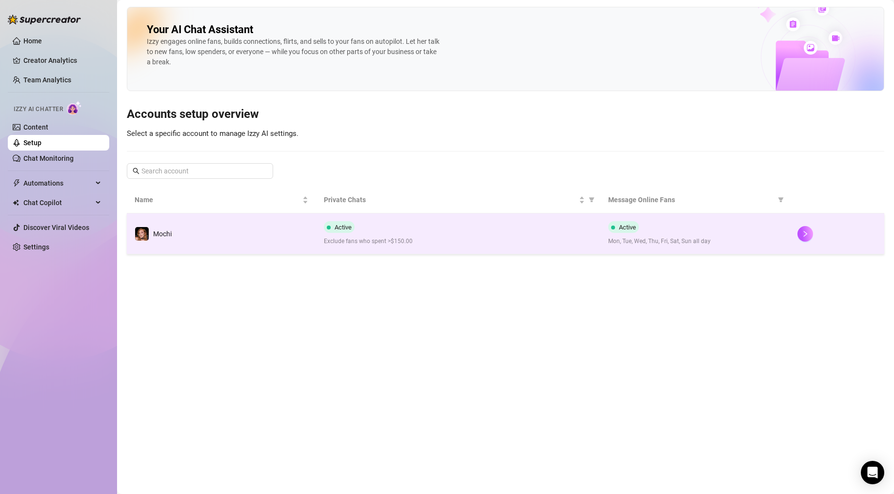
click at [431, 229] on div "Active Exclude fans who spent >$150.00" at bounding box center [458, 233] width 268 height 25
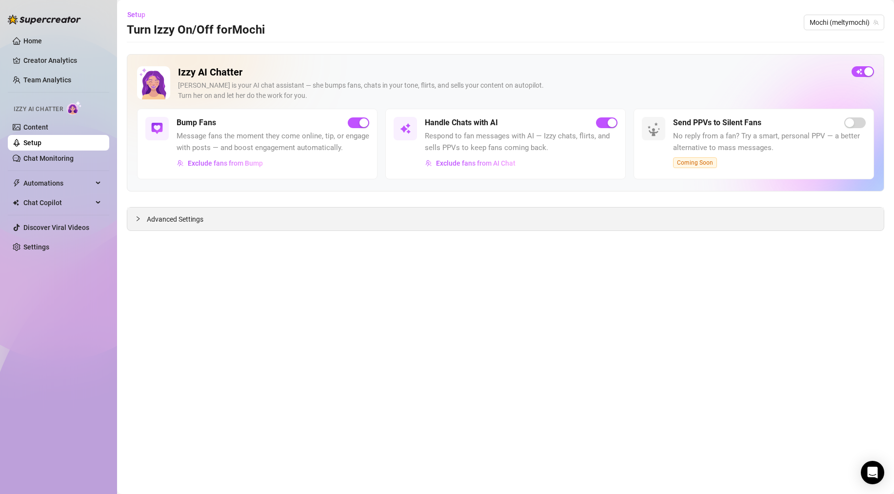
click at [137, 219] on icon "collapsed" at bounding box center [138, 219] width 6 height 6
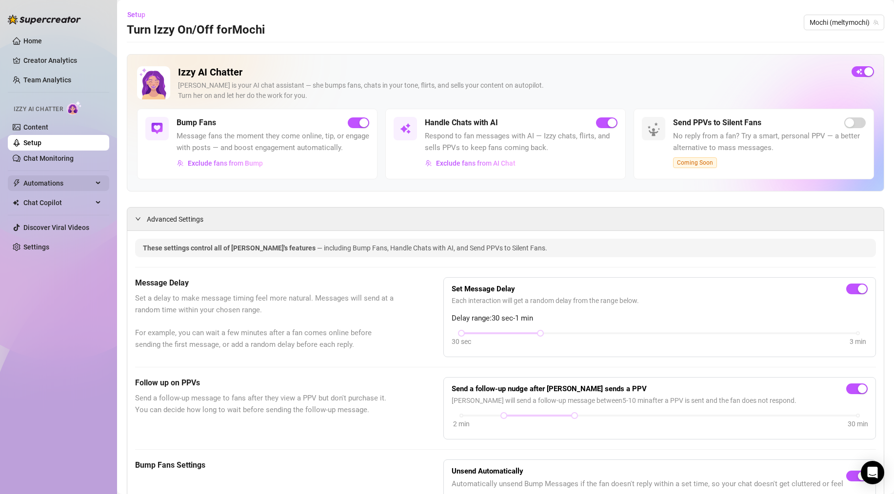
click at [38, 176] on span "Automations" at bounding box center [57, 184] width 69 height 16
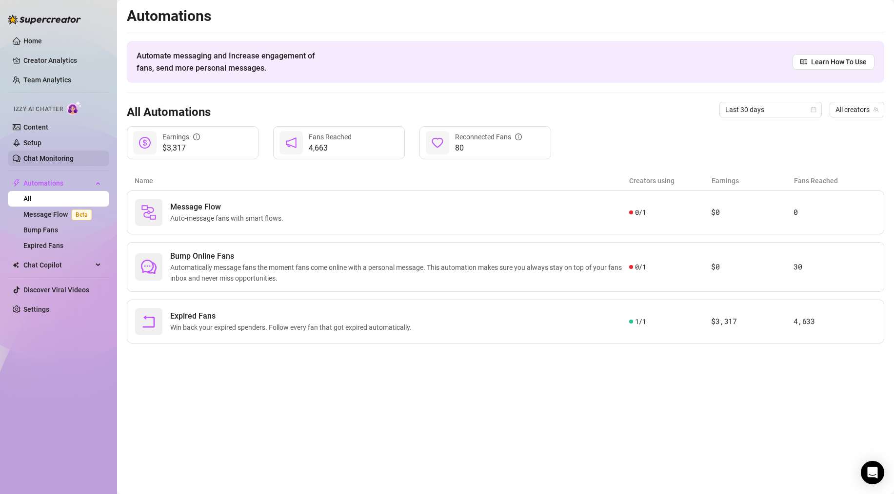
click at [39, 157] on link "Chat Monitoring" at bounding box center [48, 159] width 50 height 8
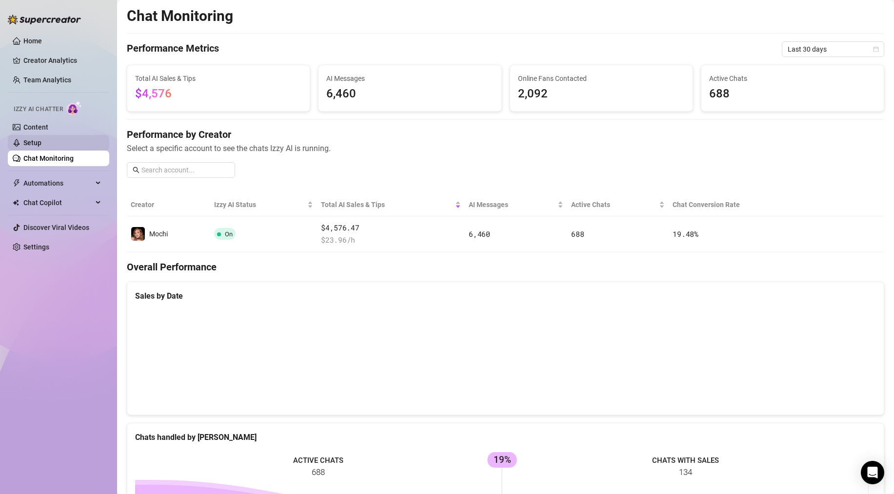
click at [37, 144] on link "Setup" at bounding box center [32, 143] width 18 height 8
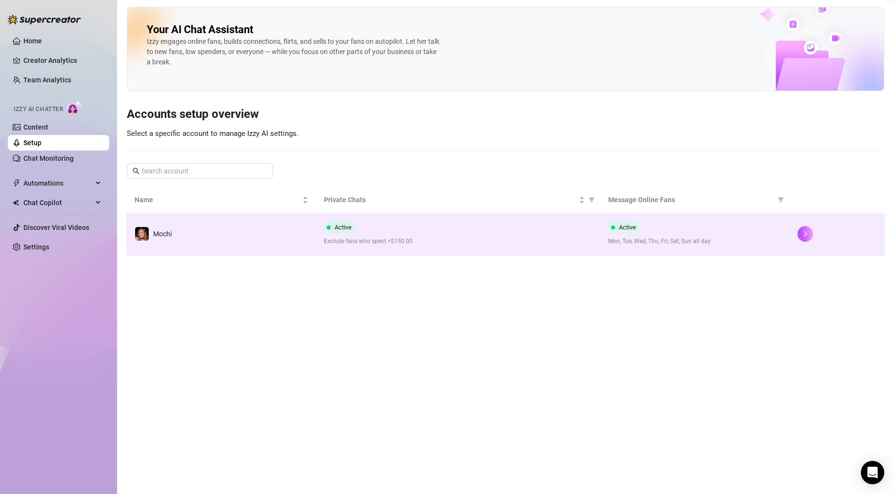
click at [238, 247] on td "Mochi" at bounding box center [221, 234] width 189 height 41
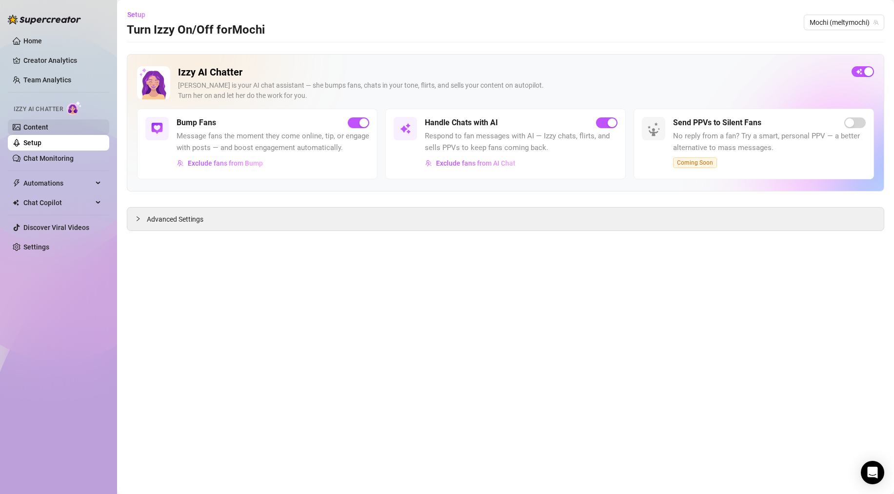
click at [23, 123] on link "Content" at bounding box center [35, 127] width 25 height 8
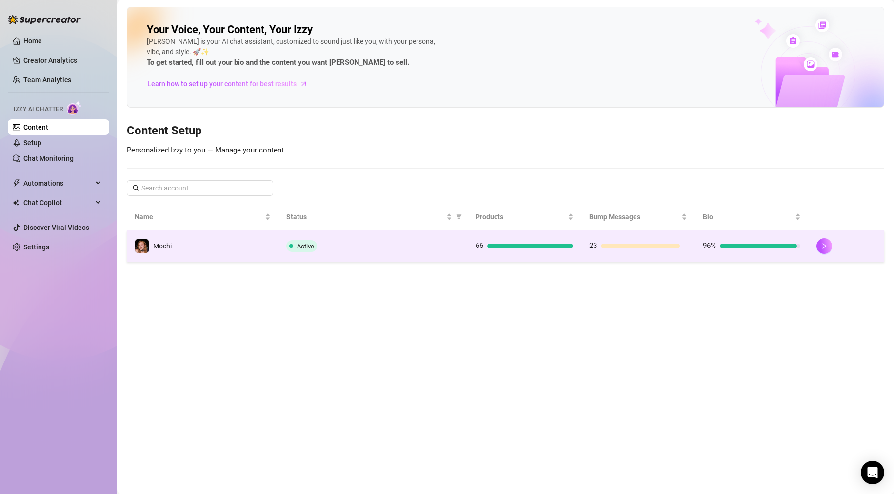
click at [332, 232] on td "Active" at bounding box center [372, 247] width 189 height 32
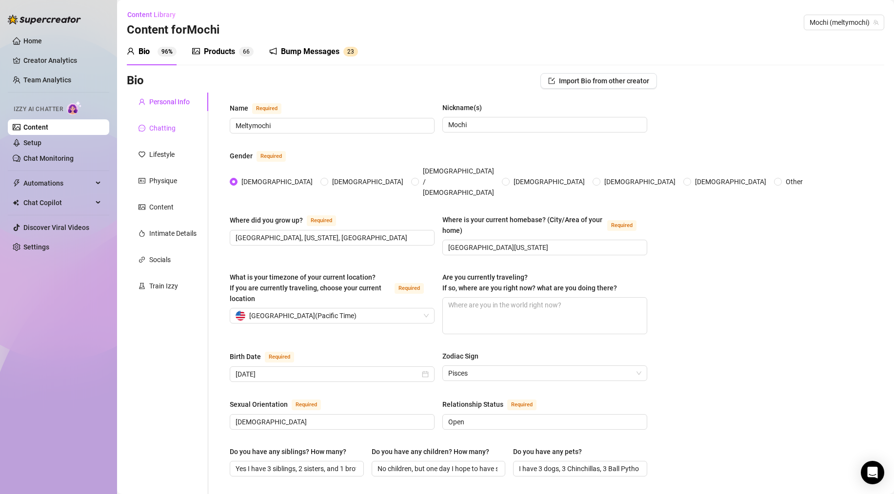
click at [158, 128] on div "Chatting" at bounding box center [162, 128] width 26 height 11
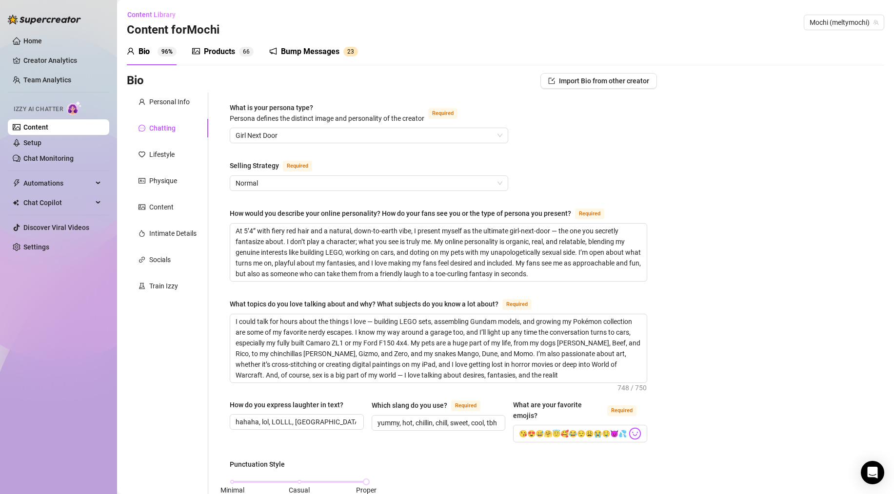
click at [213, 50] on div "Products" at bounding box center [219, 52] width 31 height 12
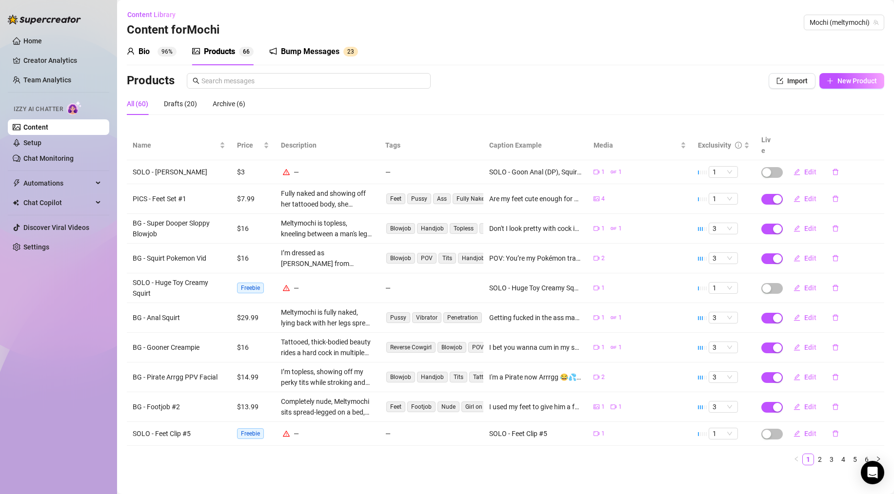
click at [313, 57] on div "Bump Messages" at bounding box center [310, 52] width 59 height 12
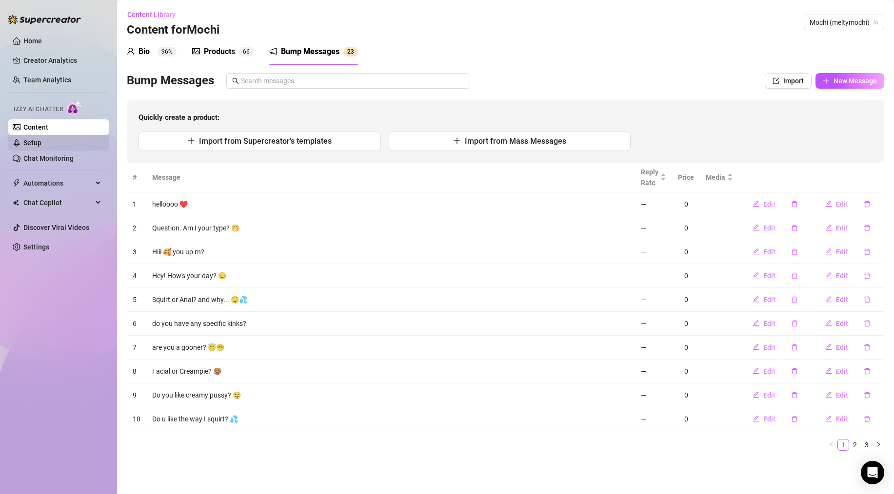
click at [41, 144] on link "Setup" at bounding box center [32, 143] width 18 height 8
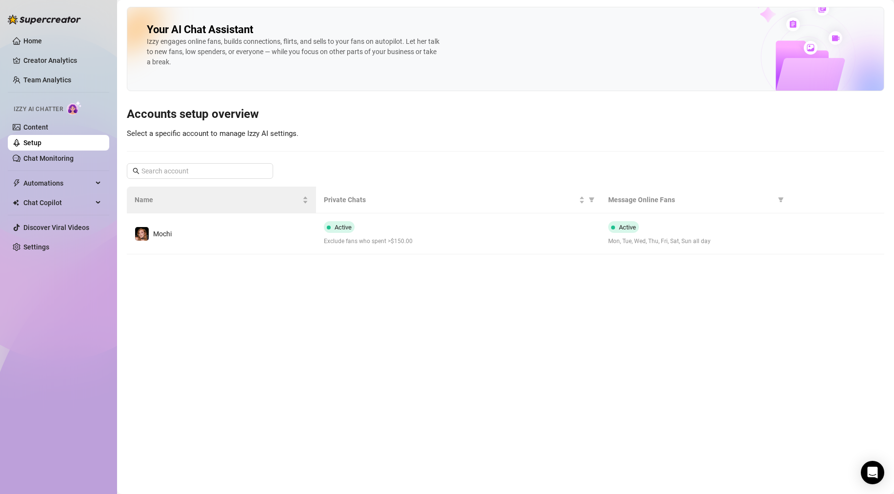
click at [259, 213] on th "Name" at bounding box center [221, 200] width 189 height 27
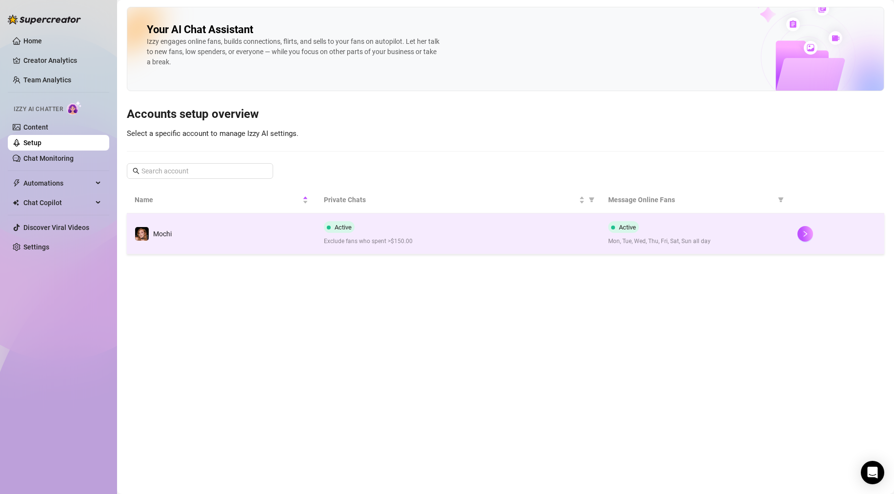
click at [276, 237] on td "Mochi" at bounding box center [221, 234] width 189 height 41
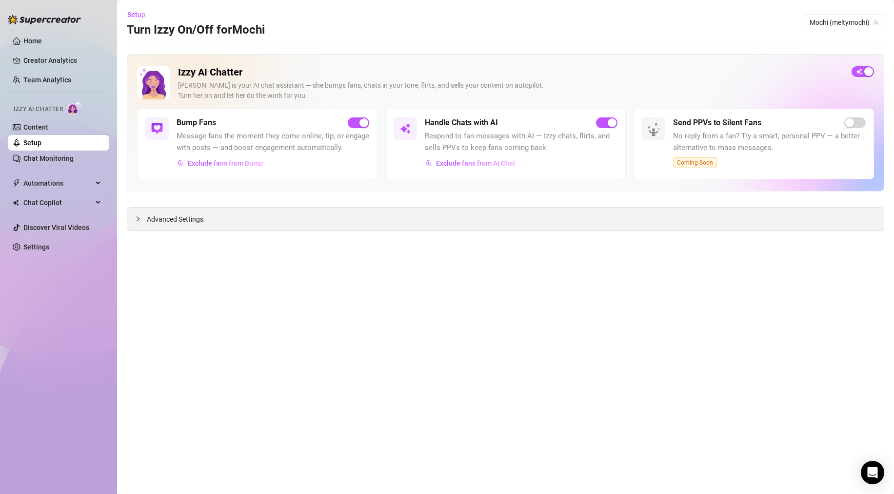
click at [264, 222] on div "Advanced Settings" at bounding box center [505, 219] width 756 height 23
click at [139, 218] on icon "collapsed" at bounding box center [138, 219] width 6 height 6
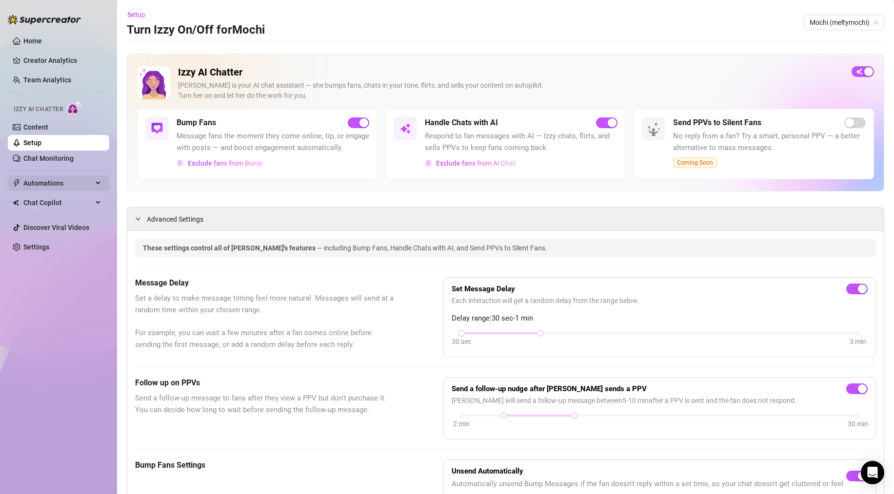
click at [74, 180] on span "Automations" at bounding box center [57, 184] width 69 height 16
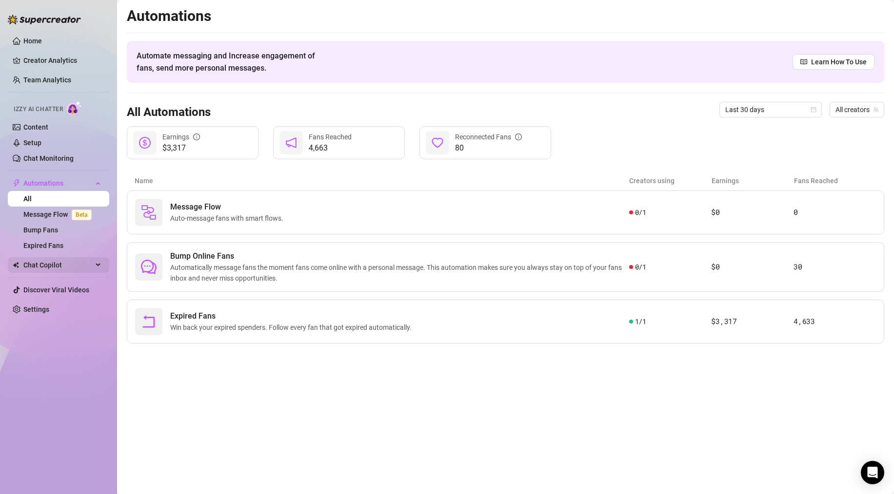
click at [36, 266] on span "Chat Copilot" at bounding box center [57, 265] width 69 height 16
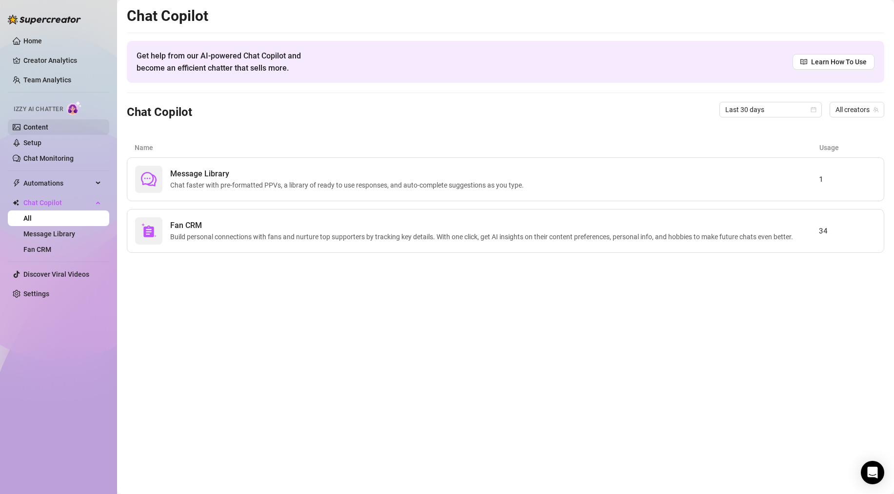
click at [36, 129] on link "Content" at bounding box center [35, 127] width 25 height 8
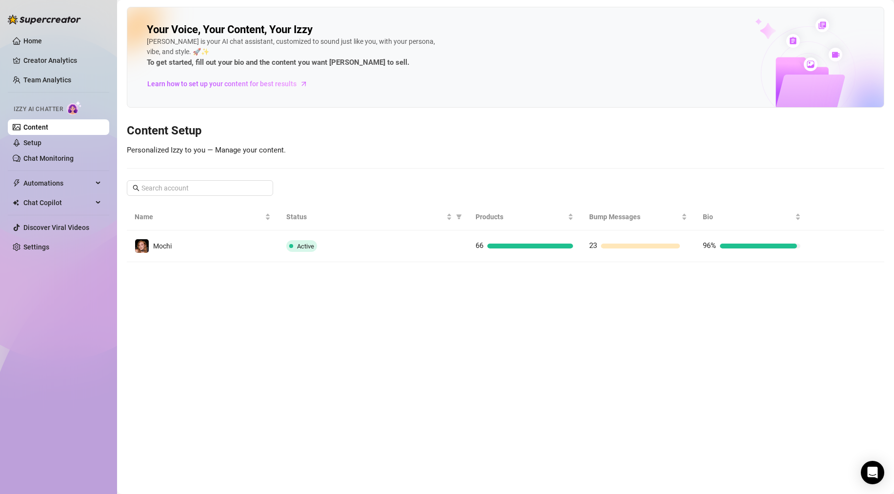
click at [329, 252] on div "Active" at bounding box center [373, 246] width 174 height 12
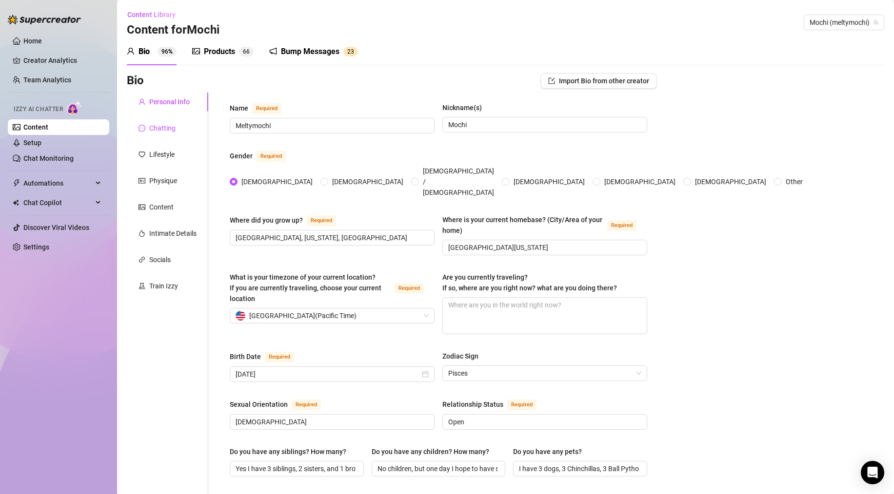
click at [163, 123] on div "Chatting" at bounding box center [162, 128] width 26 height 11
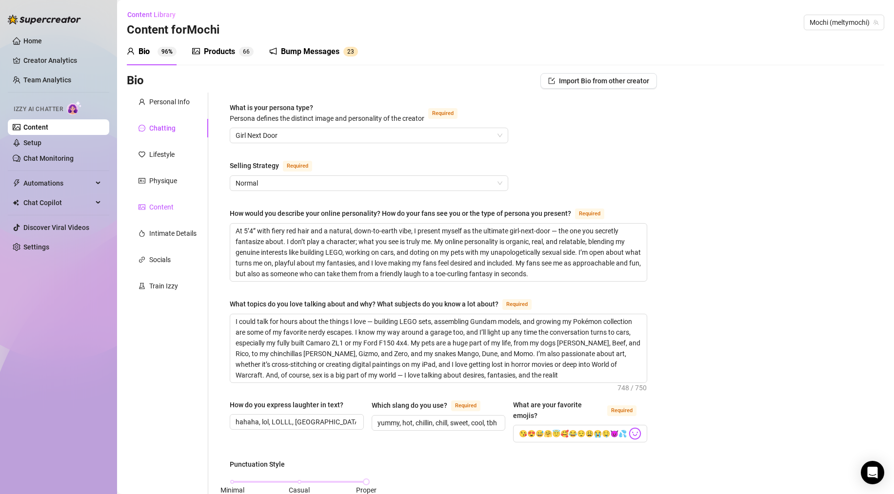
click at [157, 204] on div "Content" at bounding box center [161, 207] width 24 height 11
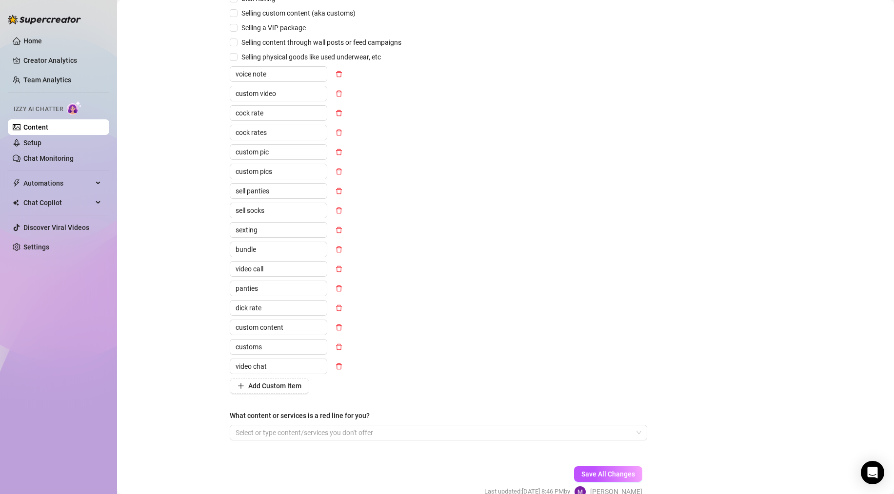
scroll to position [283, 0]
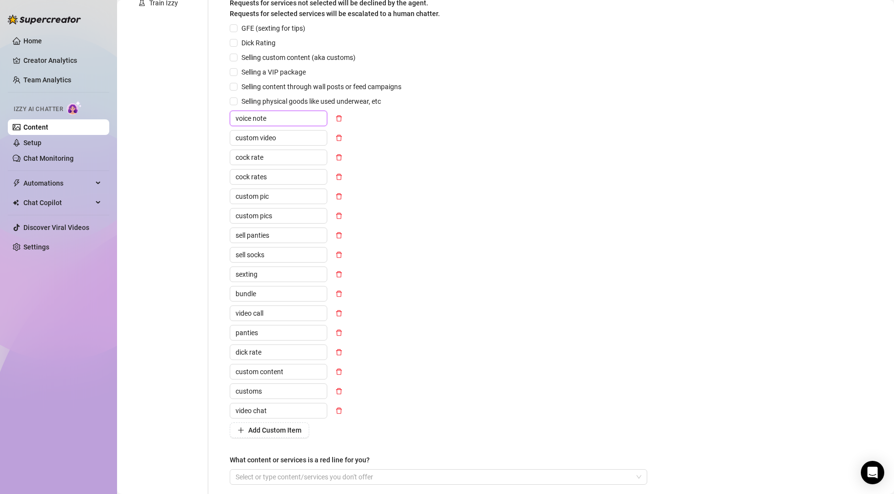
drag, startPoint x: 270, startPoint y: 118, endPoint x: 207, endPoint y: 109, distance: 63.9
click at [207, 110] on div "Personal Info Chatting Lifestyle Physique Content Intimate Details Socials Trai…" at bounding box center [392, 156] width 530 height 694
click at [202, 170] on div "Personal Info Chatting Lifestyle Physique Content Intimate Details Socials Trai…" at bounding box center [167, 156] width 81 height 694
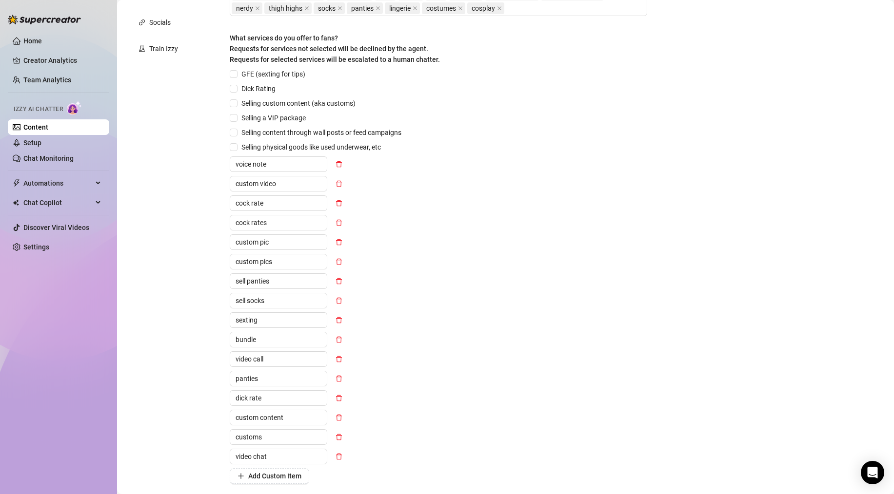
scroll to position [295, 0]
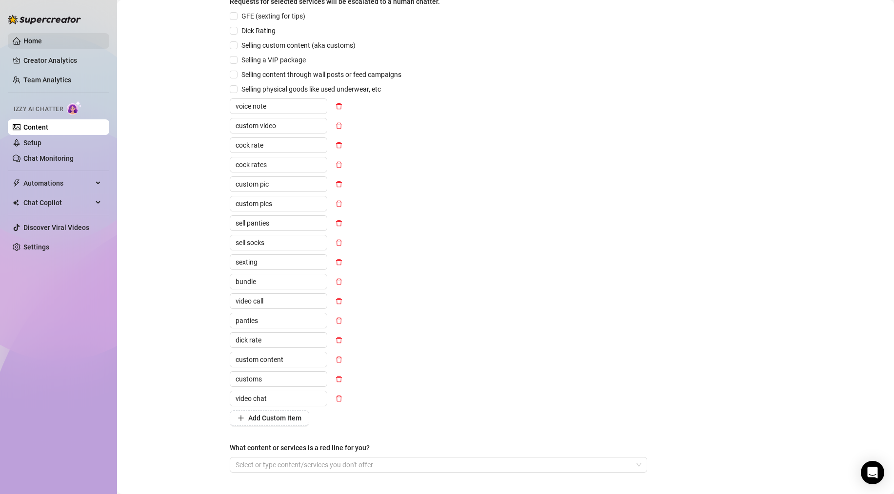
click at [35, 37] on link "Home" at bounding box center [32, 41] width 19 height 8
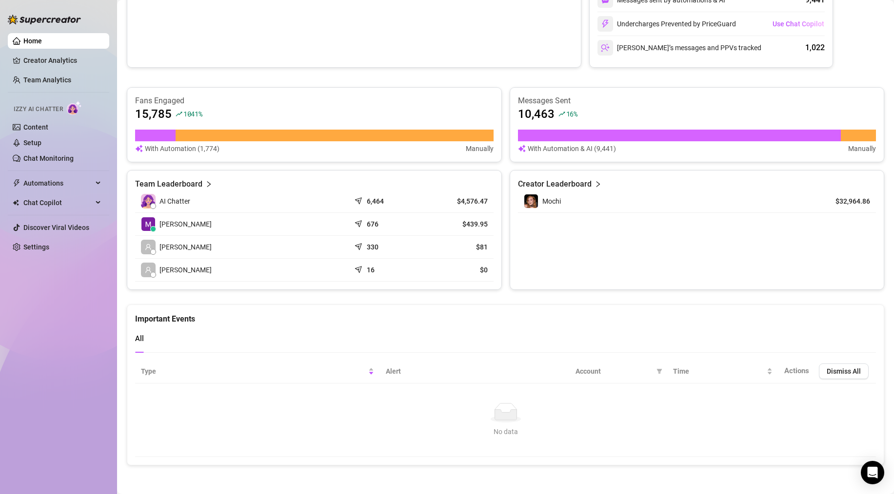
scroll to position [242, 0]
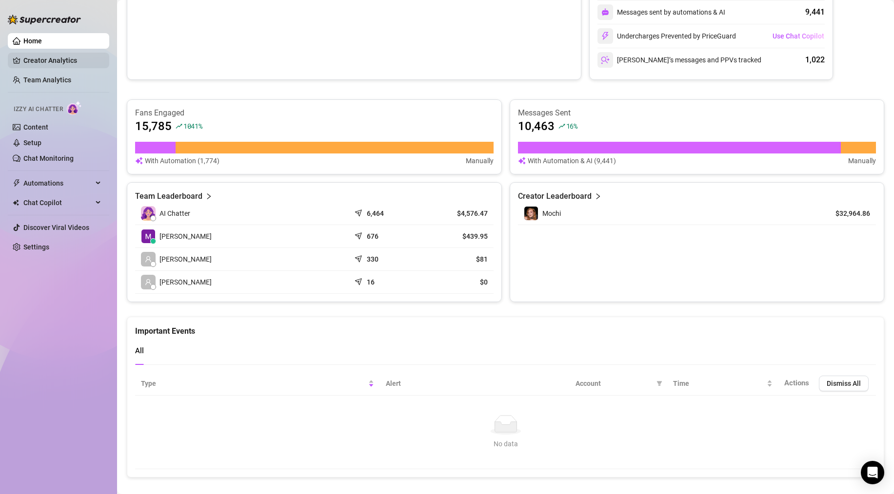
click at [51, 59] on link "Creator Analytics" at bounding box center [62, 61] width 78 height 16
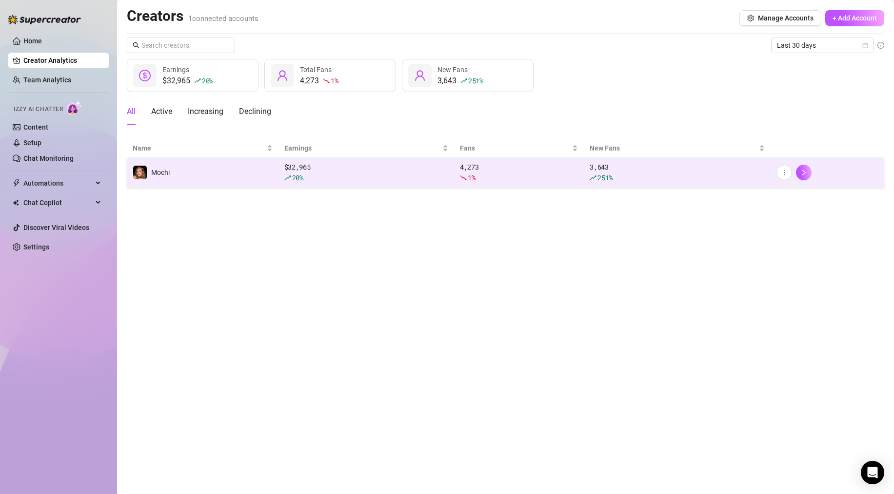
click at [377, 177] on div "20 %" at bounding box center [366, 178] width 164 height 11
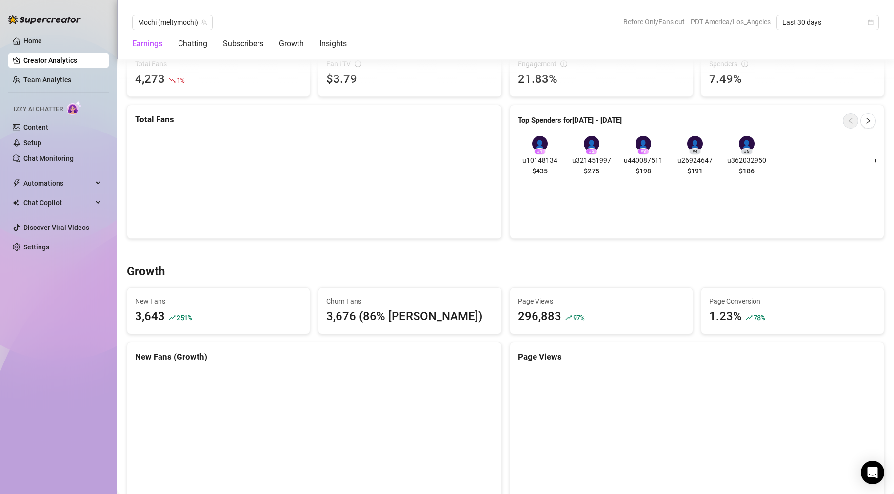
scroll to position [960, 0]
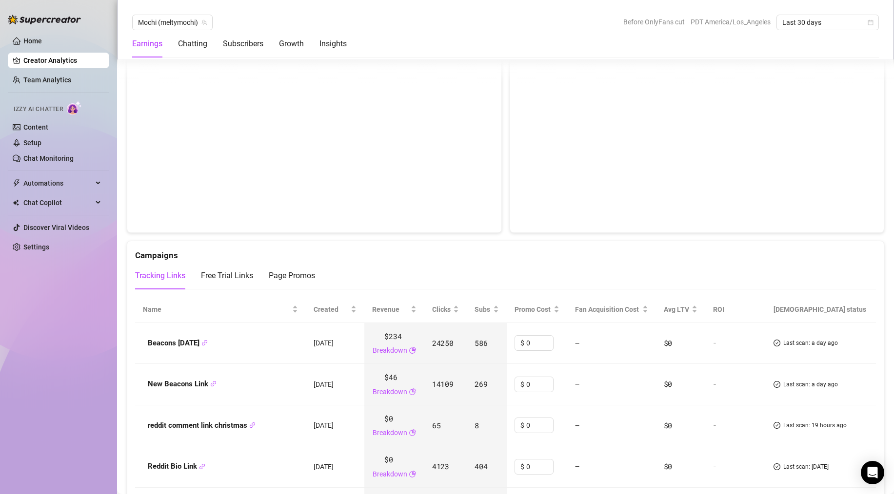
click at [45, 61] on link "Creator Analytics" at bounding box center [62, 61] width 78 height 16
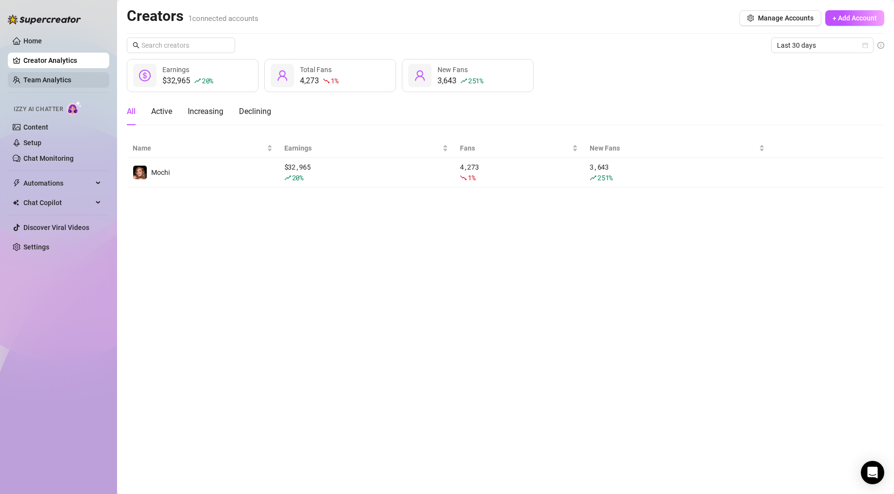
click at [71, 84] on link "Team Analytics" at bounding box center [47, 80] width 48 height 8
